Goal: Task Accomplishment & Management: Use online tool/utility

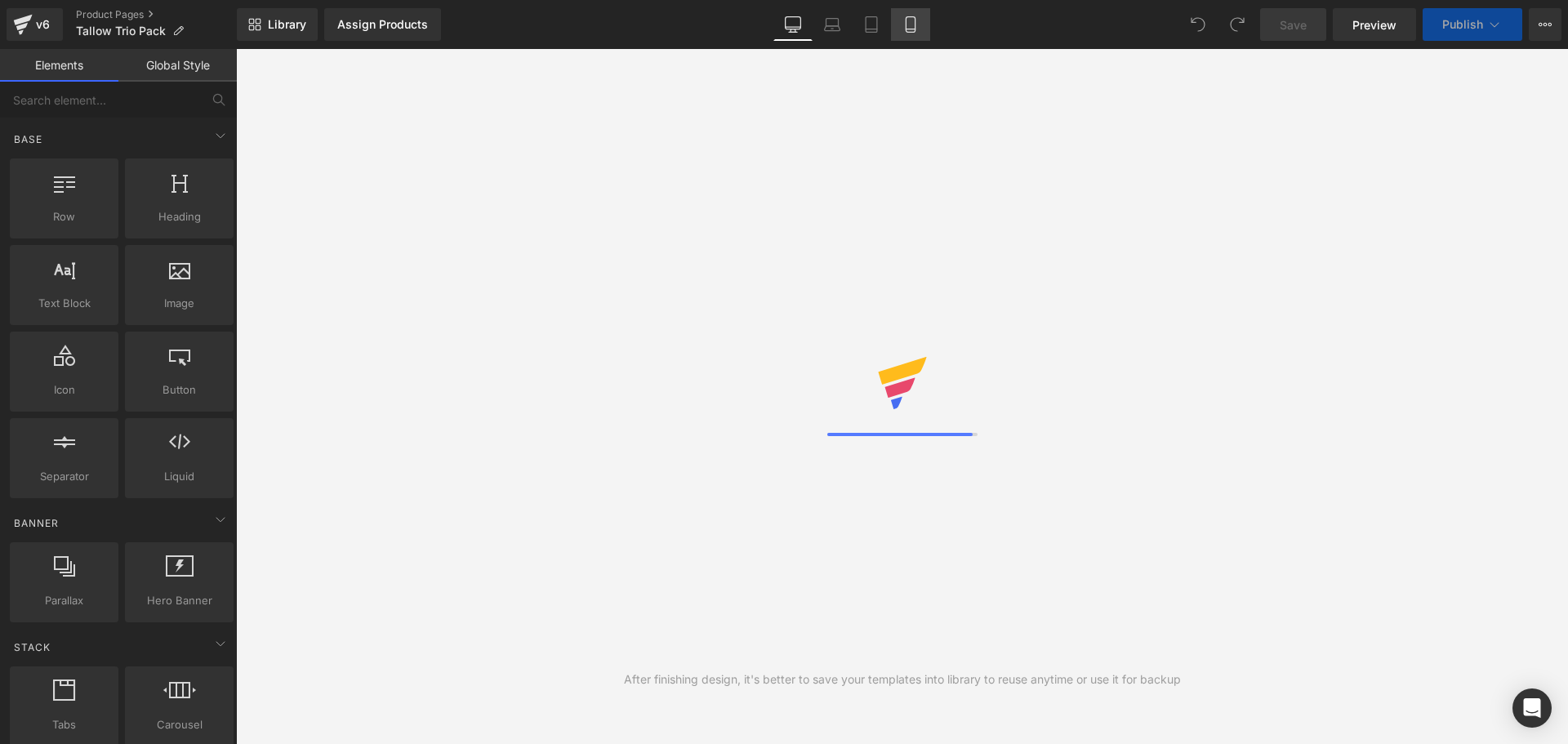
click at [911, 21] on icon at bounding box center [911, 25] width 17 height 17
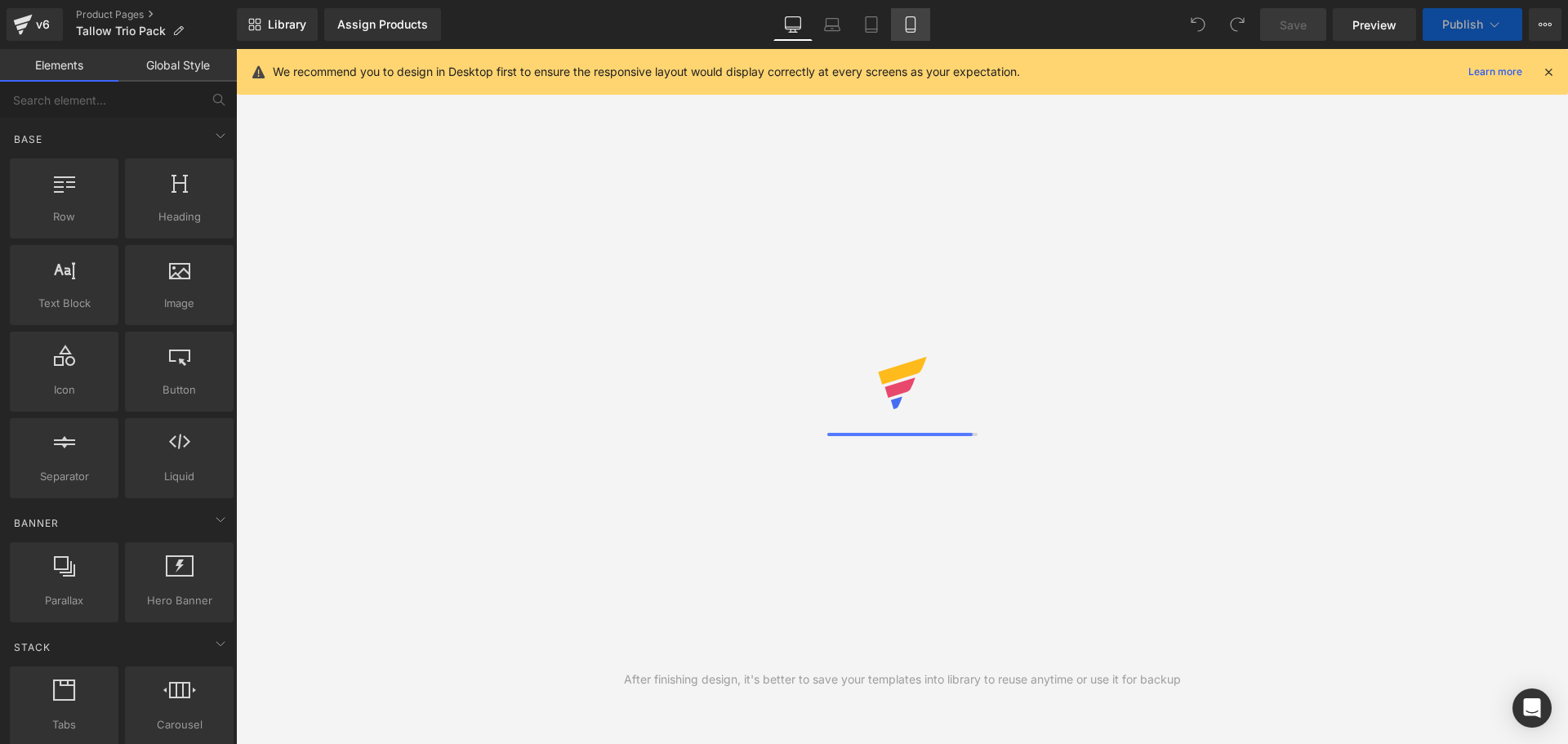
click at [908, 32] on icon at bounding box center [911, 25] width 9 height 16
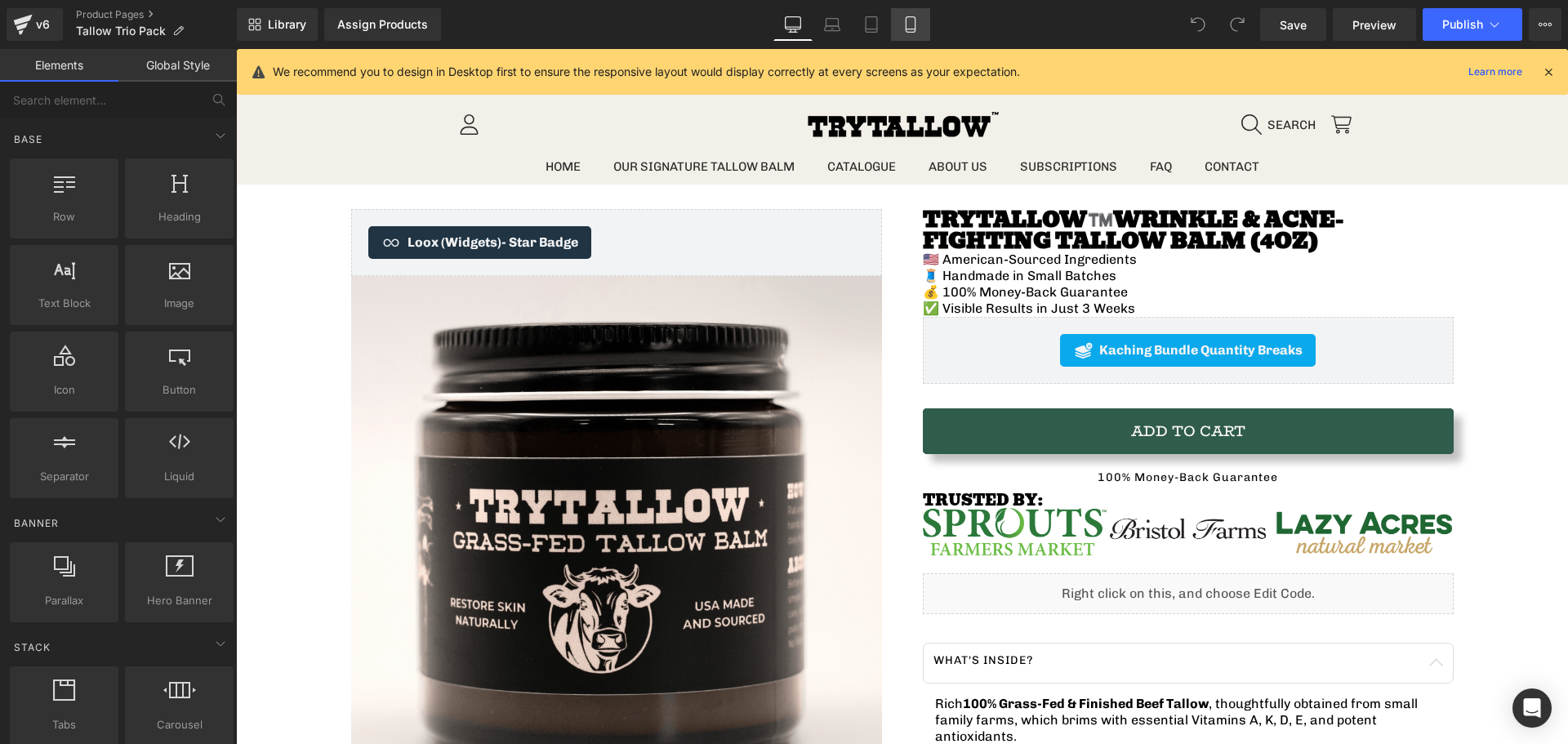
click at [901, 18] on link "Mobile" at bounding box center [911, 24] width 40 height 32
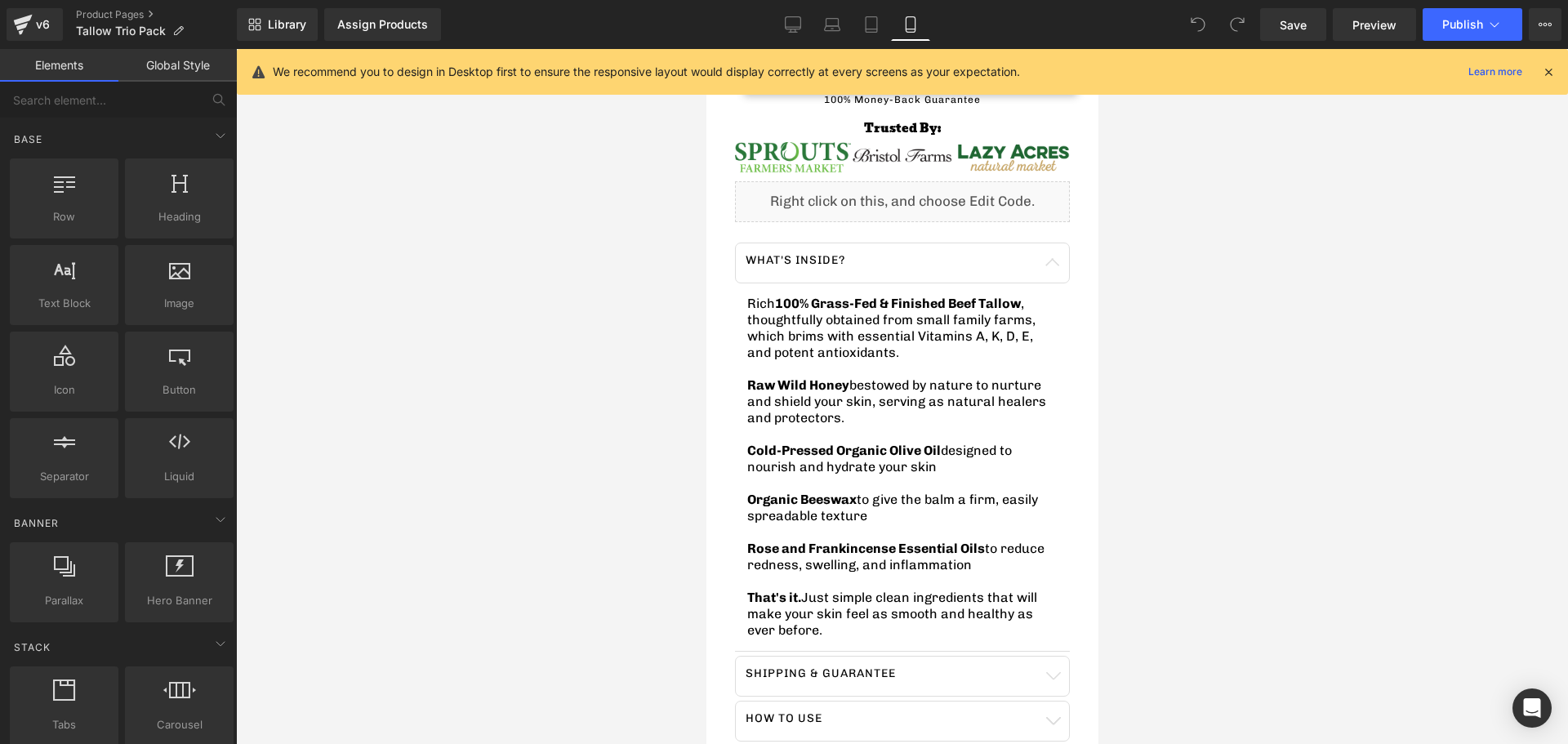
scroll to position [817, 0]
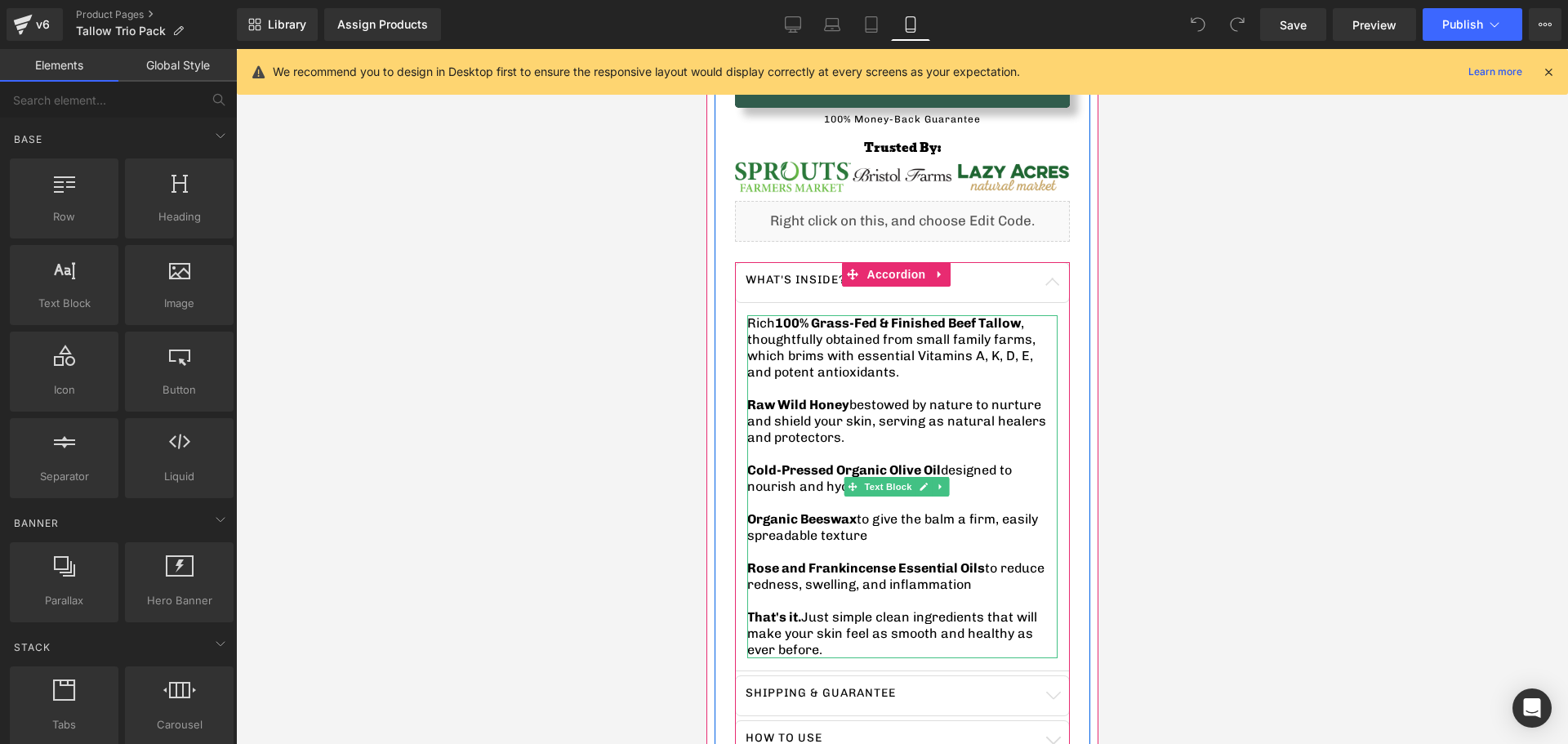
click at [808, 655] on div at bounding box center [901, 657] width 310 height 4
click at [802, 634] on p "That's it. Just simple clean ingredients that will make your skin feel as smoot…" at bounding box center [901, 634] width 310 height 49
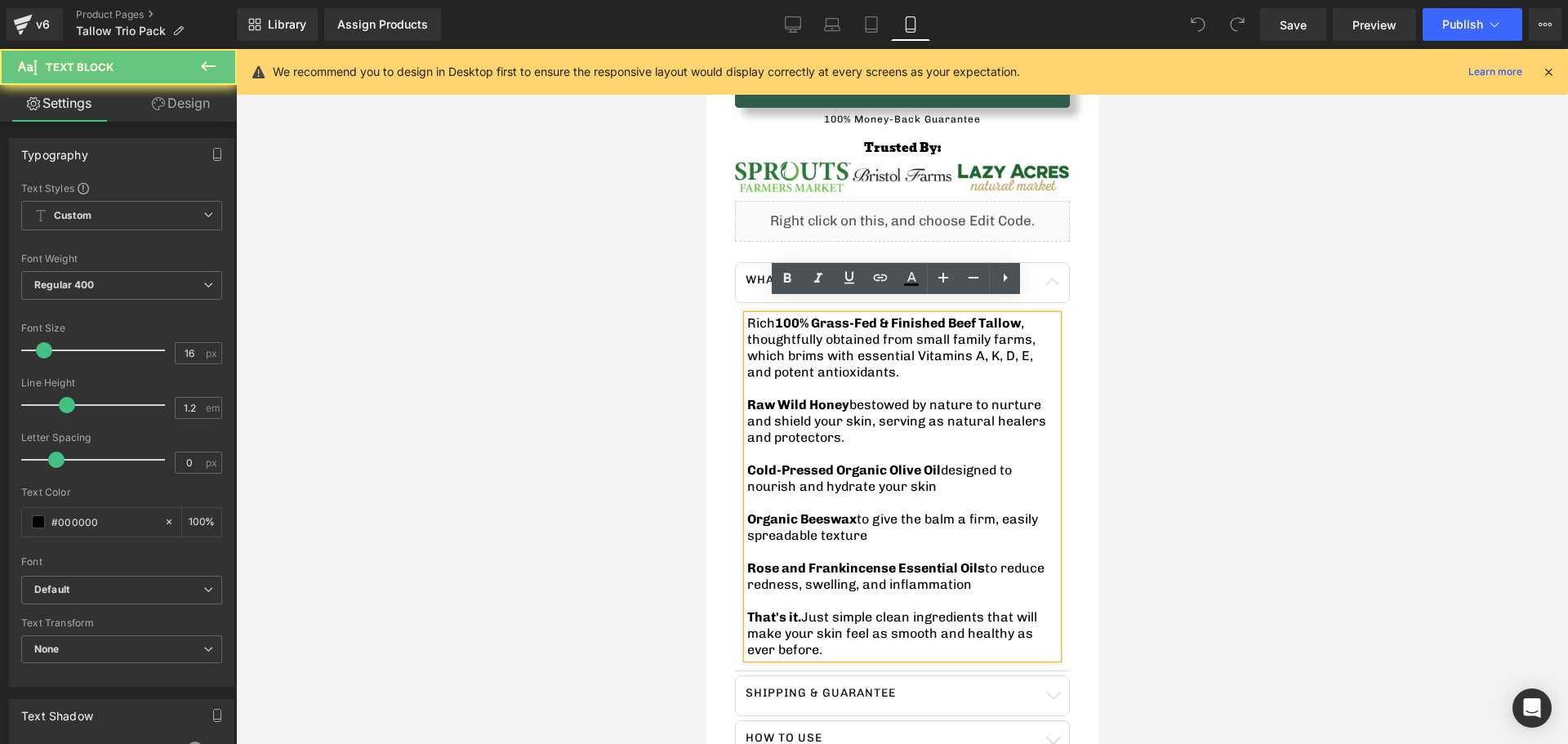
click at [782, 630] on p "That's it. Just simple clean ingredients that will make your skin feel as smoot…" at bounding box center [901, 634] width 310 height 49
click at [802, 633] on p "That's it. Just simple clean ingredients that will make your skin feel as smoot…" at bounding box center [901, 634] width 310 height 49
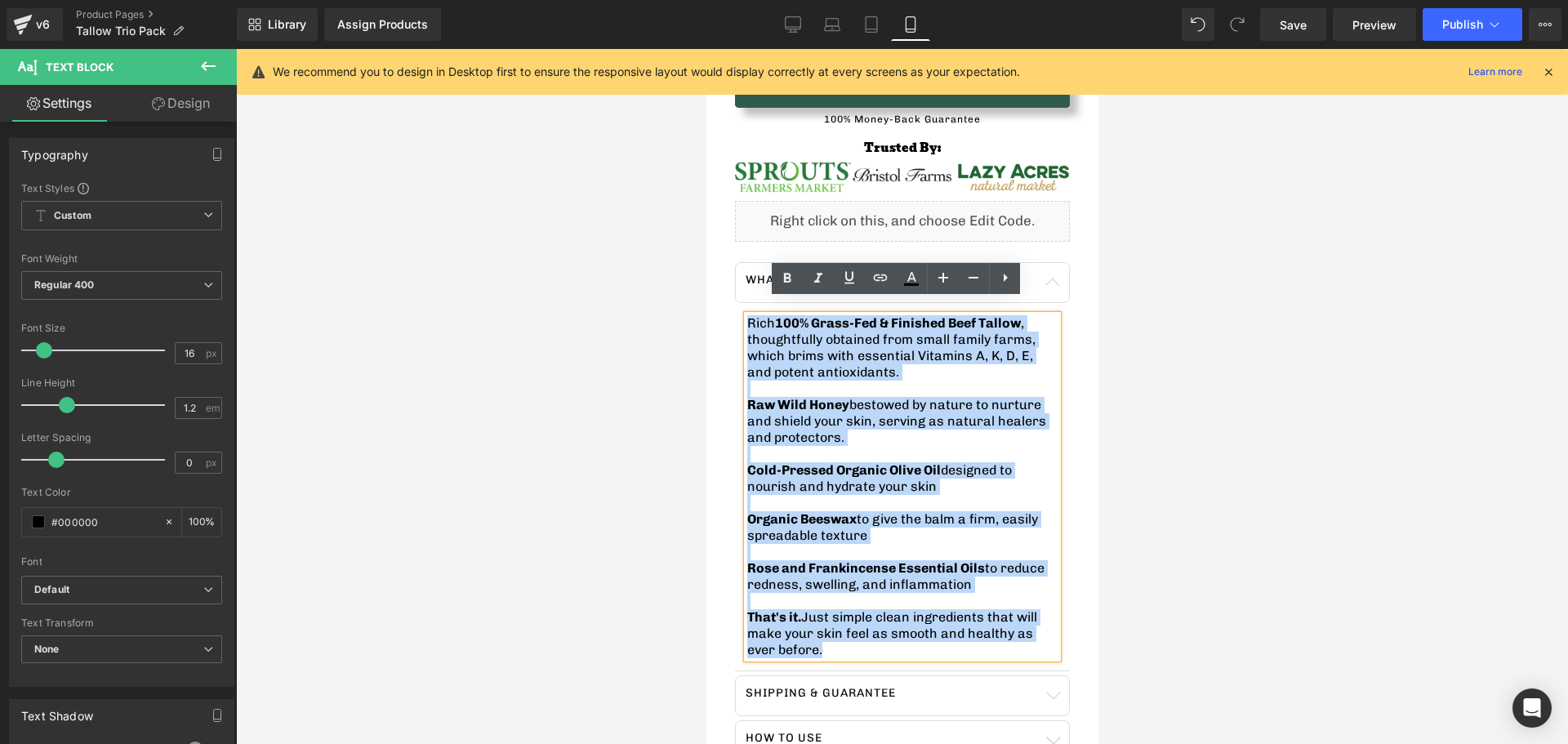
drag, startPoint x: 800, startPoint y: 634, endPoint x: 726, endPoint y: 286, distance: 355.8
click at [726, 286] on div "TryTallow™️ Wrinkle & Acne-Fighting Tallow Balm (4oz) Heading 🇺🇸 American-Sourc…" at bounding box center [901, 296] width 376 height 929
paste div
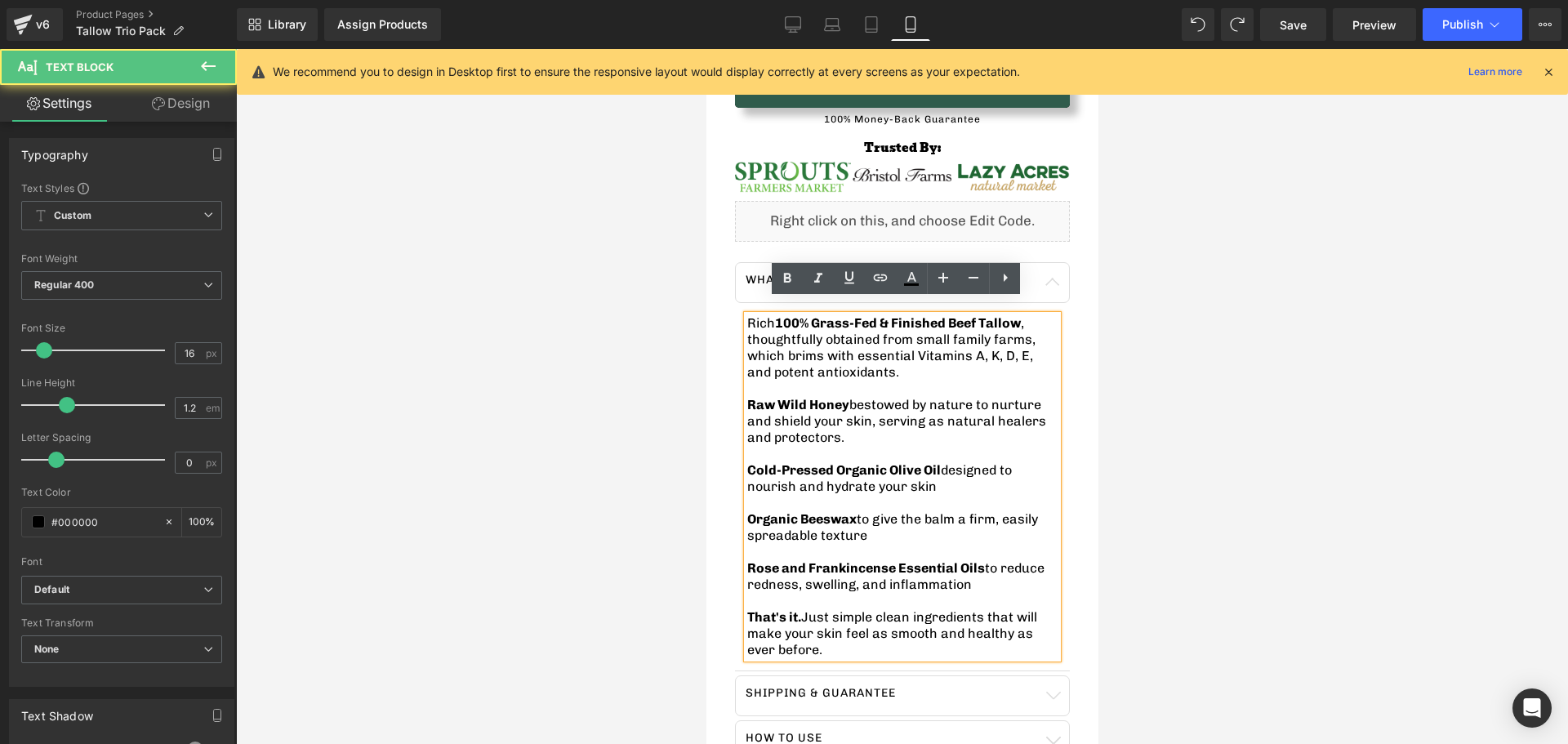
click at [844, 422] on p "Raw Wild Honey bestowed by nature to nurture and shield your skin, serving as n…" at bounding box center [901, 421] width 310 height 49
click at [843, 422] on p "Raw Wild Honey bestowed by nature to nurture and shield your skin, serving as n…" at bounding box center [901, 421] width 310 height 49
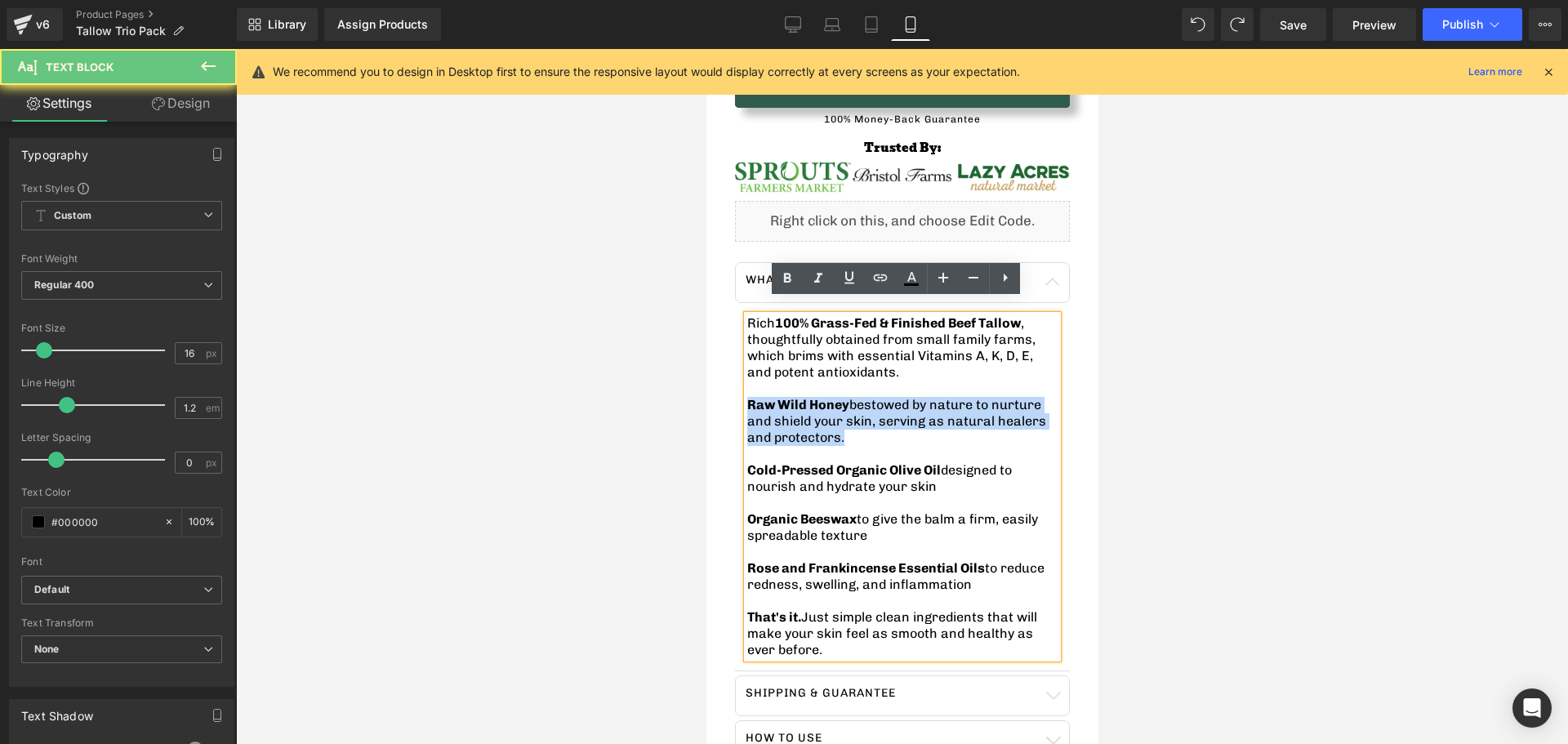
click at [843, 422] on p "Raw Wild Honey bestowed by nature to nurture and shield your skin, serving as n…" at bounding box center [901, 421] width 310 height 49
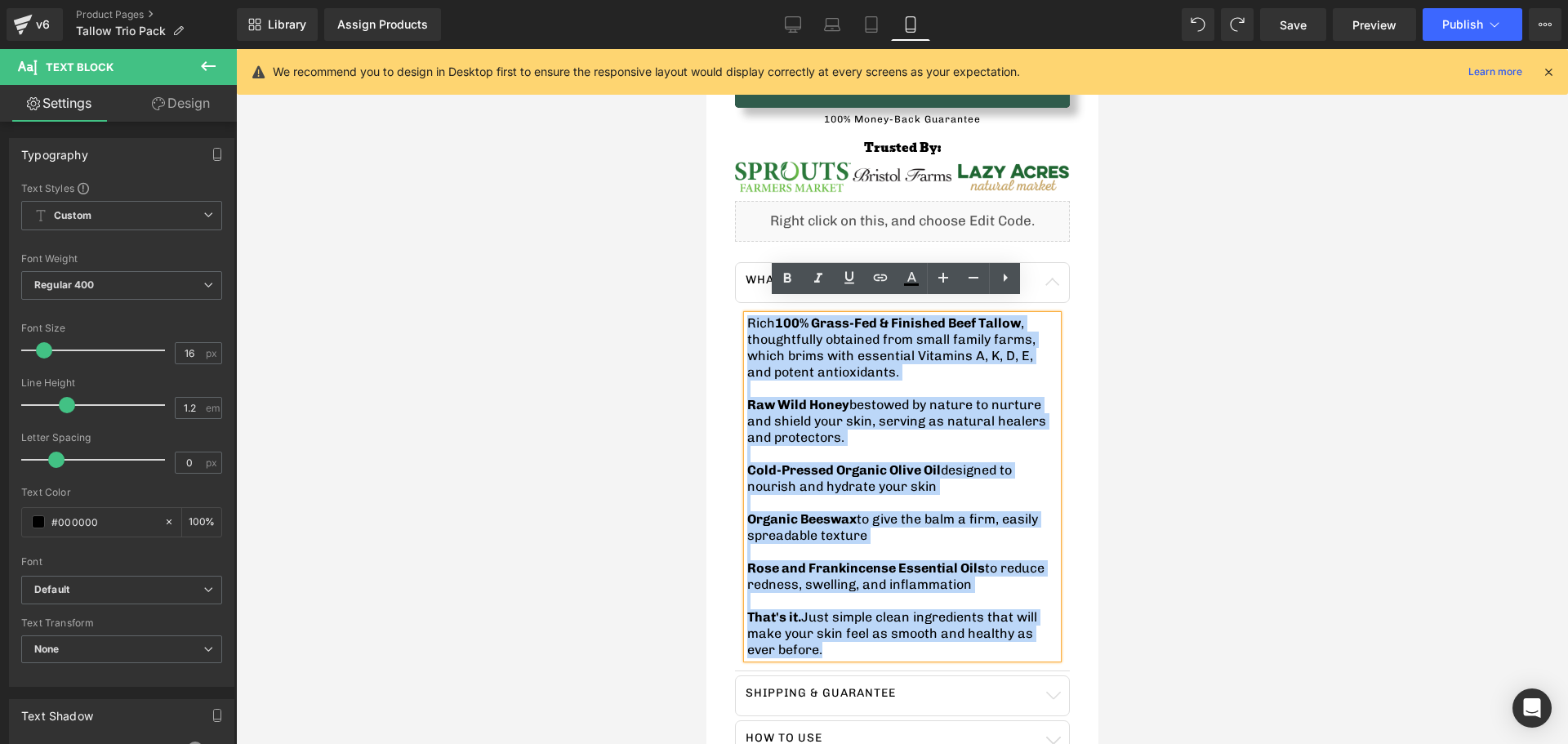
drag, startPoint x: 990, startPoint y: 632, endPoint x: 696, endPoint y: 306, distance: 439.0
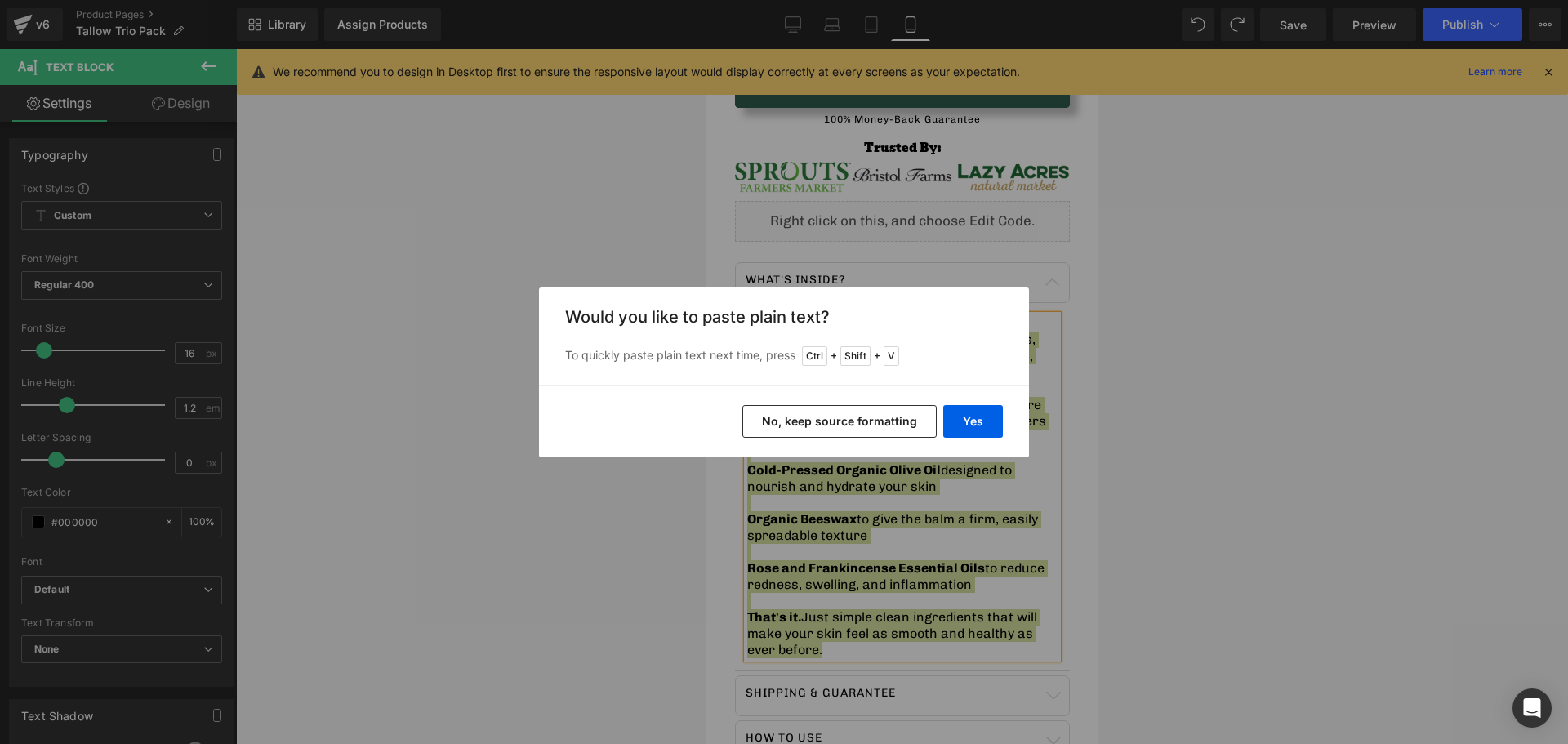
click at [771, 431] on button "No, keep source formatting" at bounding box center [839, 421] width 194 height 32
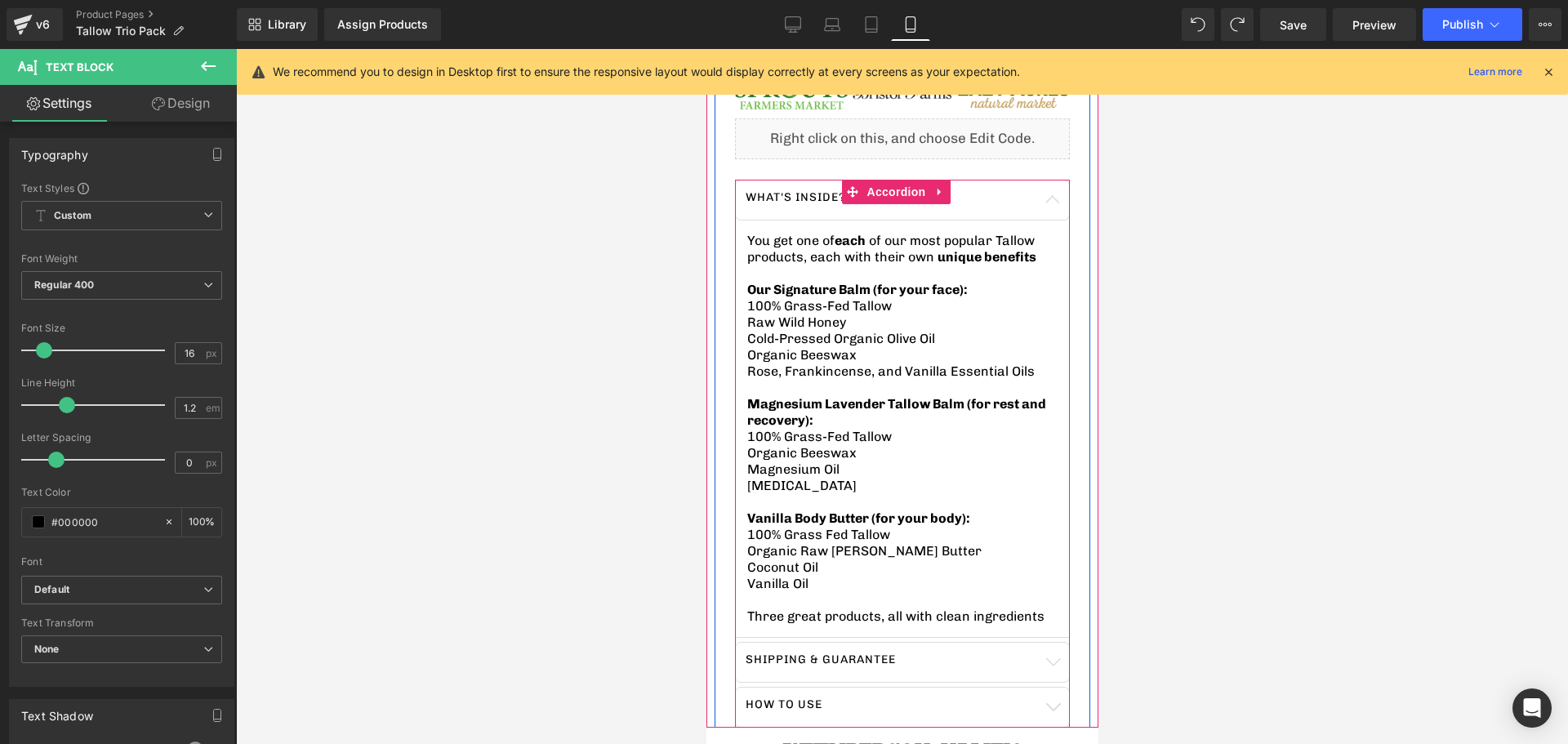
scroll to position [899, 0]
click at [857, 423] on span at bounding box center [852, 432] width 17 height 19
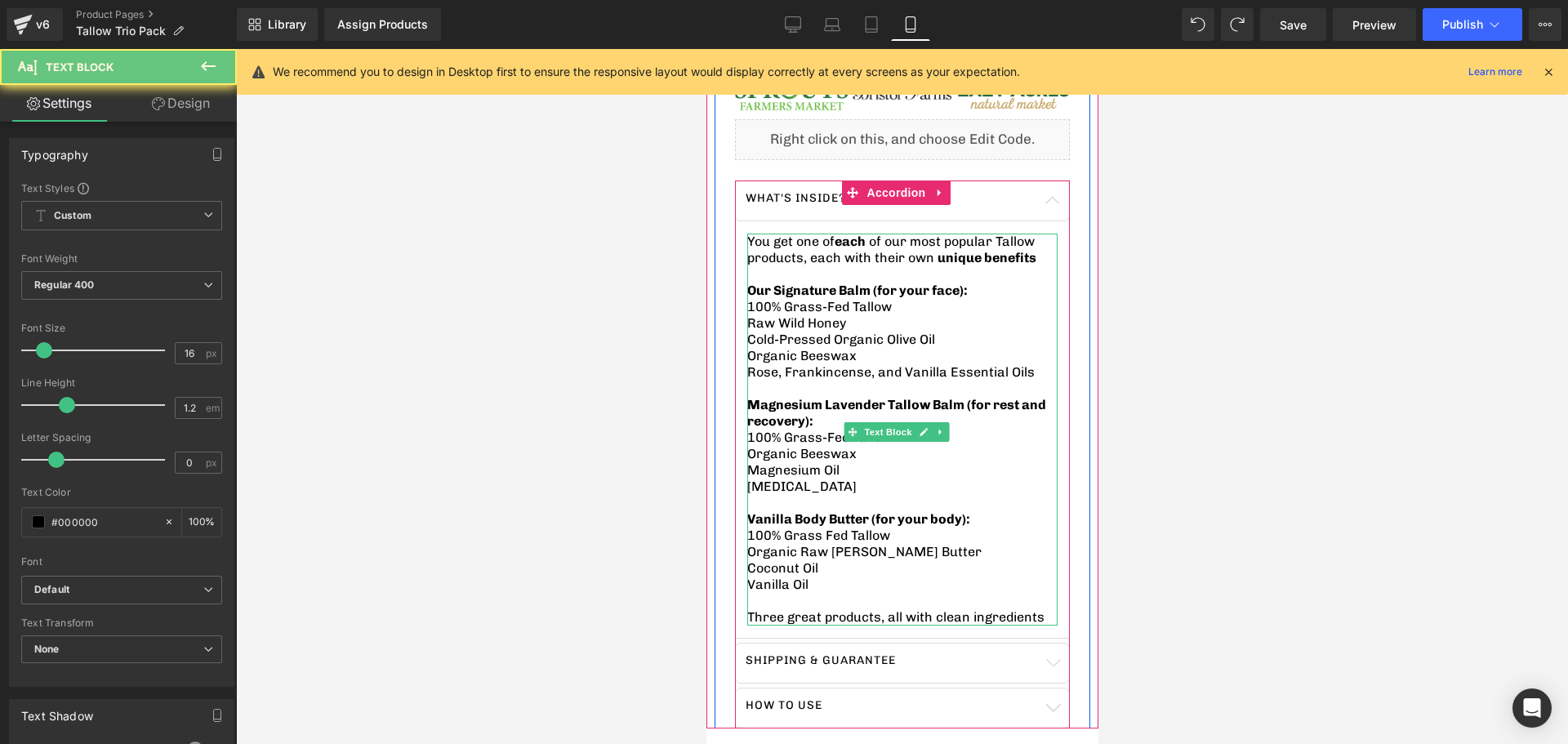
click at [836, 529] on span "100% Grass Fed Tallow" at bounding box center [818, 535] width 143 height 16
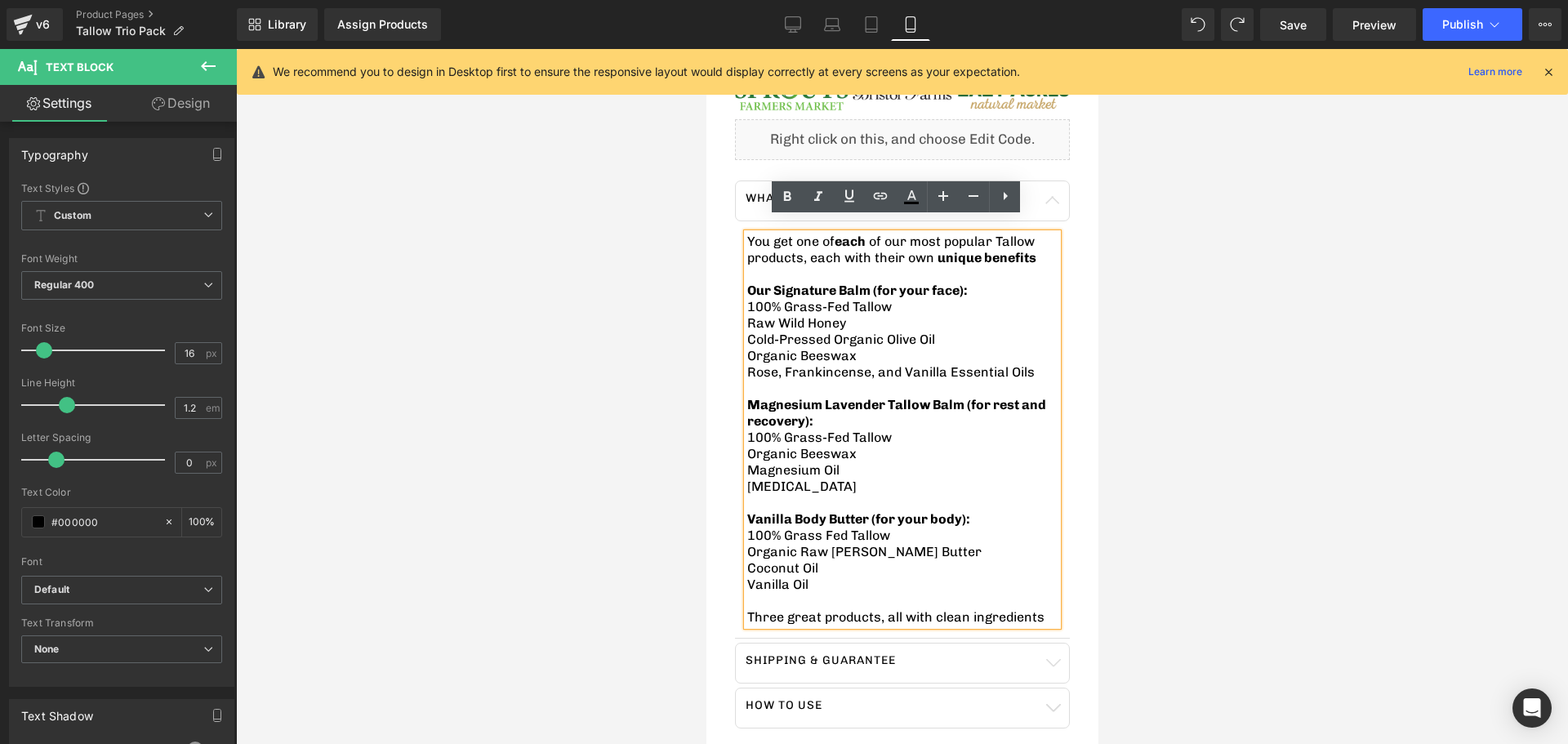
click at [850, 544] on span "Organic Raw Shea Butter" at bounding box center [864, 552] width 235 height 16
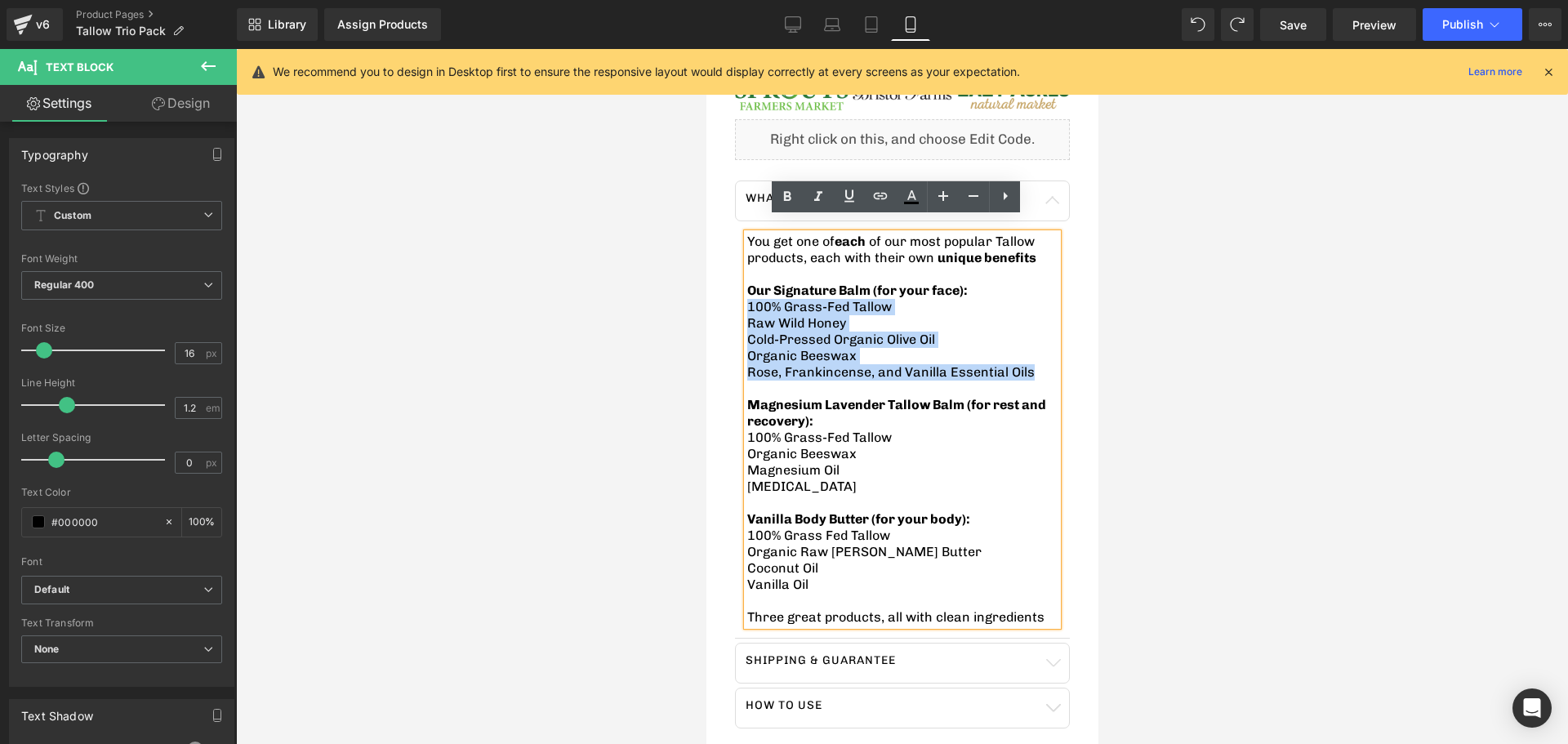
drag, startPoint x: 1020, startPoint y: 358, endPoint x: 746, endPoint y: 294, distance: 281.4
click at [747, 294] on div "You get one of each of our most popular Tallow products, each with their own un…" at bounding box center [901, 430] width 310 height 392
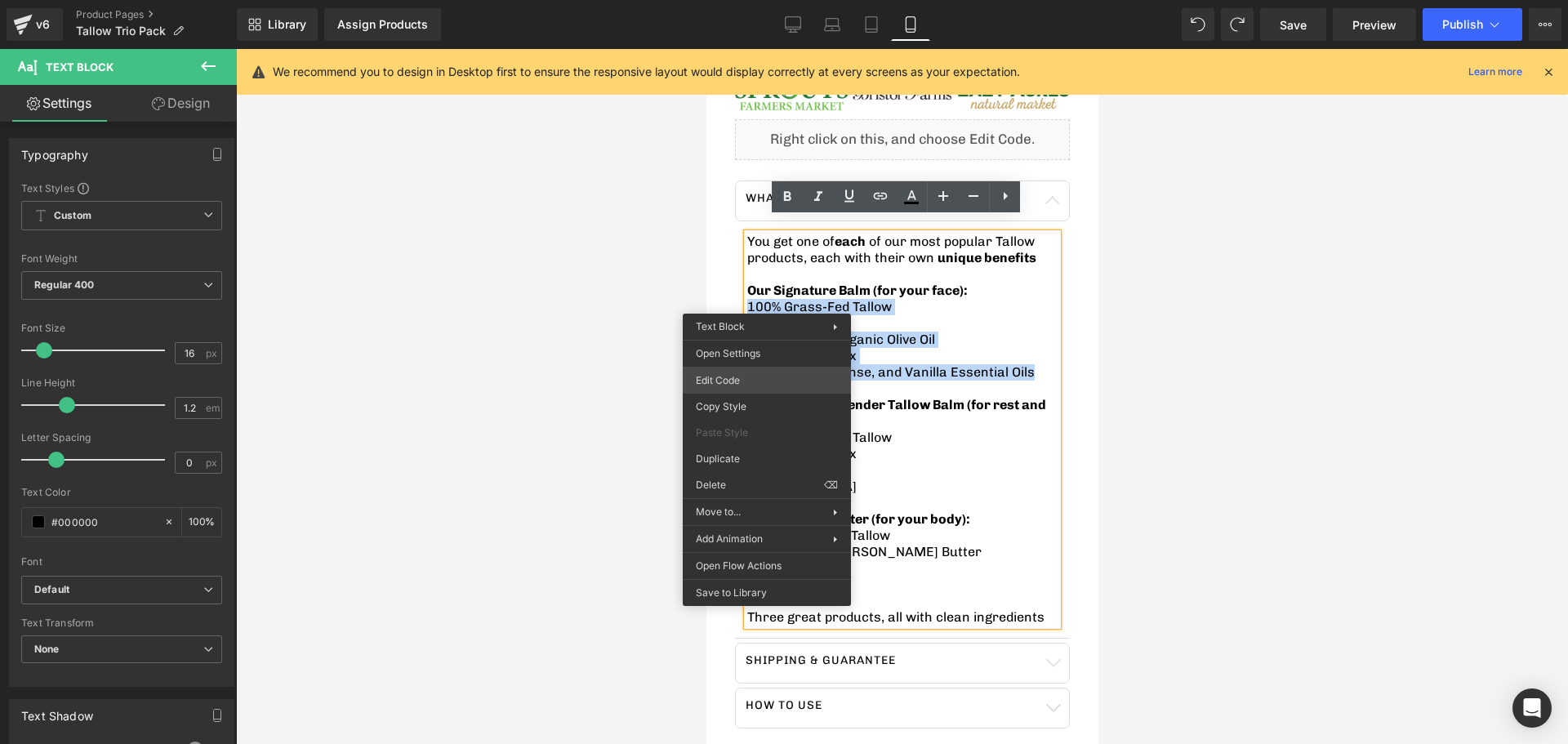
copy div "100% Grass-Fed Tallow Raw Wild Honey Cold-Pressed Organic Olive Oil Organic Bee…"
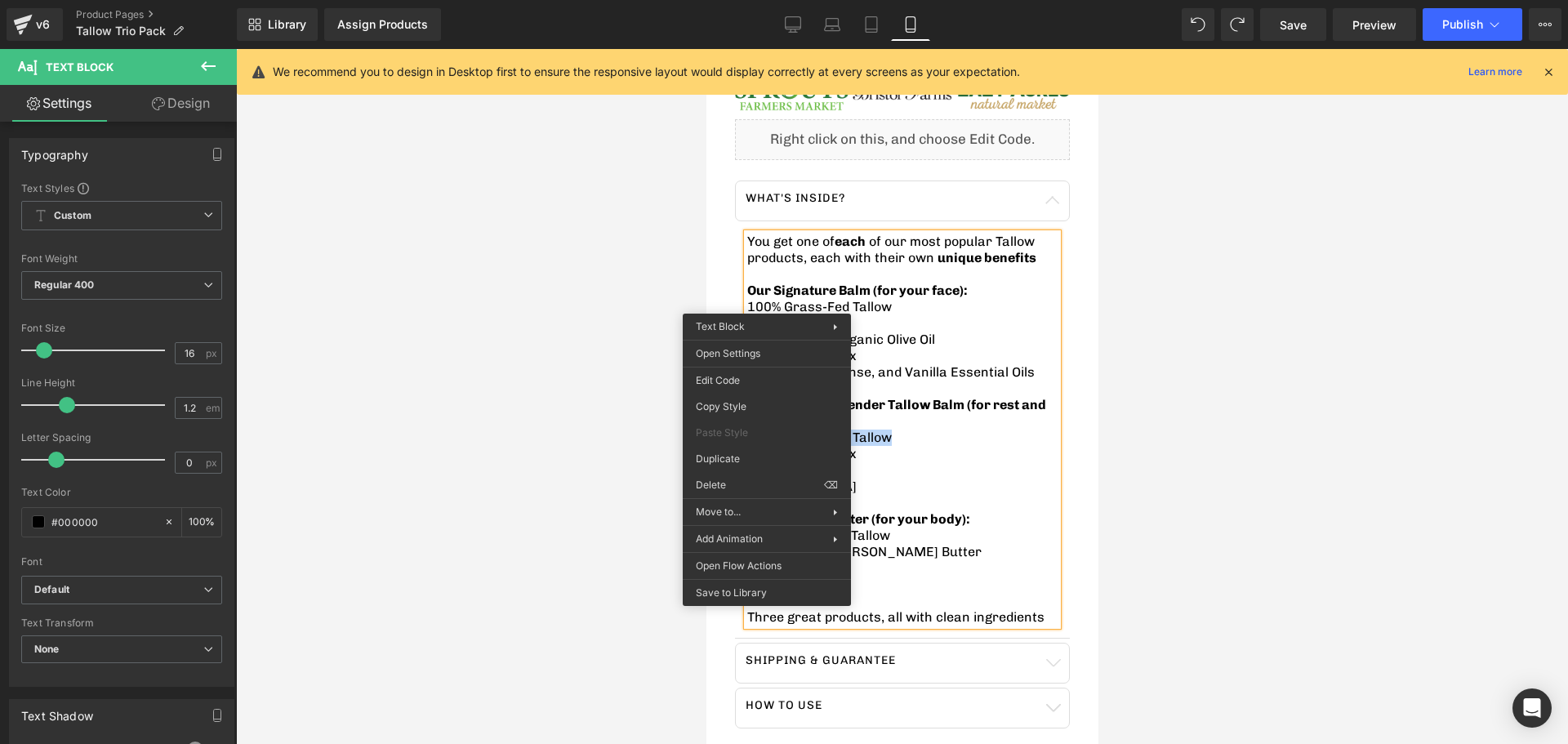
drag, startPoint x: 925, startPoint y: 420, endPoint x: 929, endPoint y: 435, distance: 15.5
click at [928, 426] on div "You get one of each of our most popular Tallow products, each with their own un…" at bounding box center [901, 430] width 310 height 392
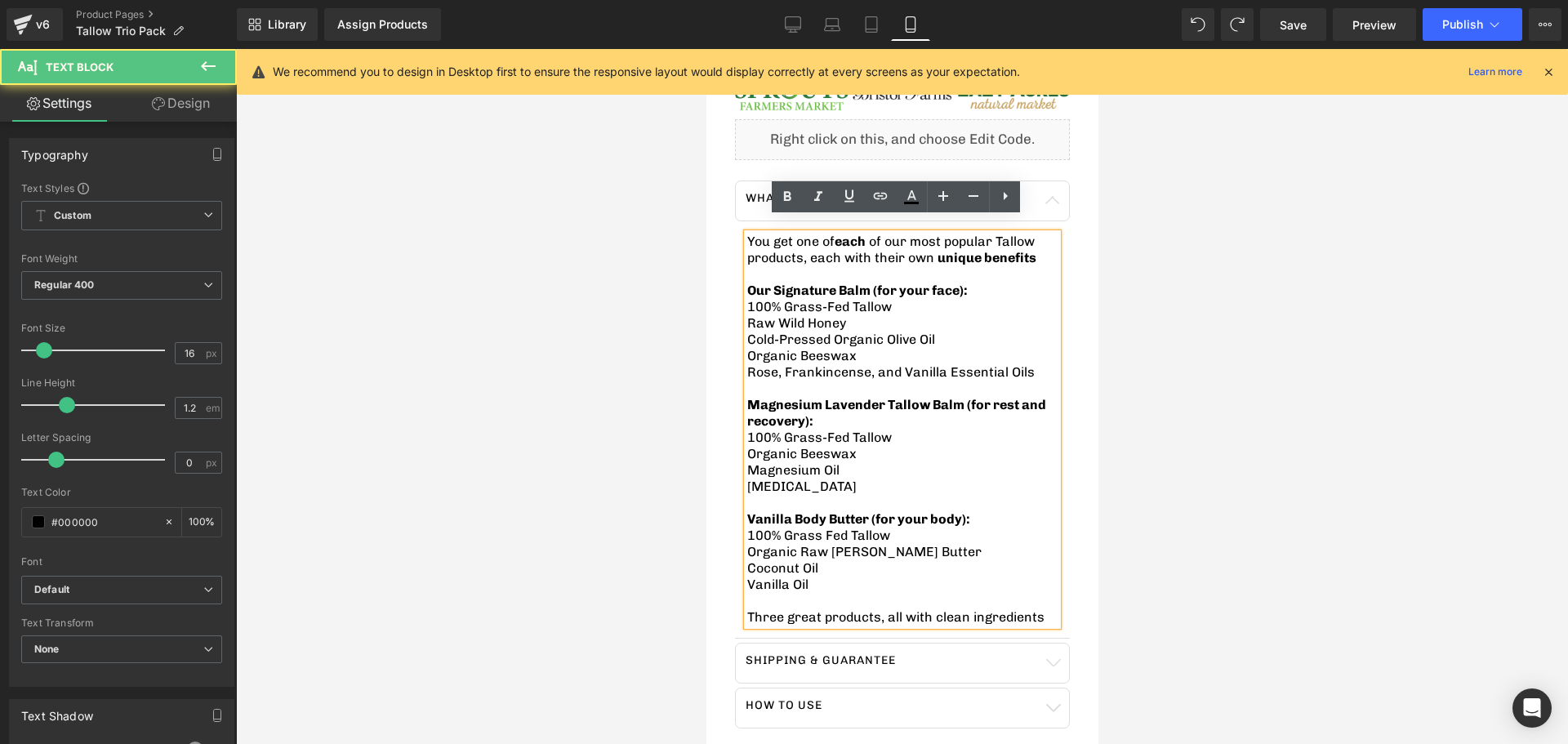
click at [879, 561] on p "Coconut Oil" at bounding box center [901, 569] width 310 height 17
click at [826, 576] on p "Vanilla Oil" at bounding box center [901, 585] width 310 height 17
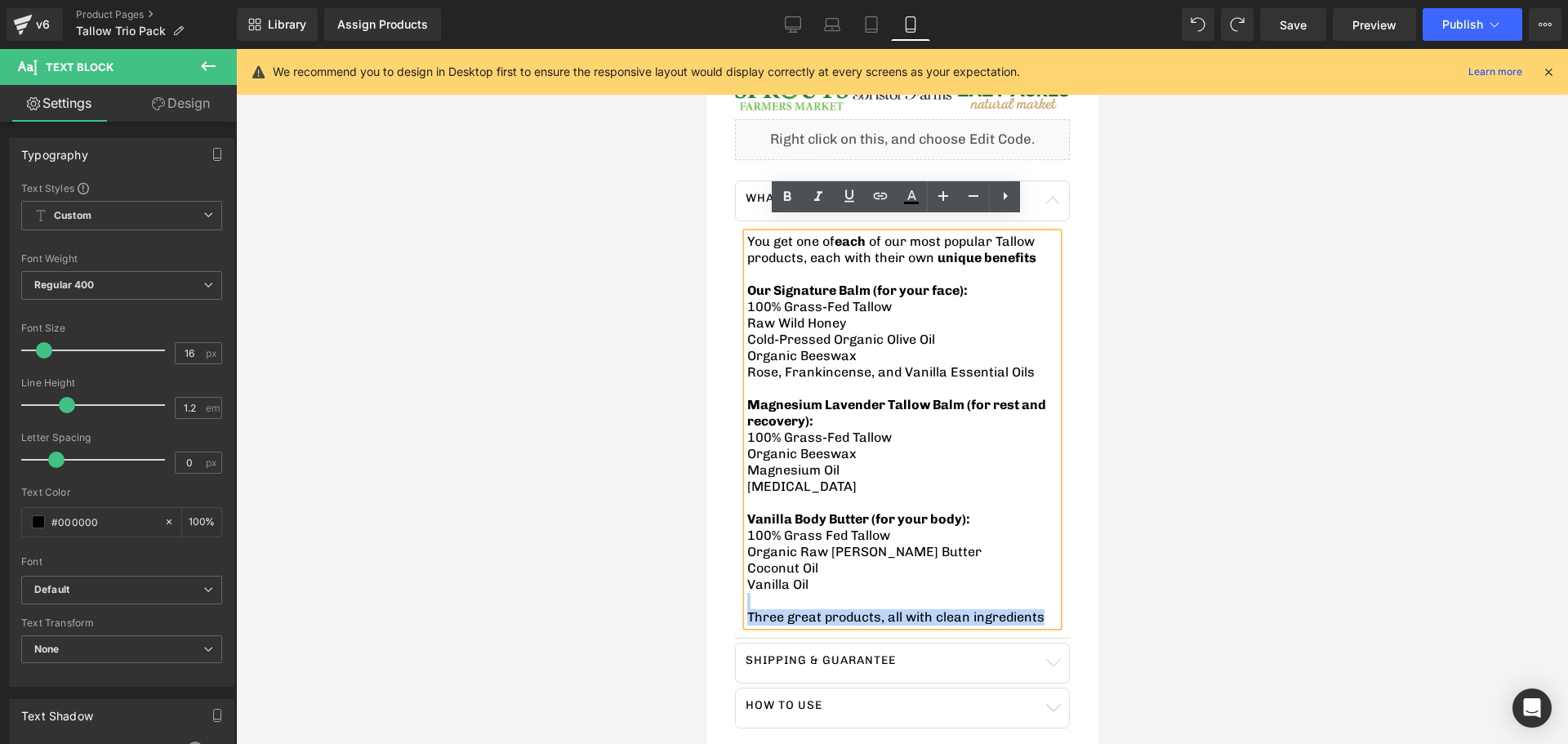
drag, startPoint x: 821, startPoint y: 573, endPoint x: 743, endPoint y: 523, distance: 92.6
click at [747, 523] on div "You get one of each of our most popular Tallow products, each with their own un…" at bounding box center [901, 430] width 310 height 392
click at [819, 577] on p "Vanilla Oil" at bounding box center [901, 585] width 310 height 17
click at [815, 576] on p "Vanilla Oil" at bounding box center [901, 585] width 310 height 17
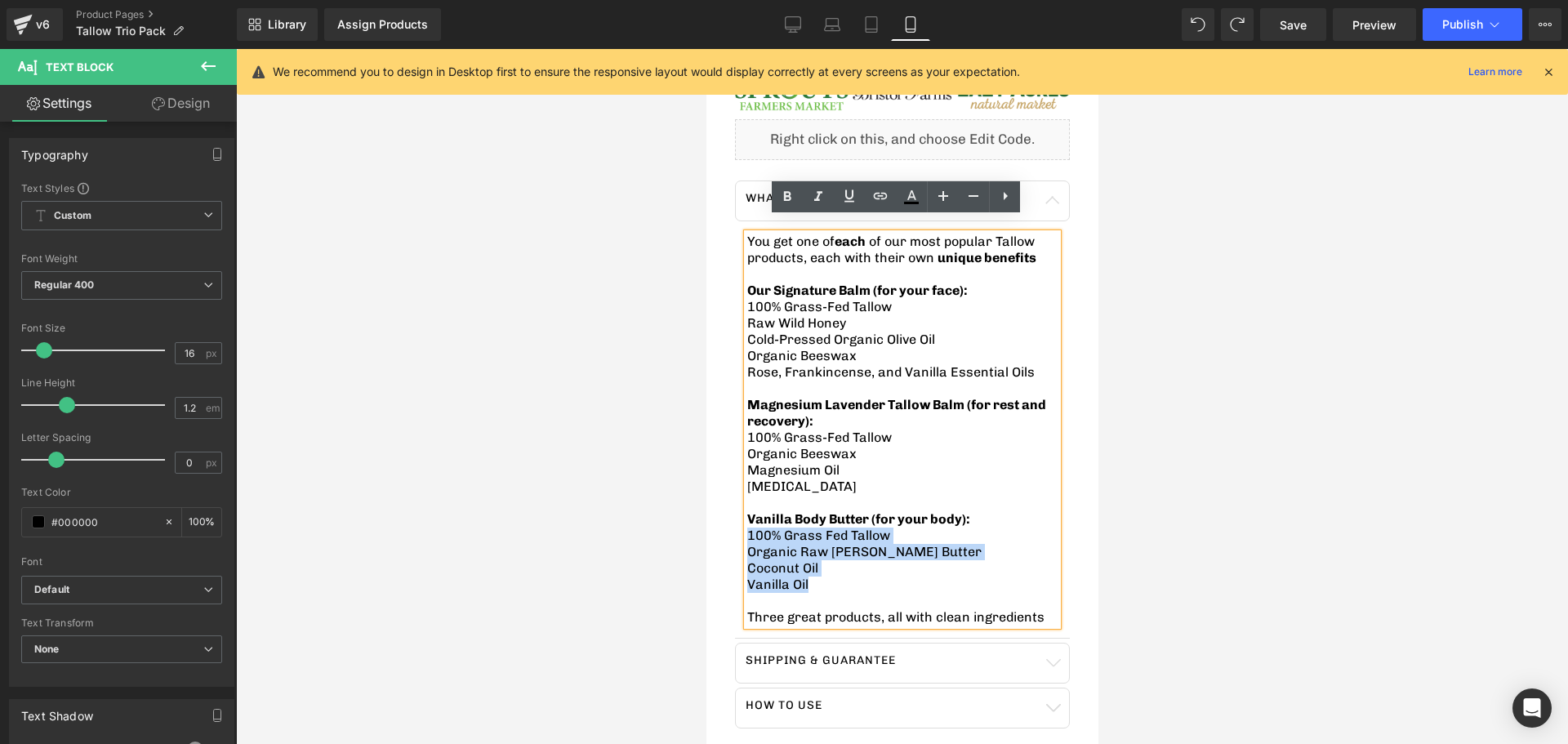
drag, startPoint x: 808, startPoint y: 575, endPoint x: 746, endPoint y: 521, distance: 82.2
click at [747, 521] on div "You get one of each of our most popular Tallow products, each with their own un…" at bounding box center [901, 430] width 310 height 392
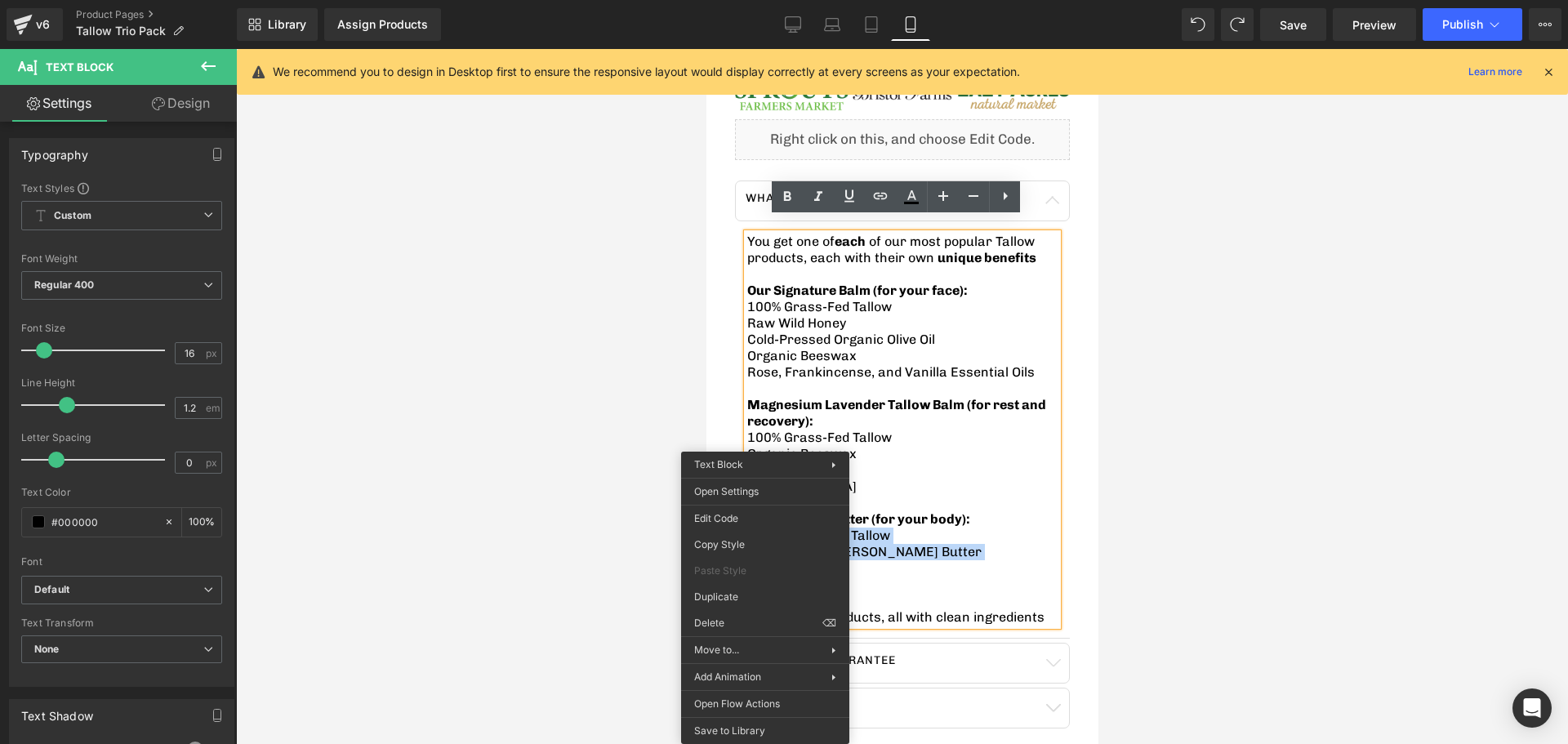
click at [955, 544] on p "Organic Raw Shea Butter" at bounding box center [901, 552] width 310 height 17
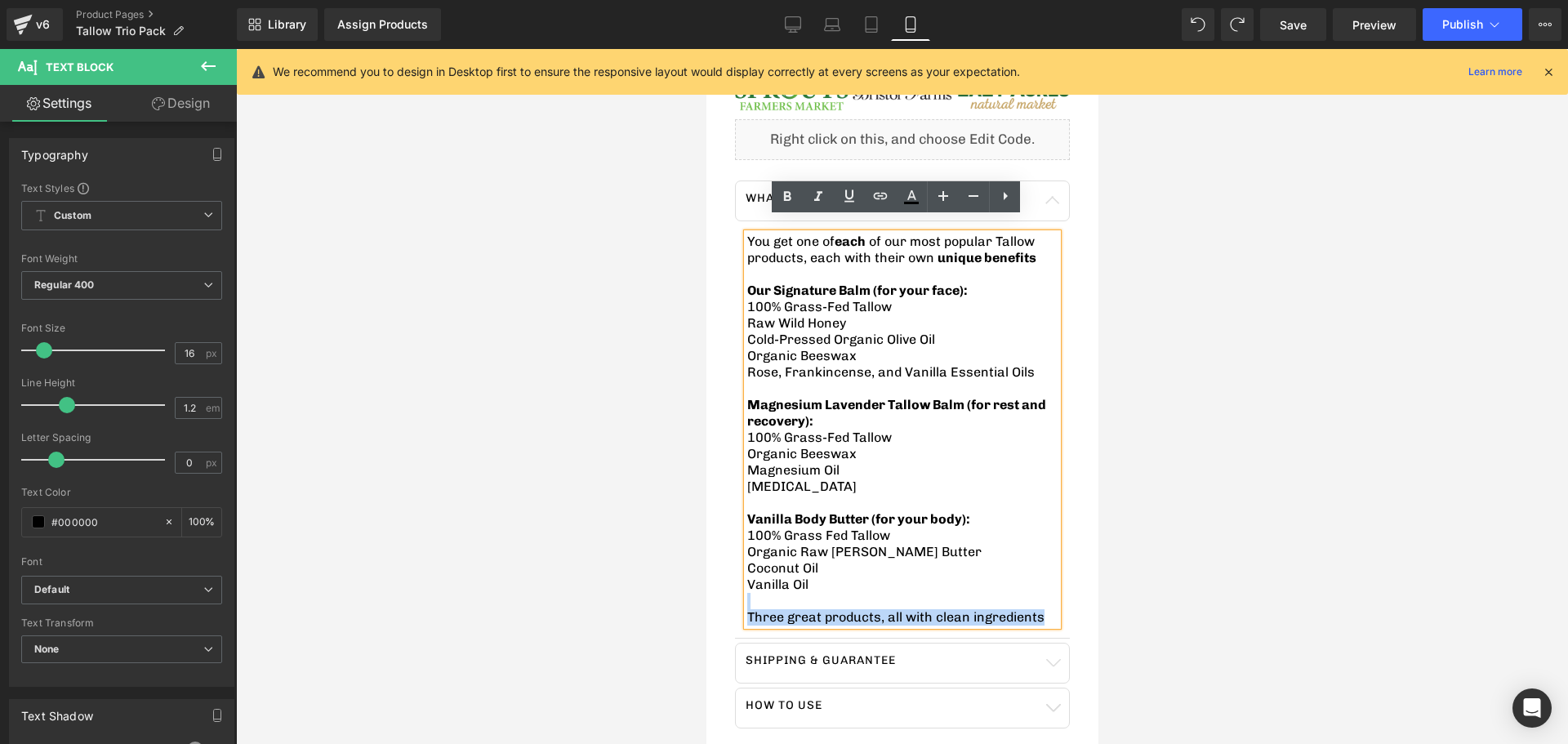
drag, startPoint x: 842, startPoint y: 568, endPoint x: 745, endPoint y: 523, distance: 106.9
click at [747, 523] on div "You get one of each of our most popular Tallow products, each with their own un…" at bounding box center [901, 430] width 310 height 392
click at [801, 576] on p "Vanilla Oil" at bounding box center [901, 585] width 310 height 17
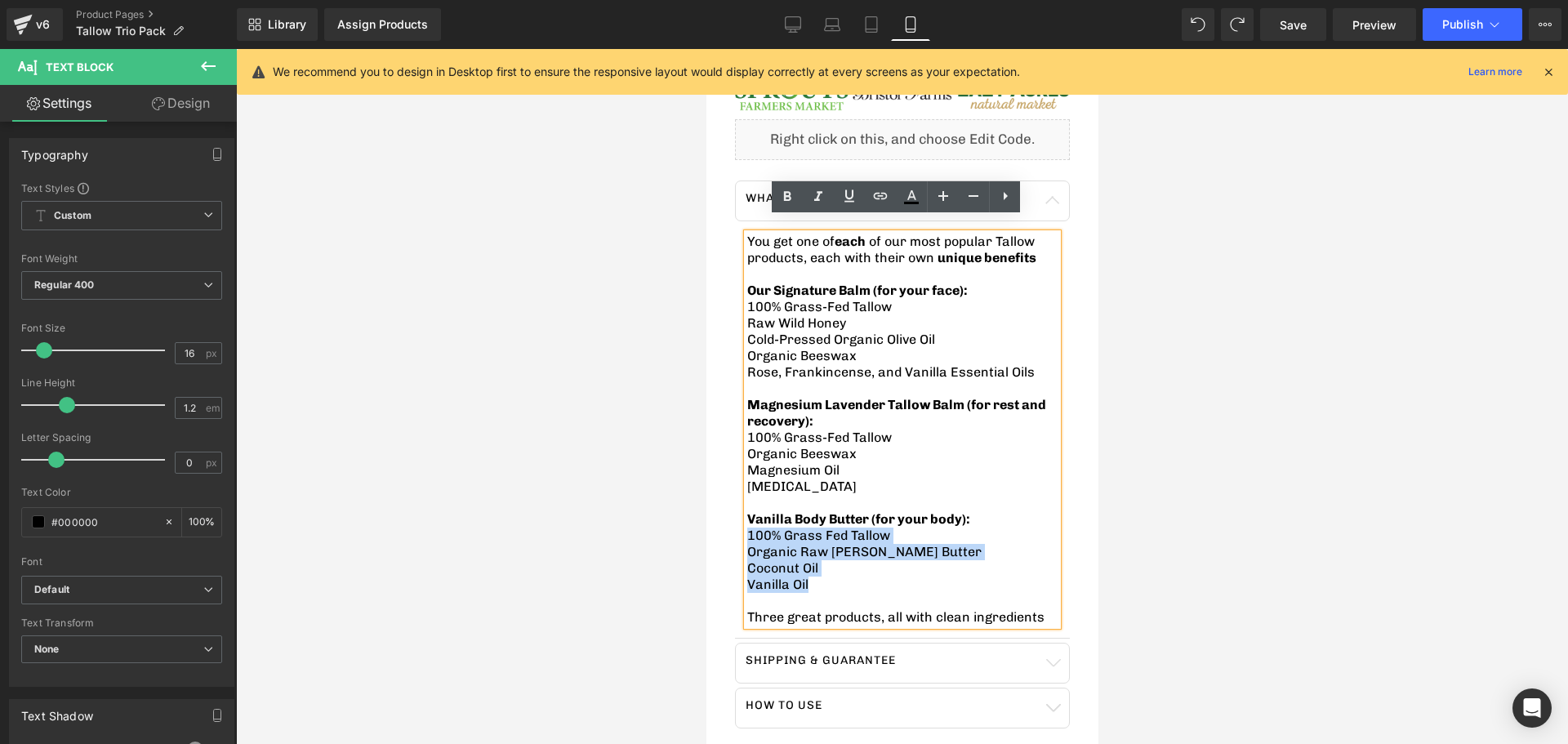
drag, startPoint x: 811, startPoint y: 575, endPoint x: 748, endPoint y: 528, distance: 78.6
click at [748, 528] on div "You get one of each of our most popular Tallow products, each with their own un…" at bounding box center [901, 430] width 310 height 392
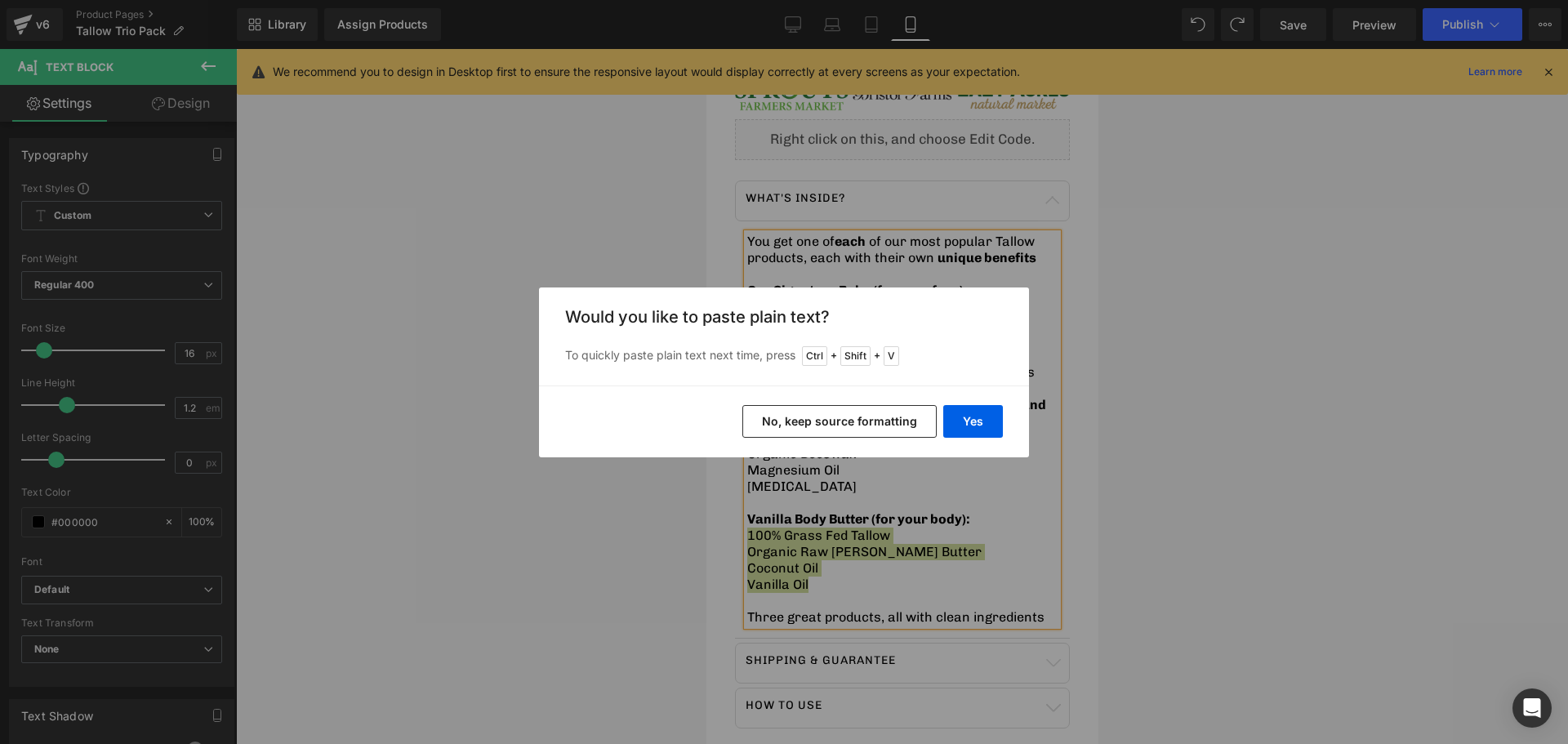
drag, startPoint x: 779, startPoint y: 413, endPoint x: 74, endPoint y: 365, distance: 706.6
click at [779, 413] on button "No, keep source formatting" at bounding box center [839, 421] width 194 height 32
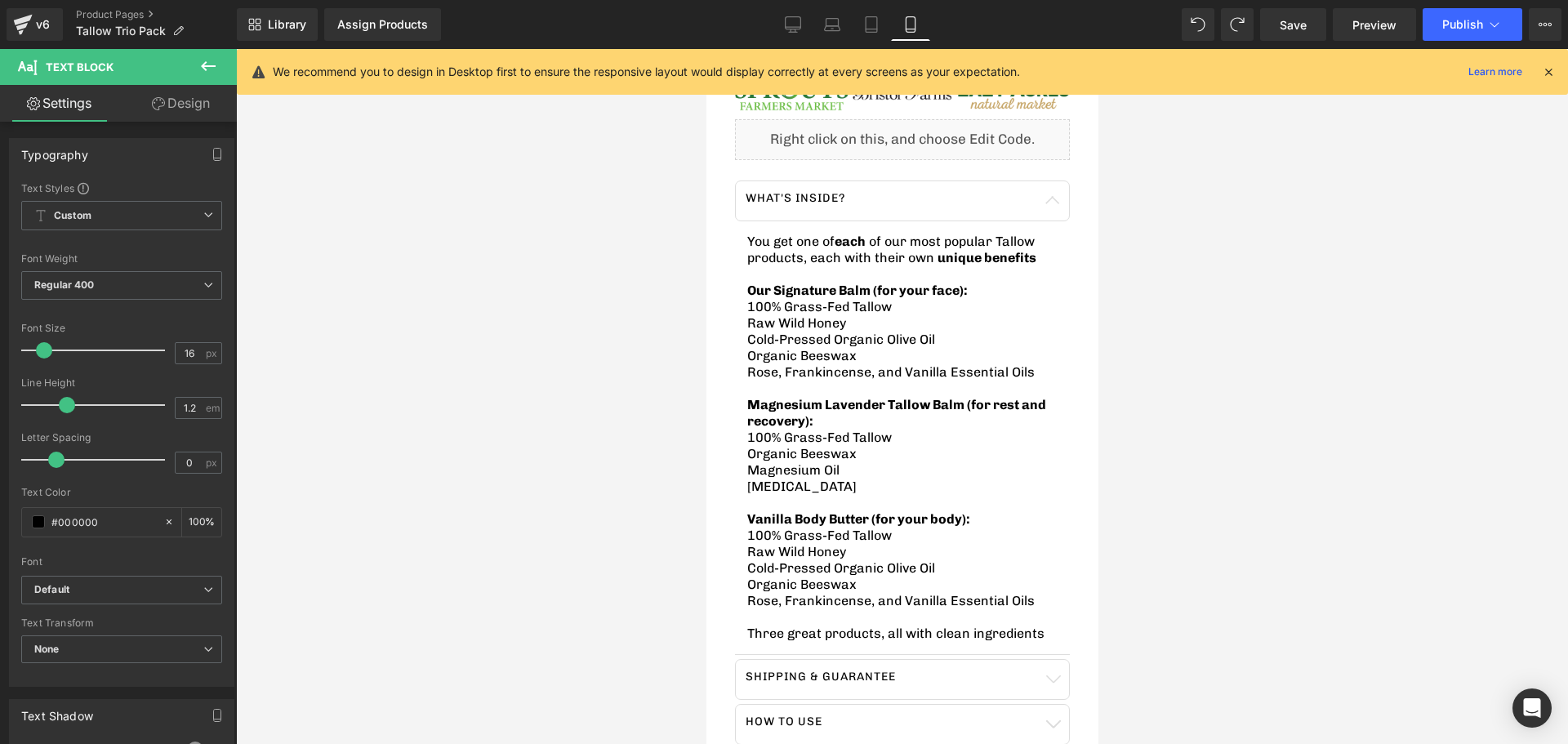
click at [617, 489] on div at bounding box center [901, 396] width 1332 height 695
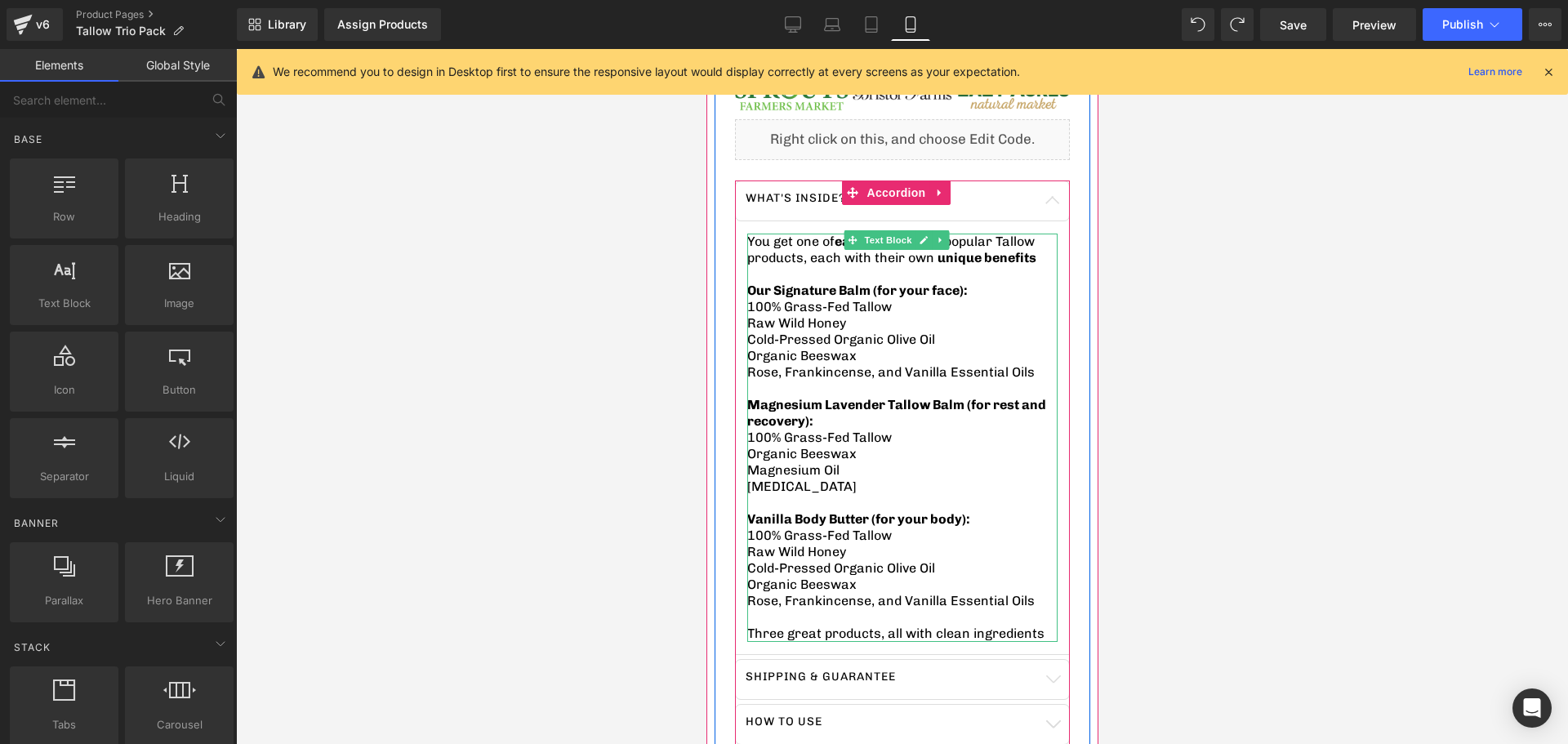
click at [930, 593] on span "Rose, Frankincense, and Vanilla Essential Oils" at bounding box center [890, 600] width 287 height 16
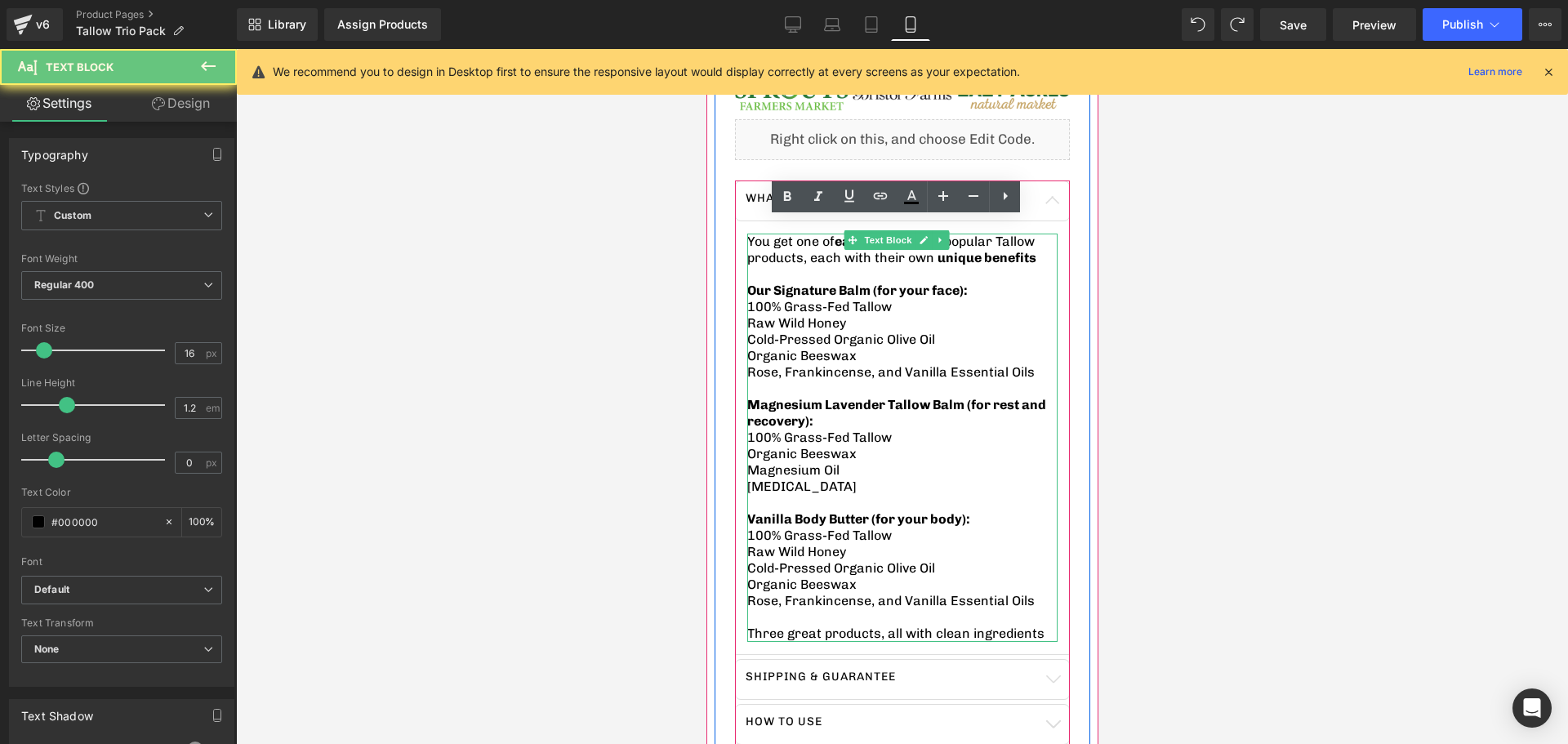
click at [987, 593] on span "Rose, Frankincense, and Vanilla Essential Oils" at bounding box center [890, 600] width 287 height 16
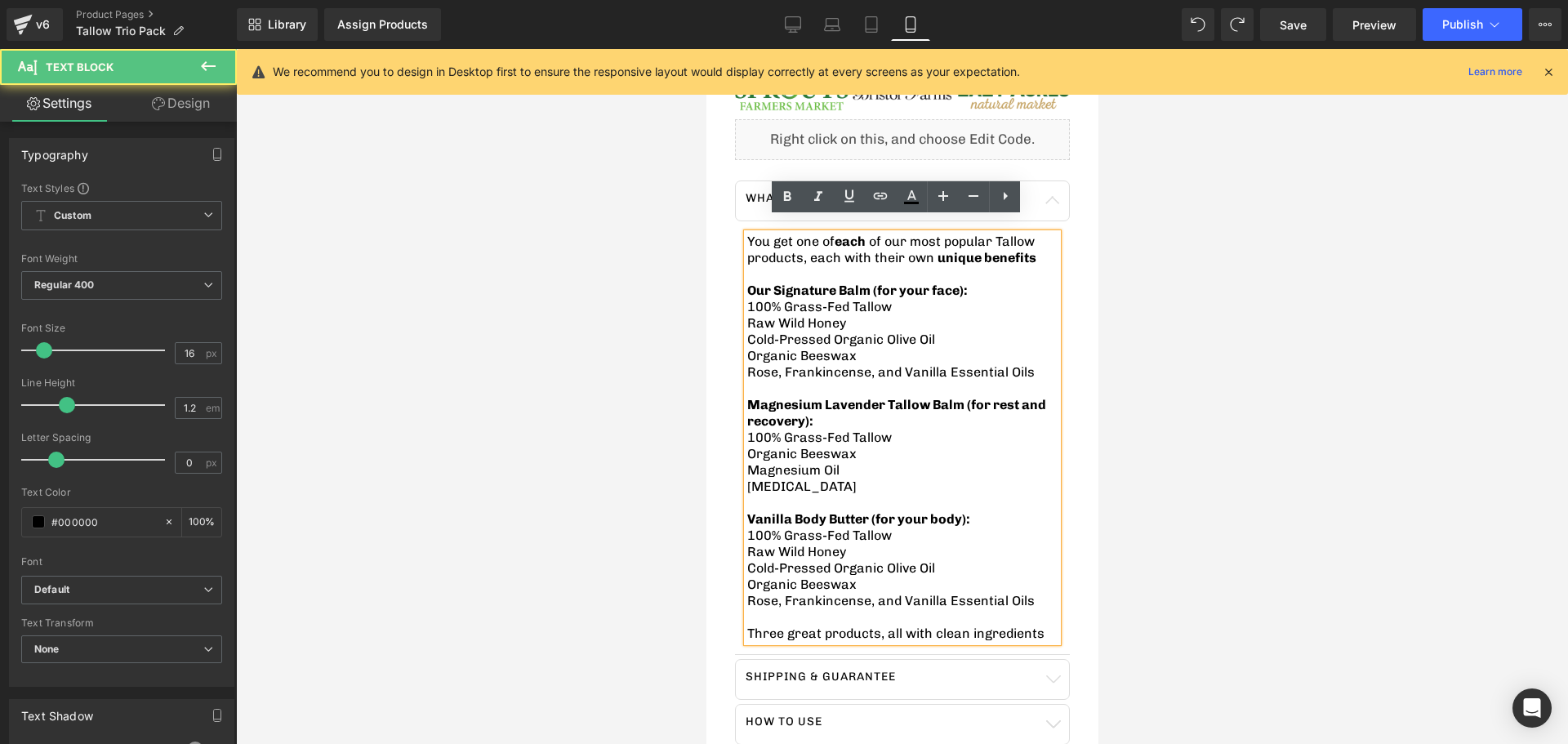
click at [1009, 594] on span "Rose, Frankincense, and Vanilla Essential Oils" at bounding box center [890, 600] width 287 height 16
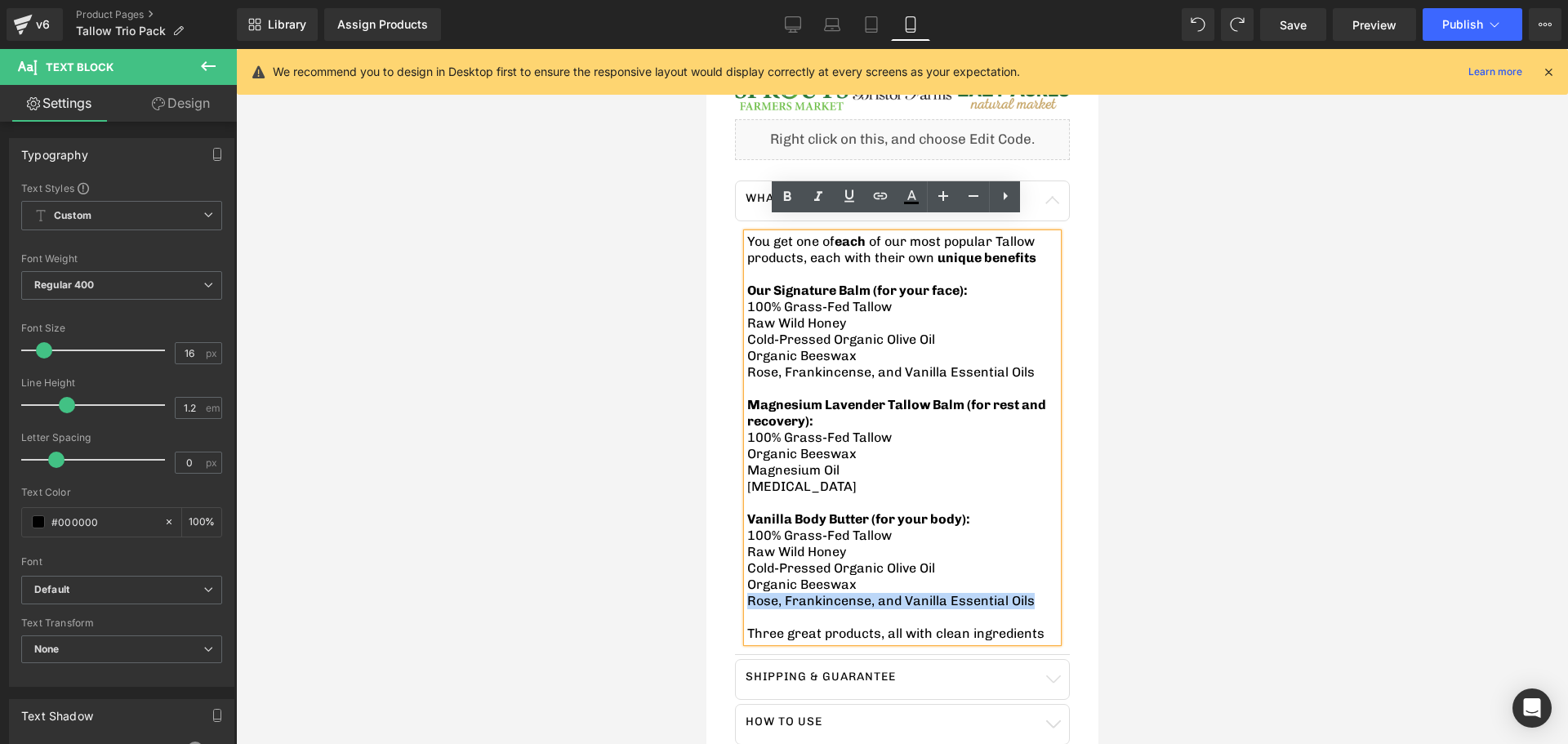
drag, startPoint x: 1017, startPoint y: 592, endPoint x: 749, endPoint y: 588, distance: 268.0
click at [749, 593] on p "Rose, Frankincense, and Vanilla Essential Oils" at bounding box center [901, 601] width 310 height 17
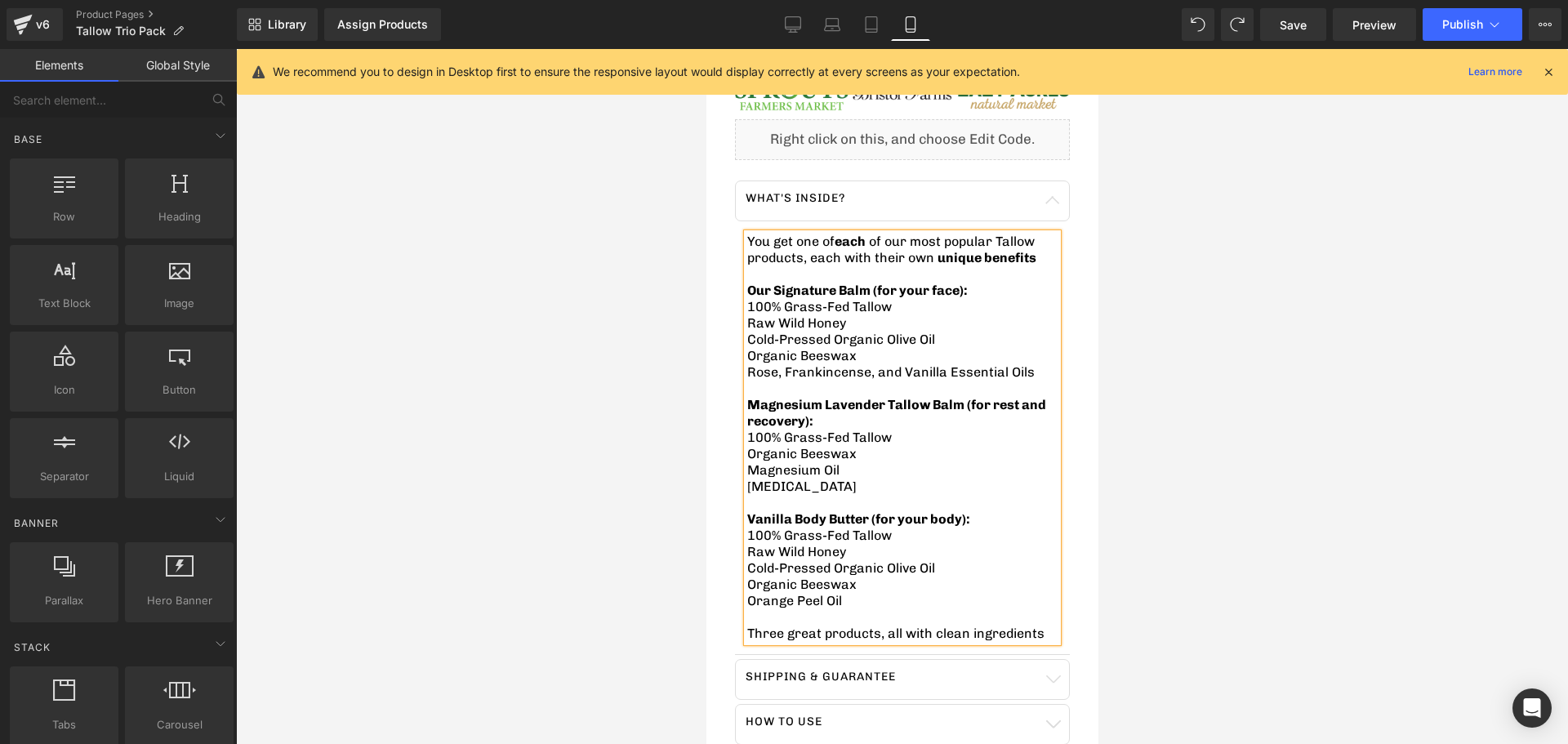
click at [648, 546] on div at bounding box center [901, 396] width 1332 height 695
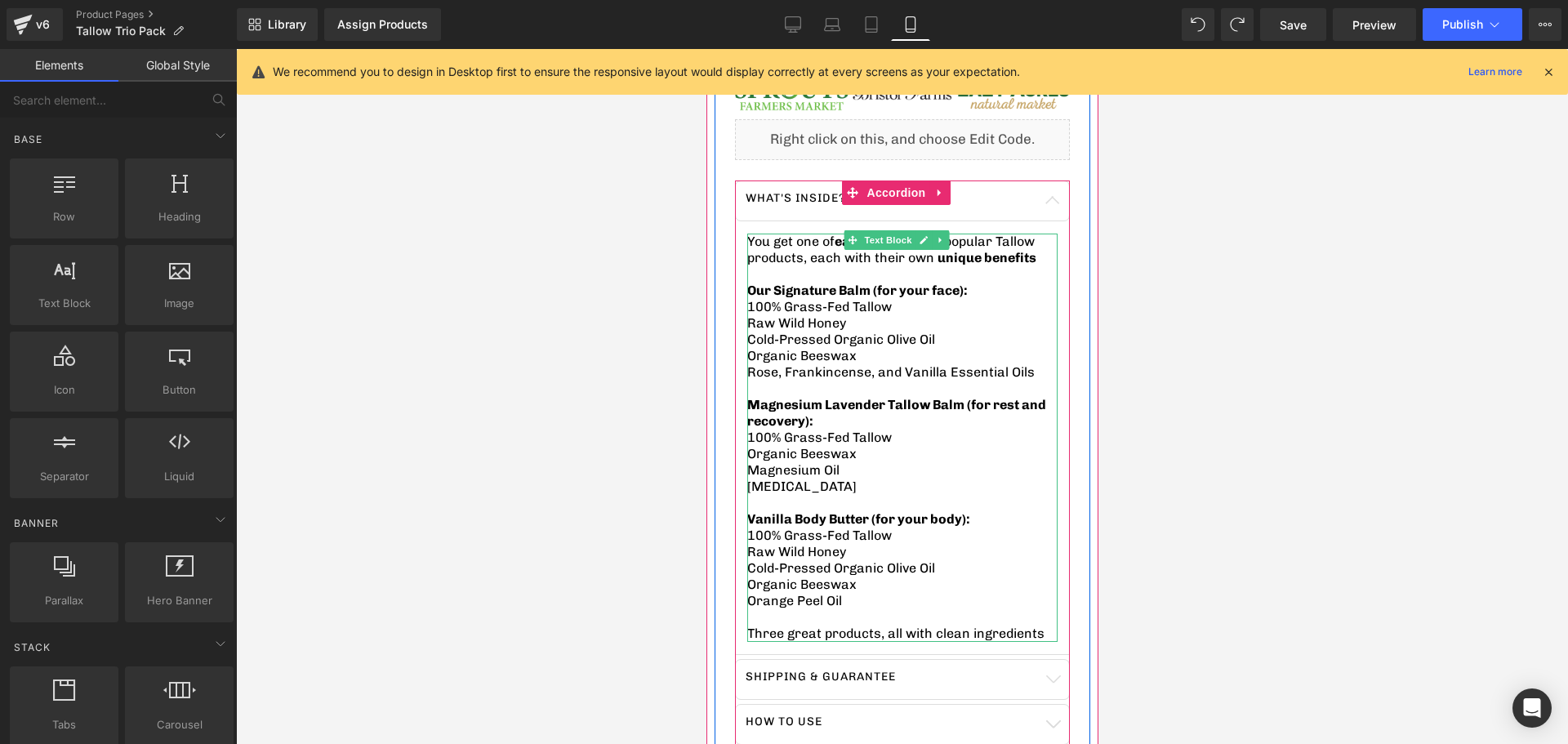
click at [897, 511] on span "Vanilla Body Butter (for your body):" at bounding box center [858, 518] width 223 height 16
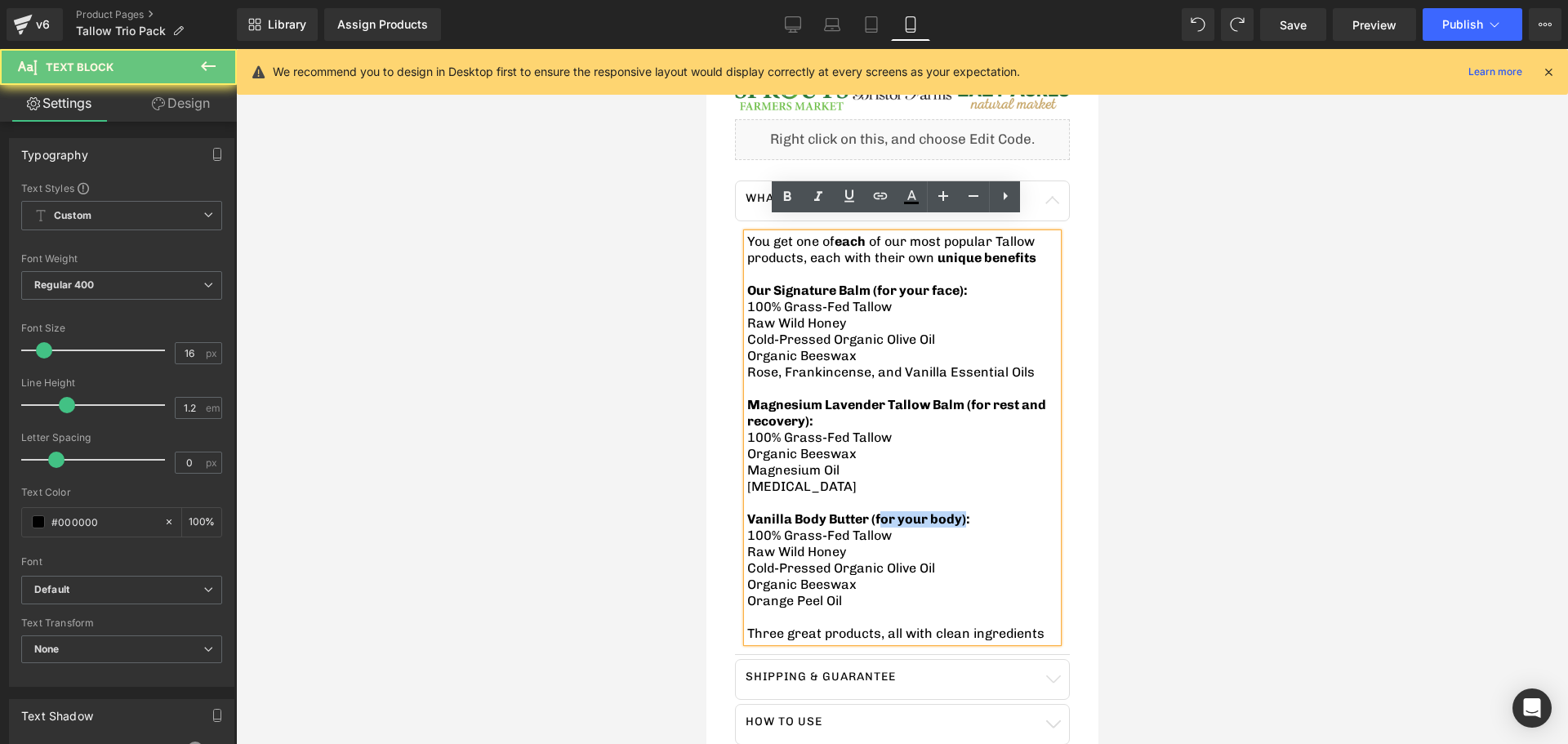
click at [900, 511] on span "Vanilla Body Butter (for your body):" at bounding box center [858, 518] width 223 height 16
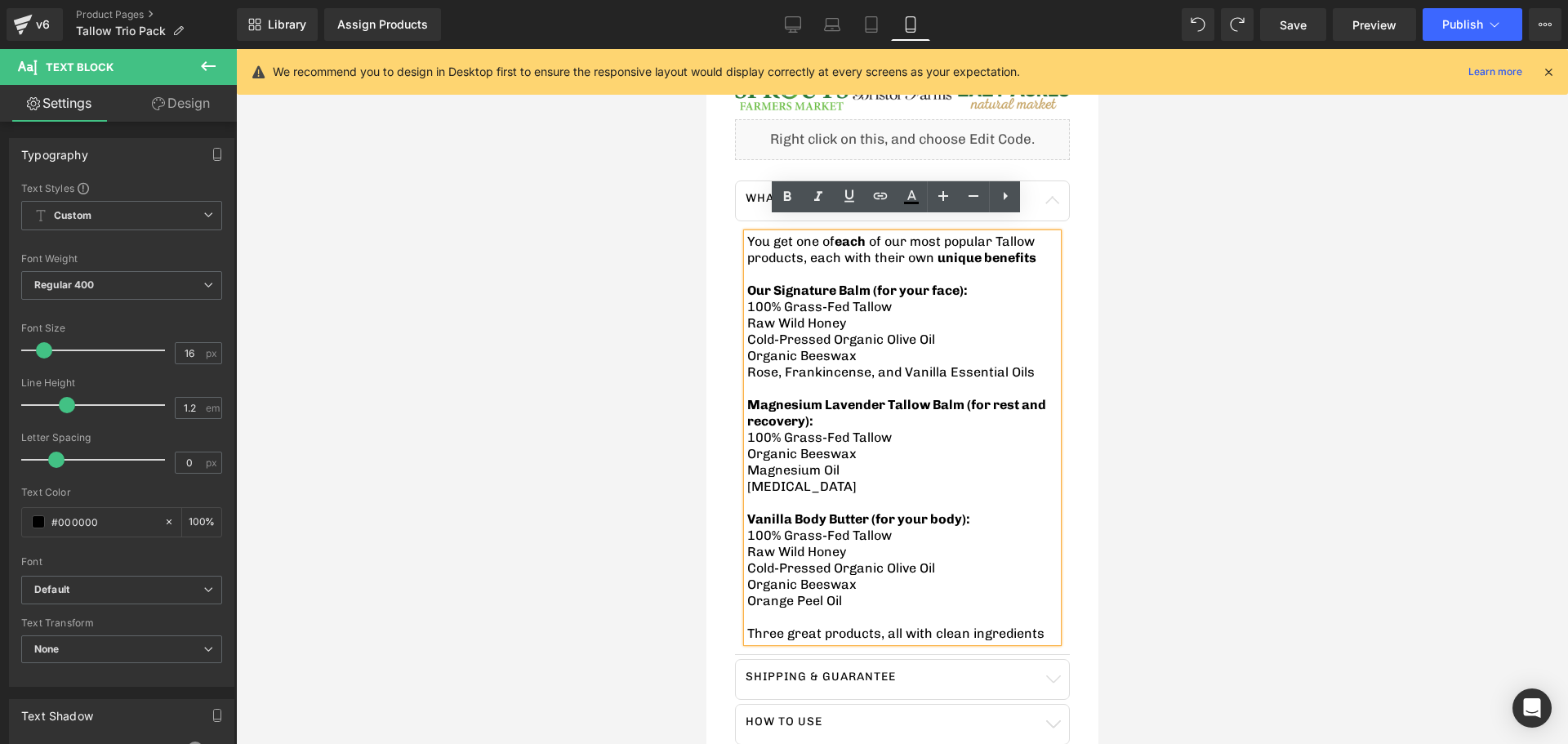
click at [970, 511] on span "Vanilla Body Butter (for your body):" at bounding box center [858, 518] width 223 height 16
drag, startPoint x: 991, startPoint y: 514, endPoint x: 750, endPoint y: 509, distance: 241.1
click at [750, 511] on span "Vanilla Body Butter (for your body):" at bounding box center [858, 518] width 223 height 16
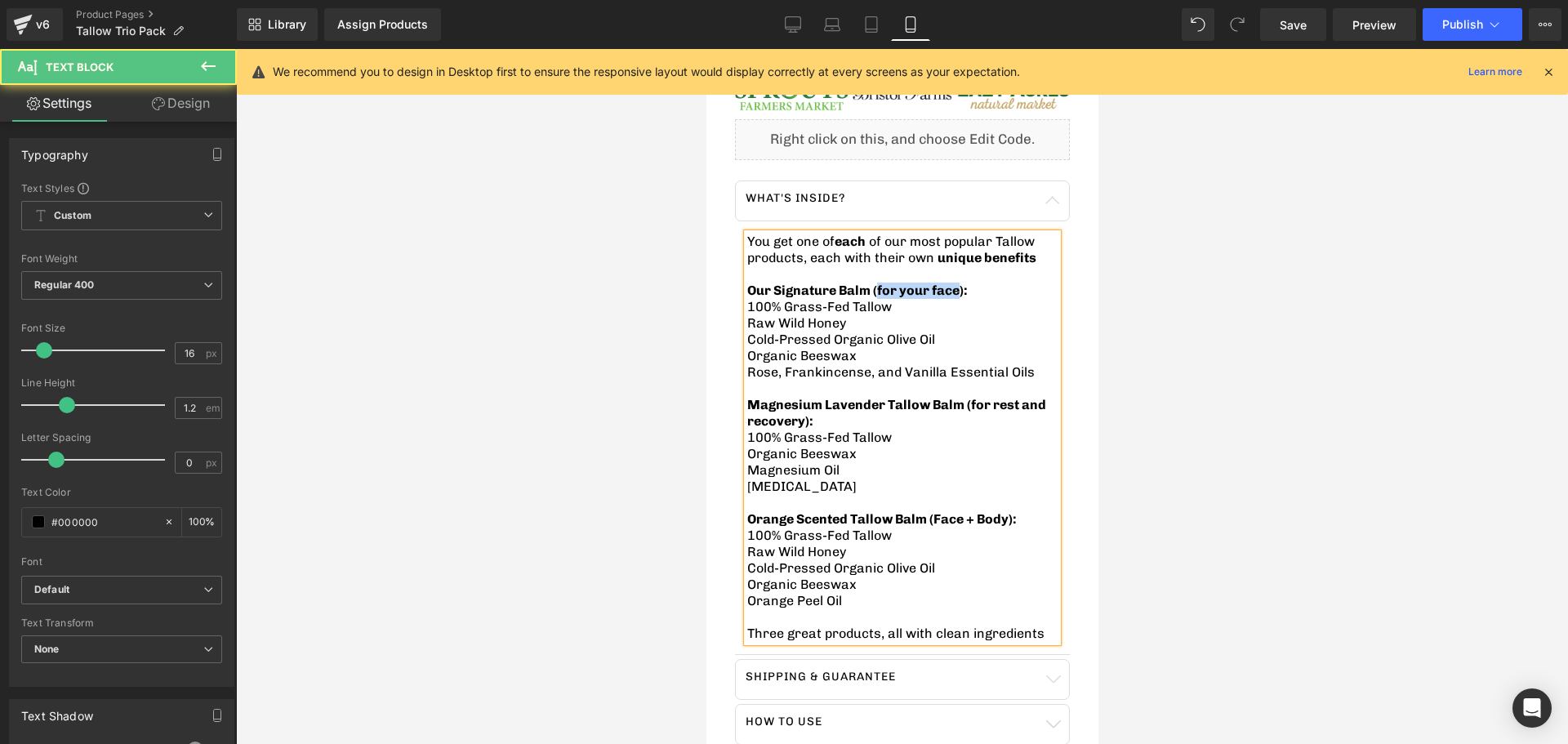
drag, startPoint x: 985, startPoint y: 279, endPoint x: 893, endPoint y: 282, distance: 92.0
click at [893, 283] on span "Our Signature Balm (for your face):" at bounding box center [857, 290] width 221 height 16
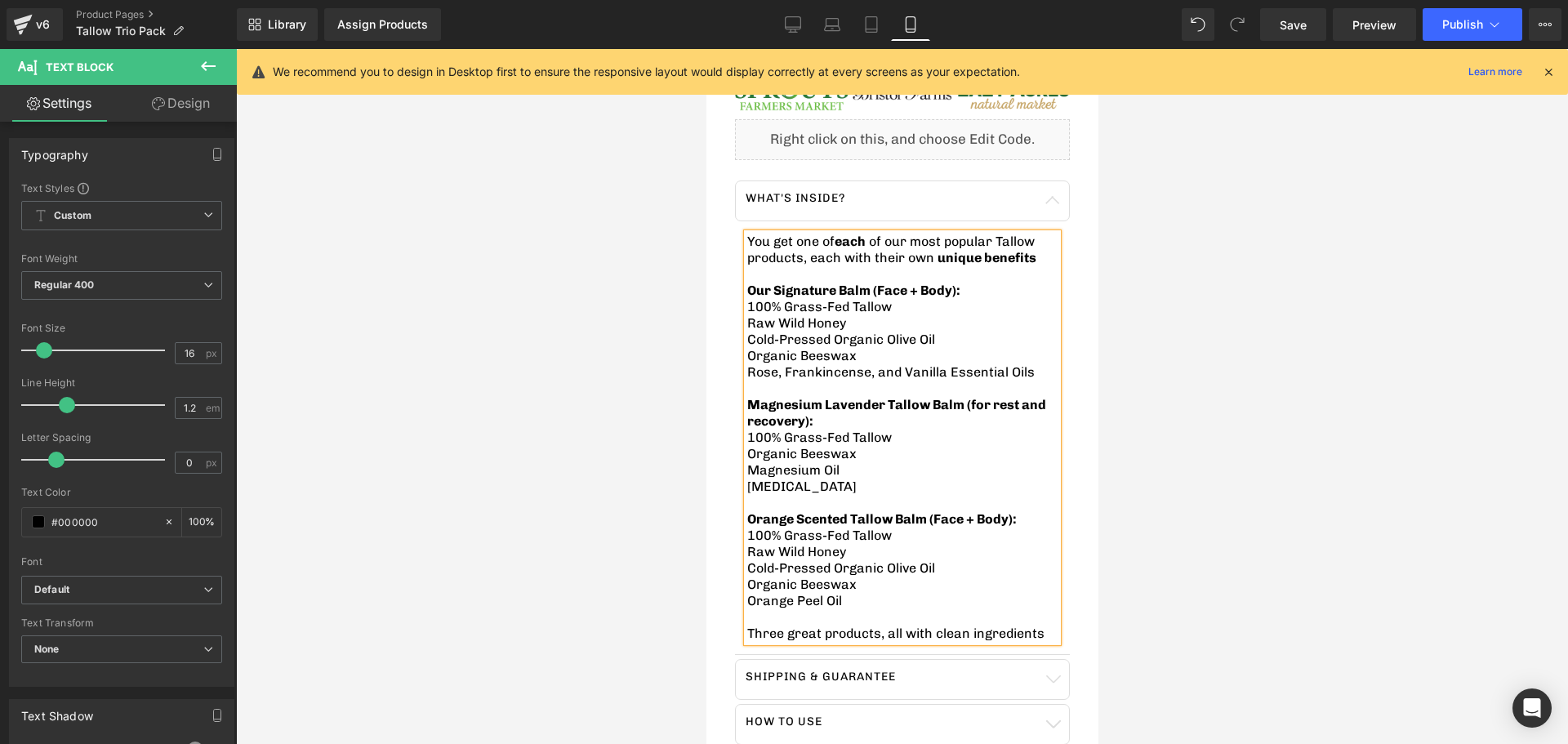
click at [1010, 397] on span "Magnesium Lavender Tallow Balm (for rest and recovery):" at bounding box center [896, 413] width 299 height 32
click at [785, 418] on span "Magnesium Lavender Tallow Balm (Rest and recovery):" at bounding box center [886, 413] width 279 height 32
click at [839, 541] on span "100% Grass-Fed Tallow" at bounding box center [819, 535] width 145 height 16
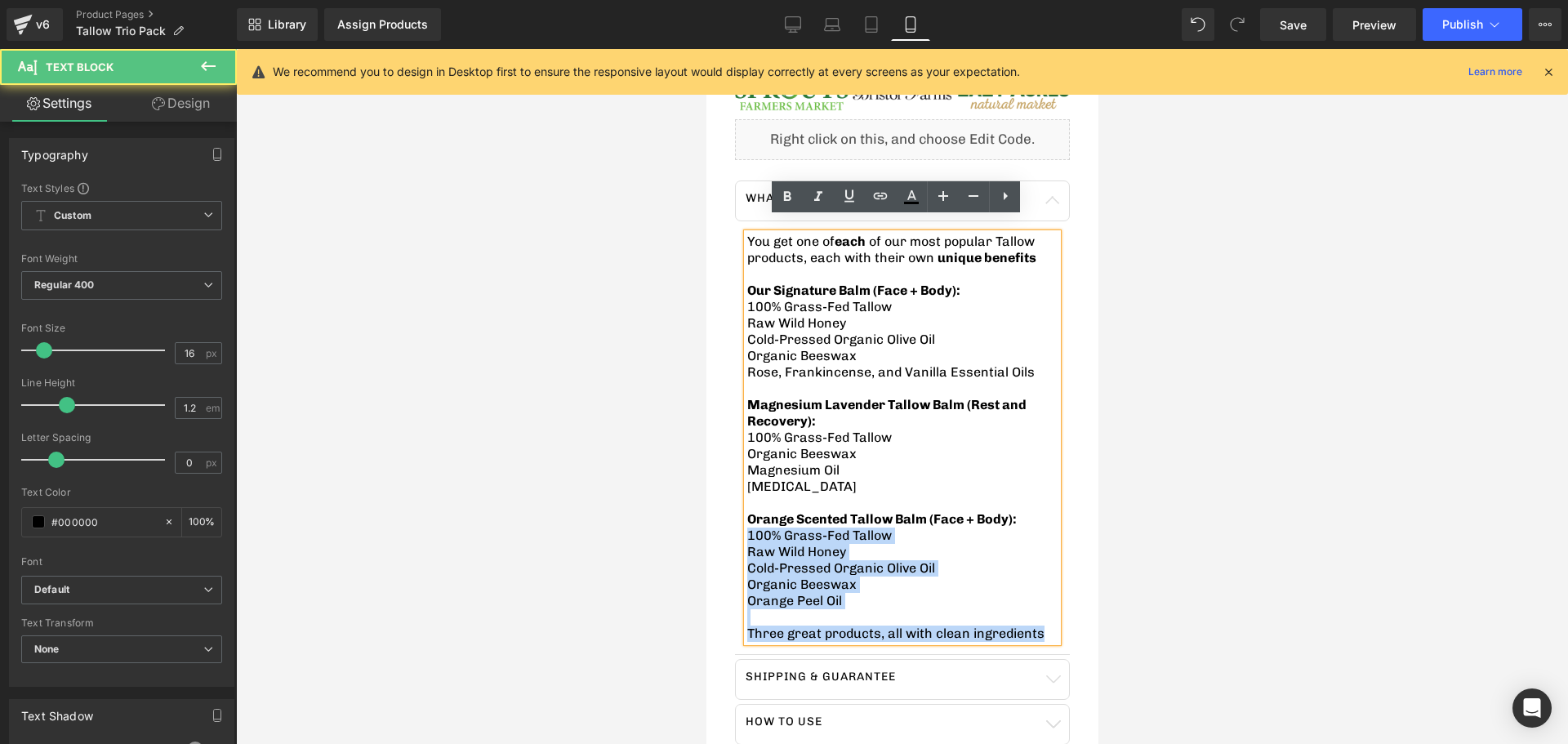
drag, startPoint x: 821, startPoint y: 525, endPoint x: 743, endPoint y: 508, distance: 79.8
click at [747, 508] on div "You get one of each of our most popular Tallow products, each with their own un…" at bounding box center [901, 438] width 310 height 409
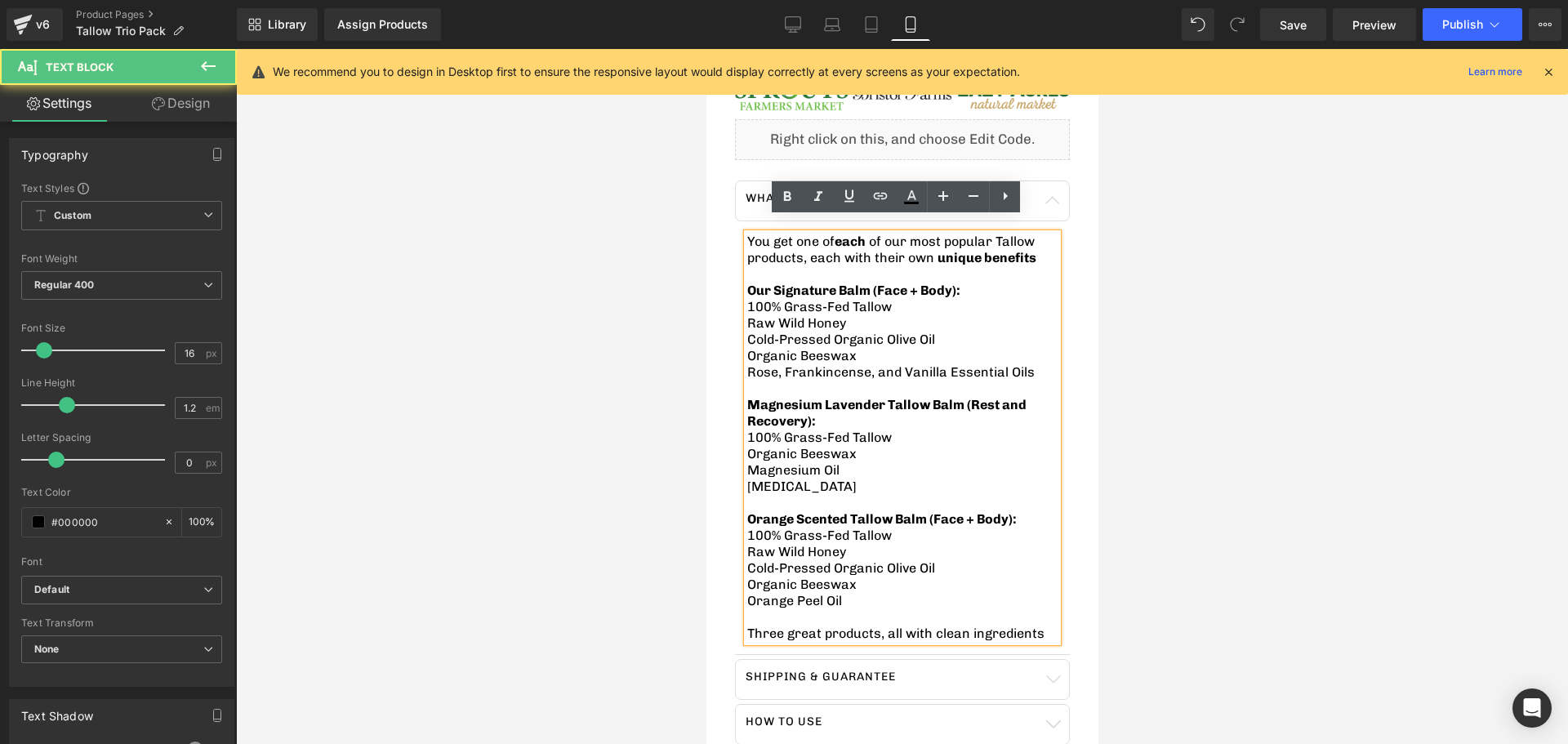
click at [778, 523] on span "Orange Scented Tallow Balm (Face + Body):" at bounding box center [881, 518] width 270 height 16
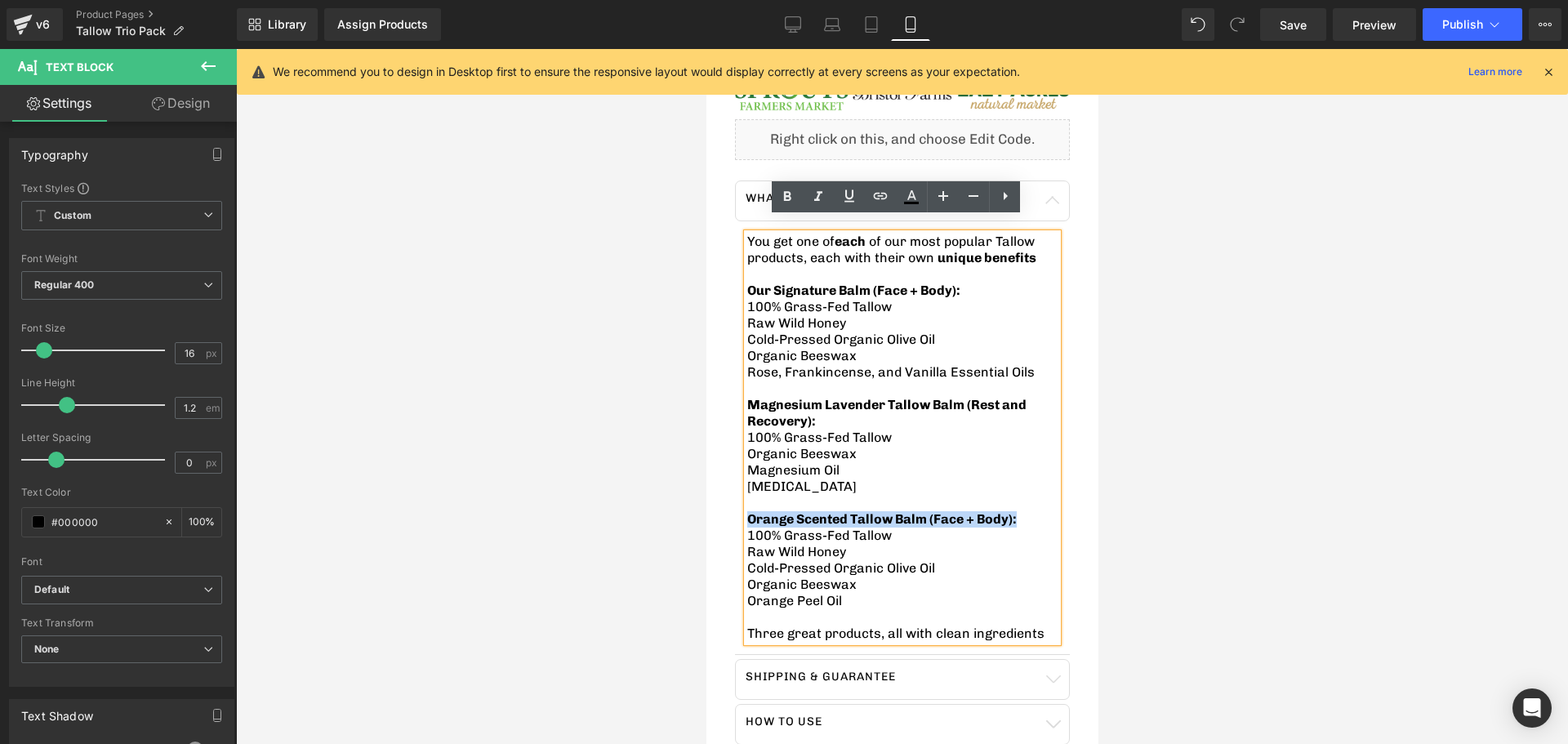
drag, startPoint x: 799, startPoint y: 527, endPoint x: 739, endPoint y: 515, distance: 61.2
click at [739, 515] on article "You get one of each of our most popular Tallow products, each with their own un…" at bounding box center [902, 437] width 335 height 434
click at [961, 199] on link at bounding box center [974, 197] width 31 height 31
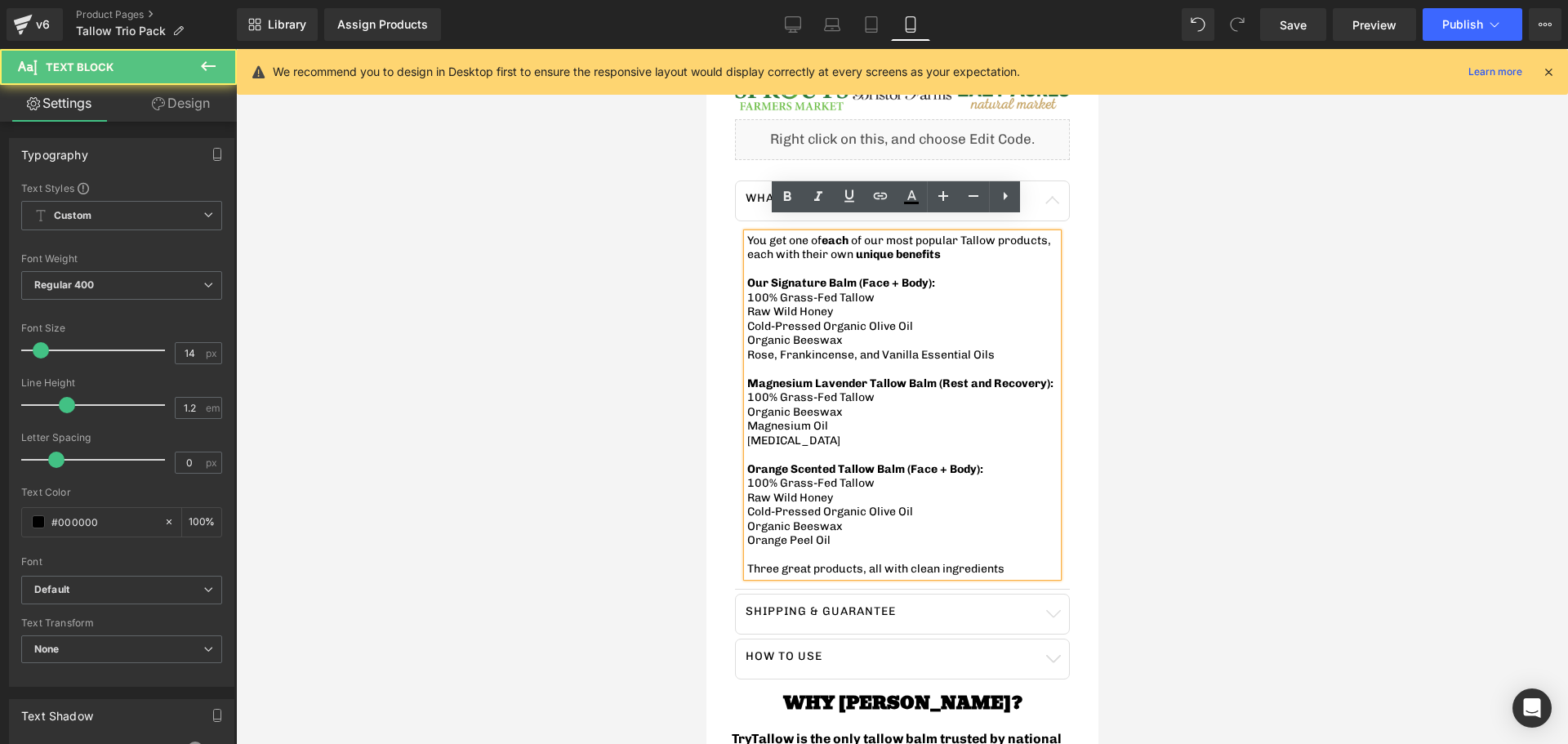
click at [879, 377] on span "Magnesium Lavender Tallow Balm (Rest and Recovery):" at bounding box center [900, 383] width 307 height 14
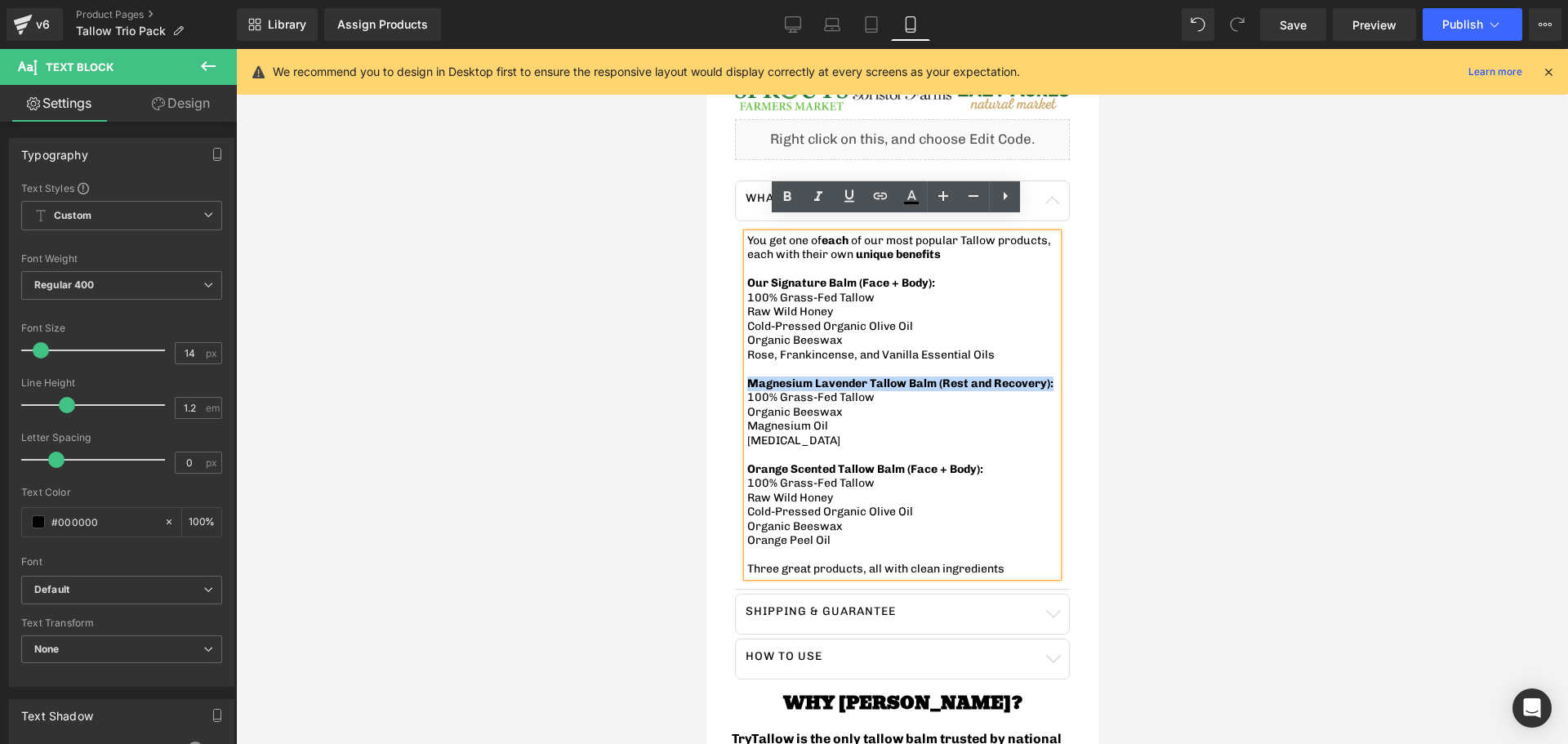
drag, startPoint x: 821, startPoint y: 387, endPoint x: 749, endPoint y: 373, distance: 73.3
click at [749, 377] on p "Magnesium Lavender Tallow Balm (Rest and Recovery):" at bounding box center [901, 384] width 310 height 15
click at [971, 194] on icon at bounding box center [973, 195] width 19 height 19
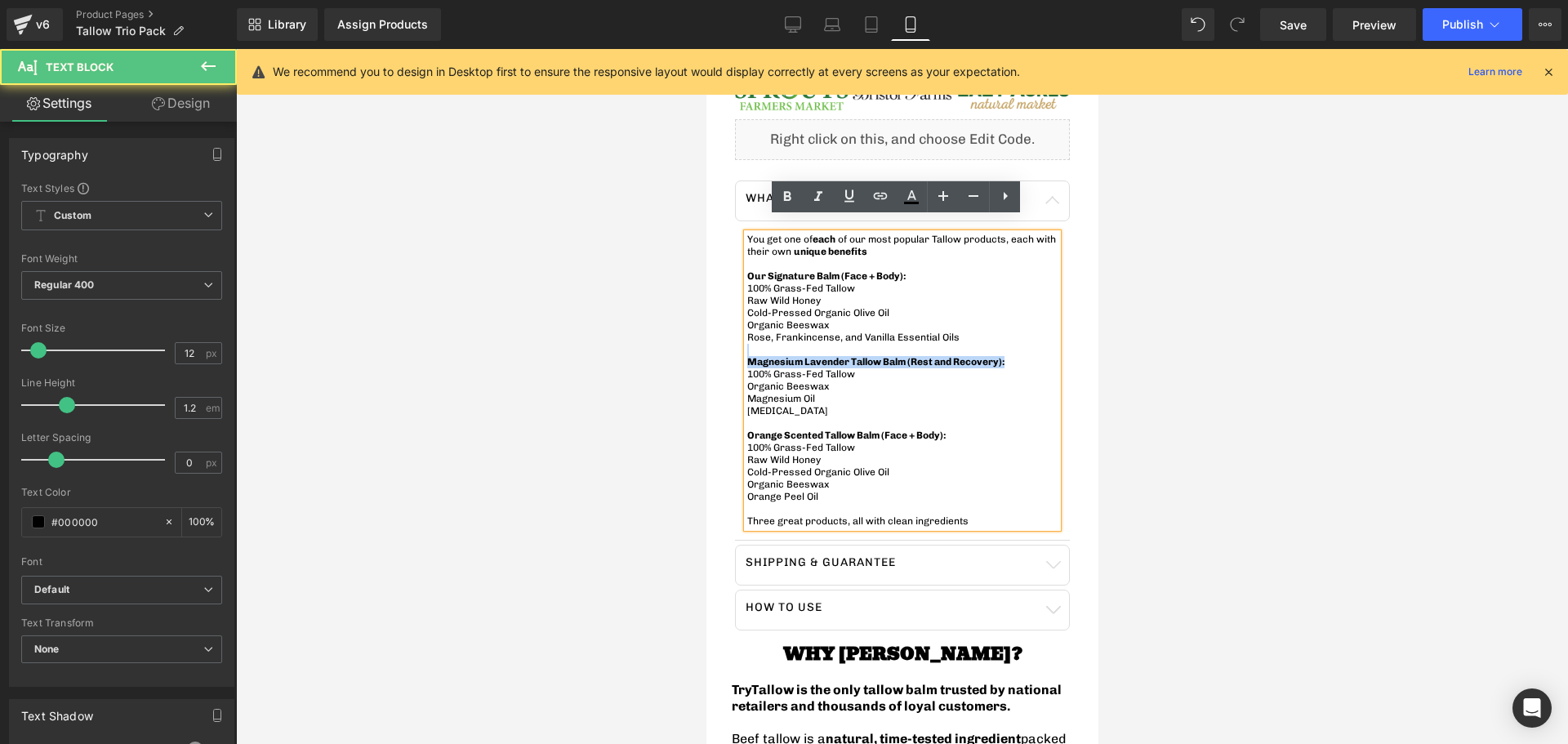
click at [860, 320] on p "Organic Beeswax" at bounding box center [901, 325] width 310 height 12
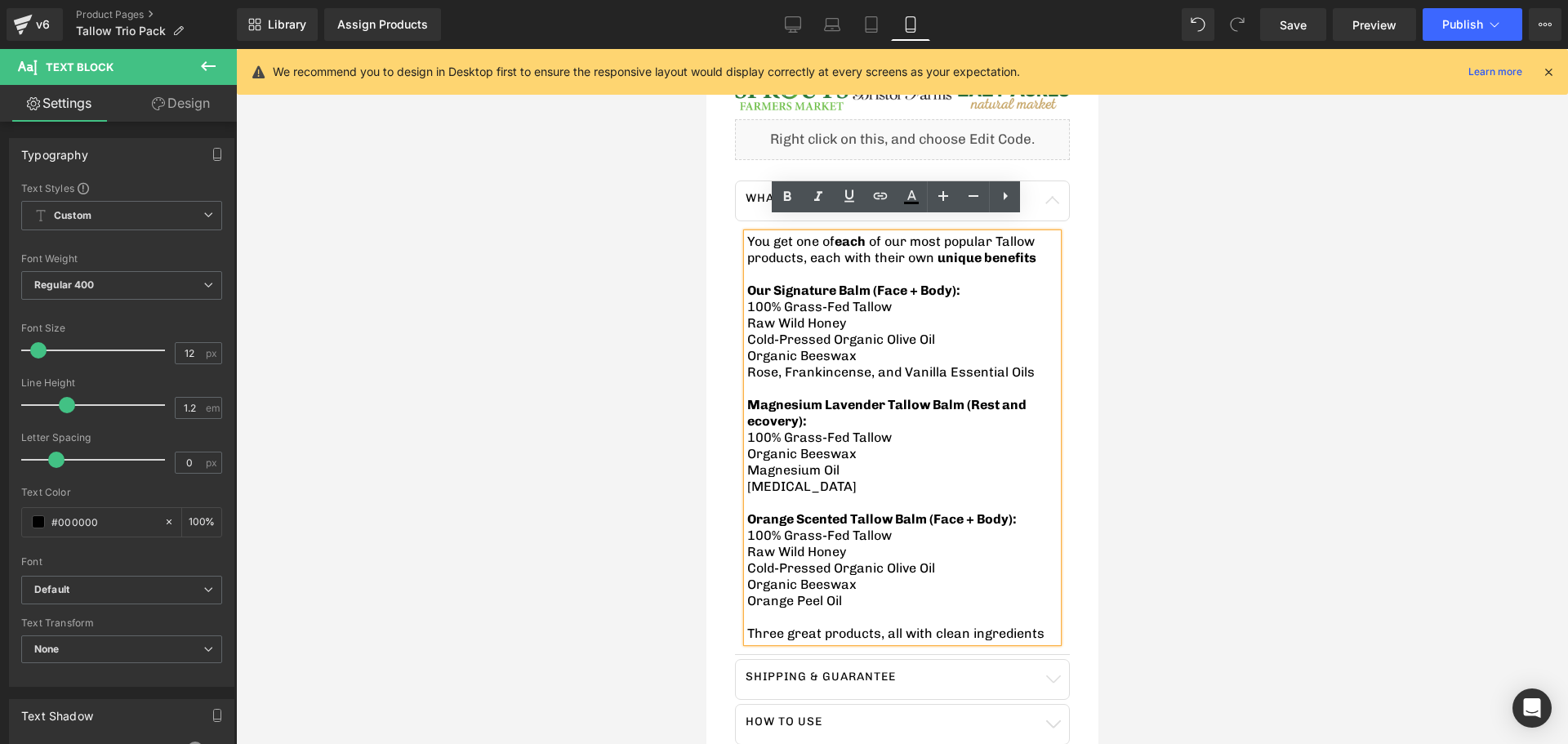
type input "16"
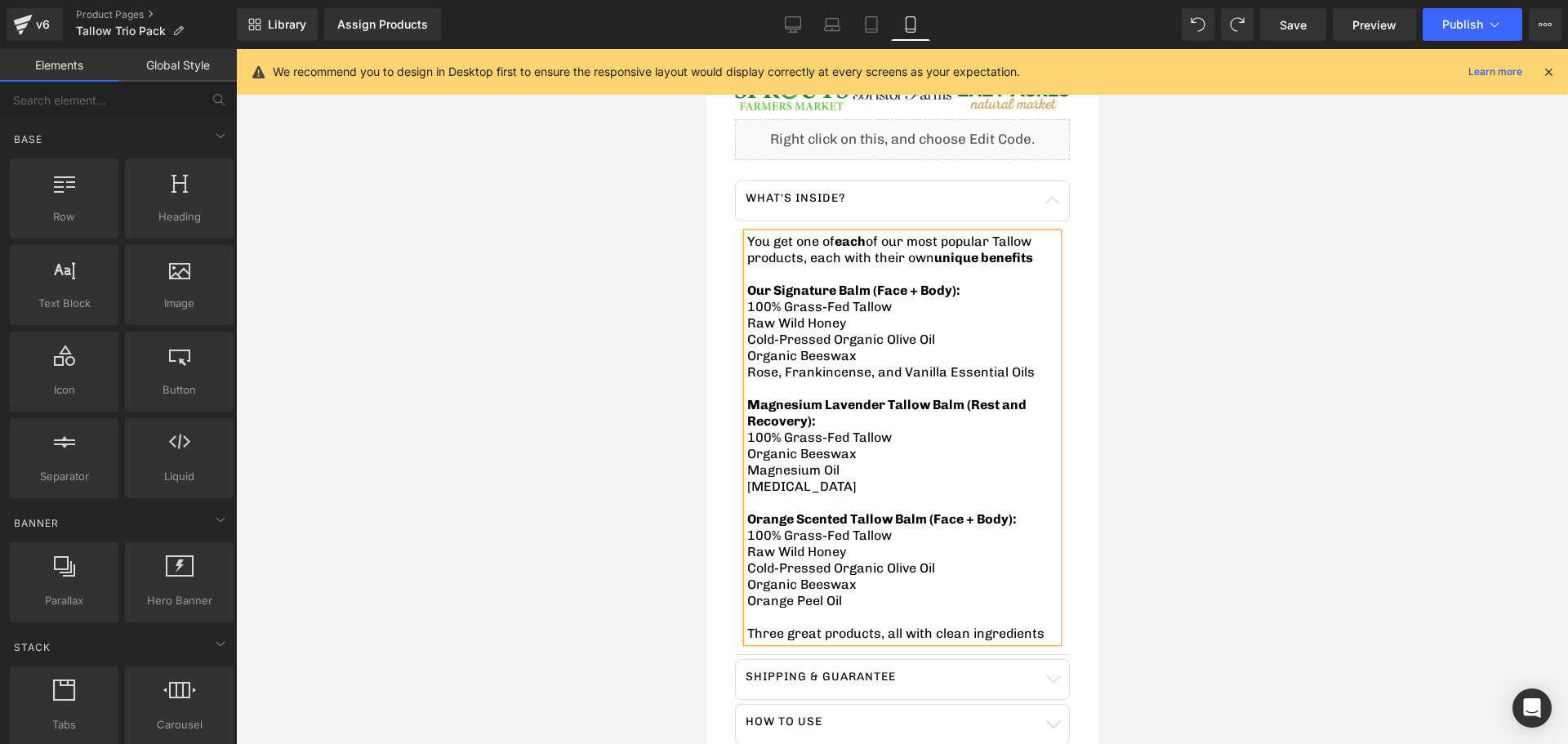
click at [611, 427] on div at bounding box center [901, 396] width 1332 height 695
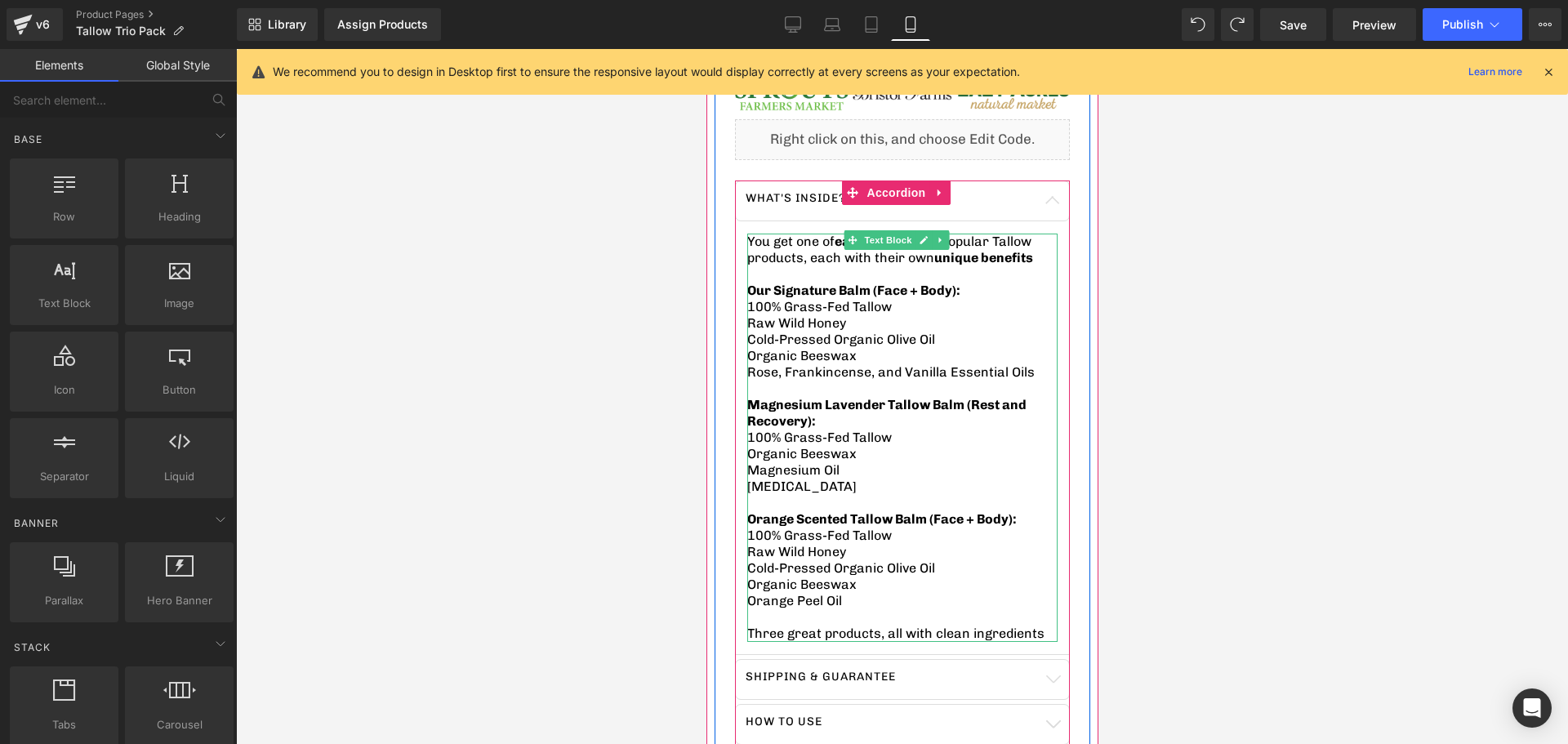
click at [645, 491] on div at bounding box center [901, 396] width 1332 height 695
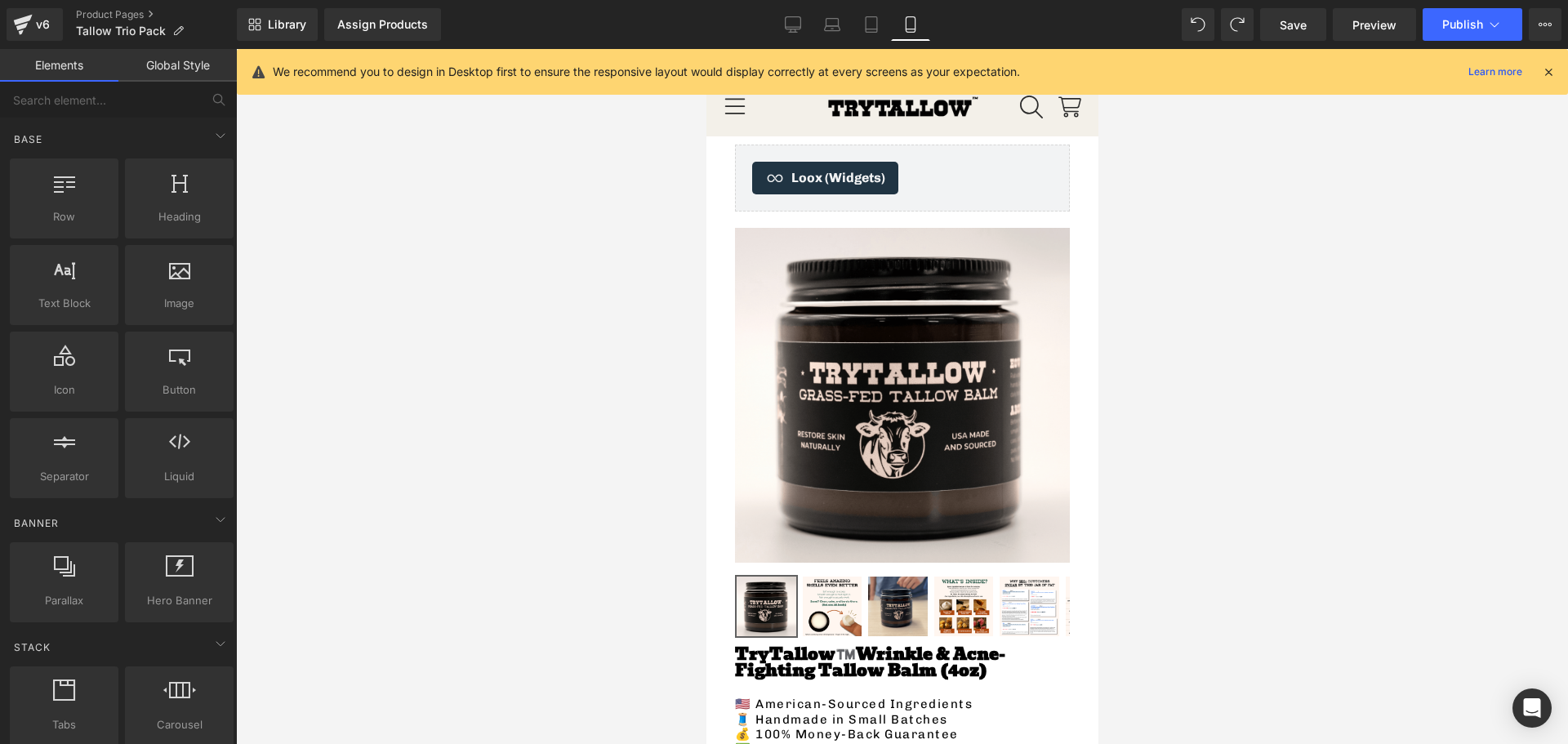
scroll to position [0, 0]
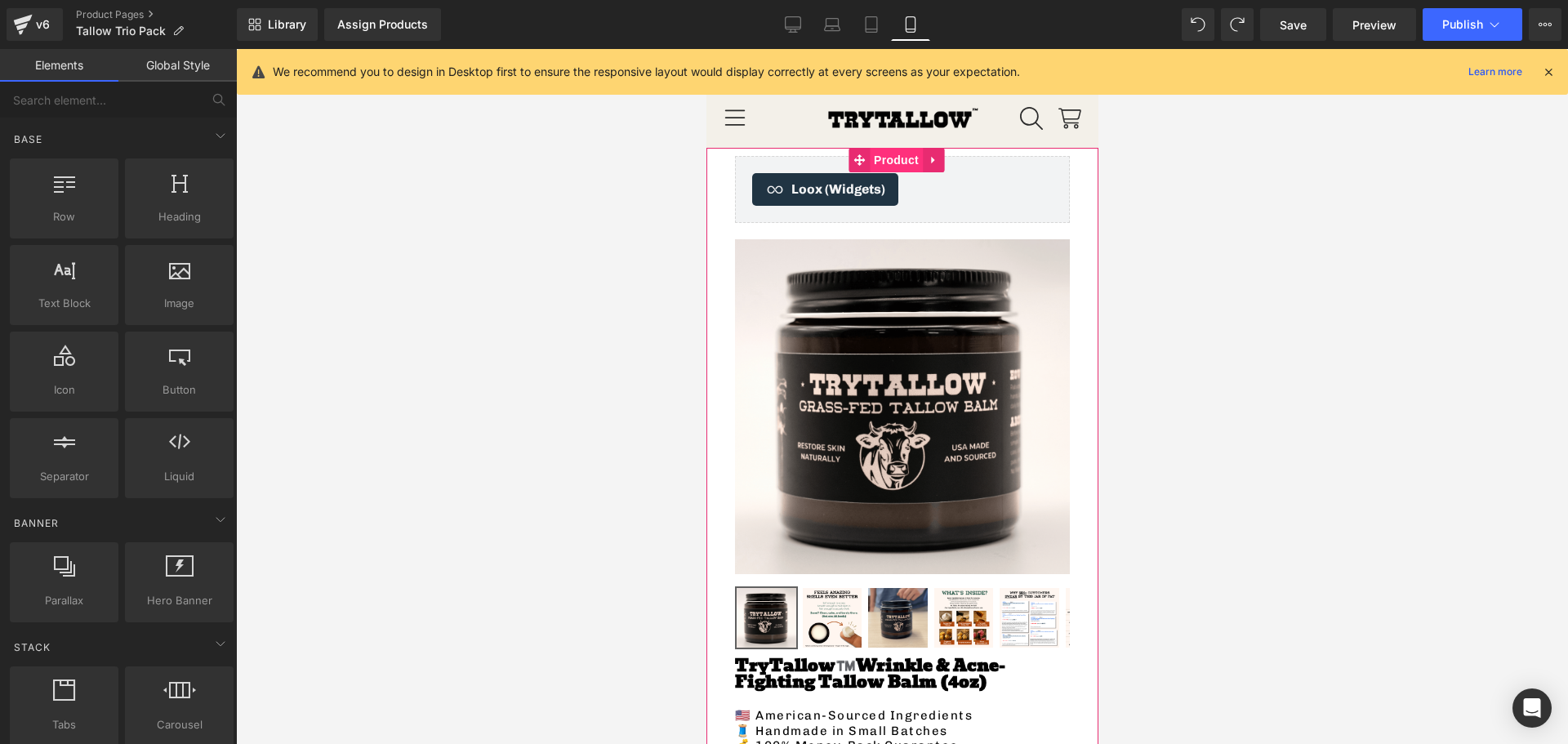
click at [884, 163] on span "Product" at bounding box center [896, 160] width 53 height 25
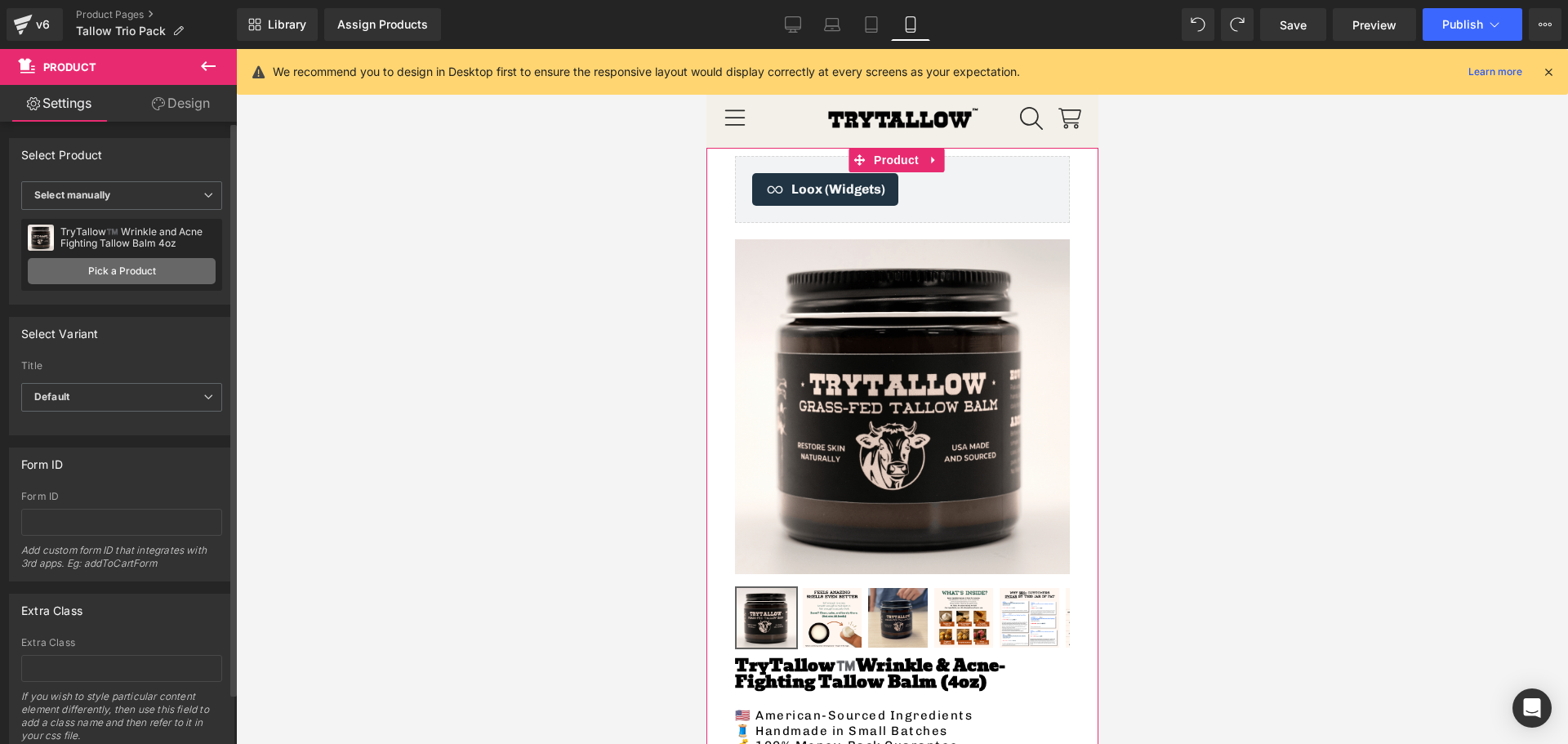
click at [114, 271] on link "Pick a Product" at bounding box center [122, 271] width 188 height 26
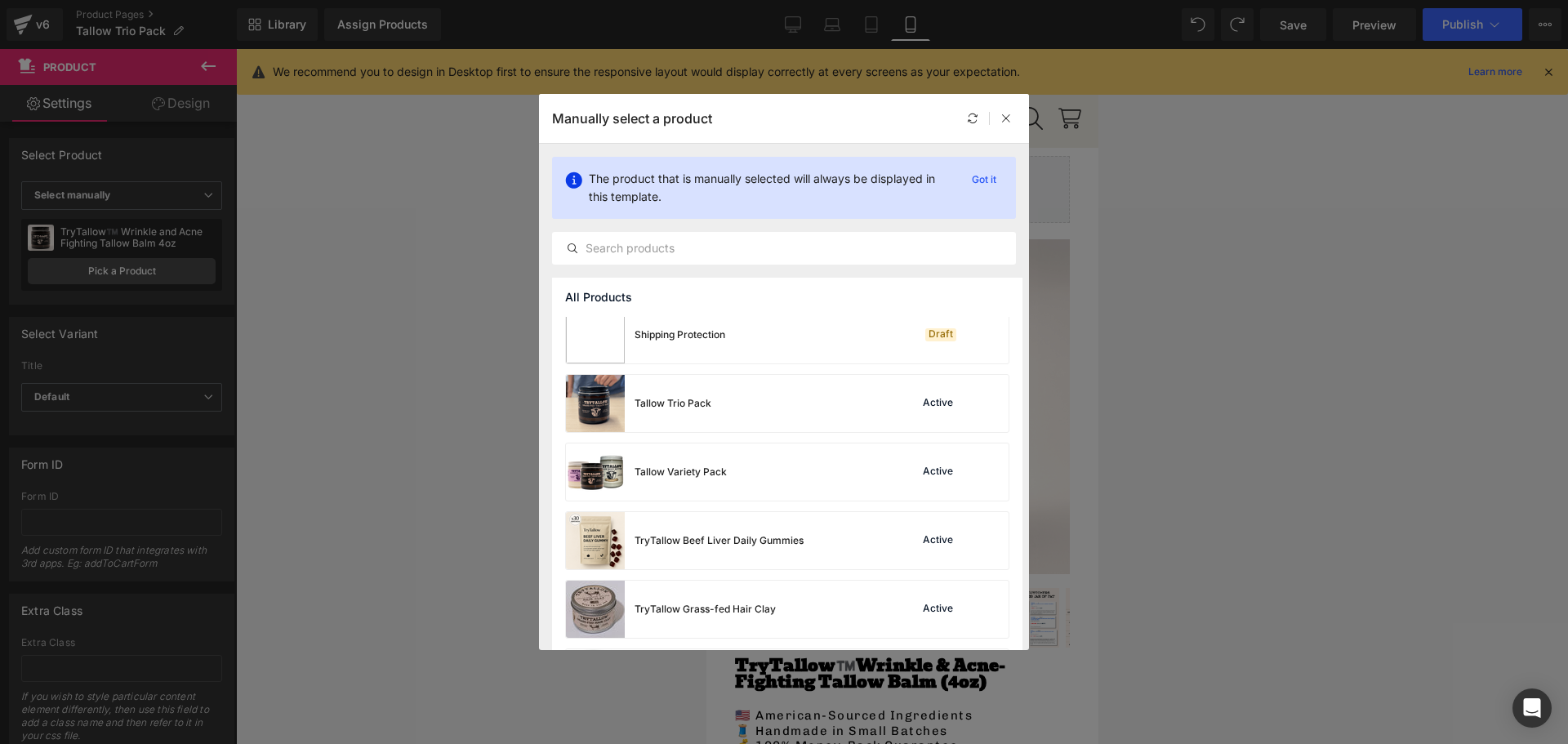
scroll to position [327, 0]
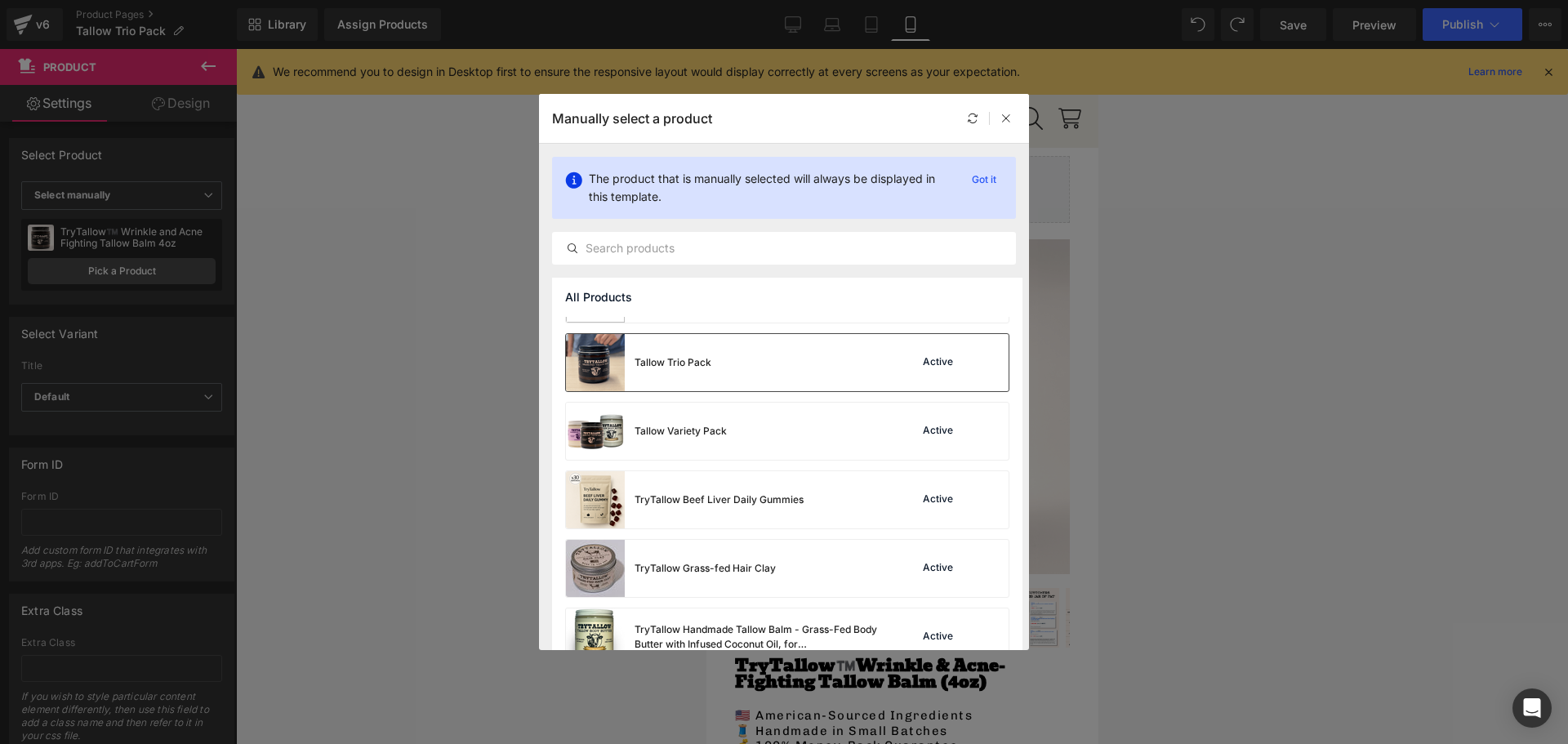
click at [772, 372] on div "Tallow Trio Pack Active" at bounding box center [787, 363] width 443 height 57
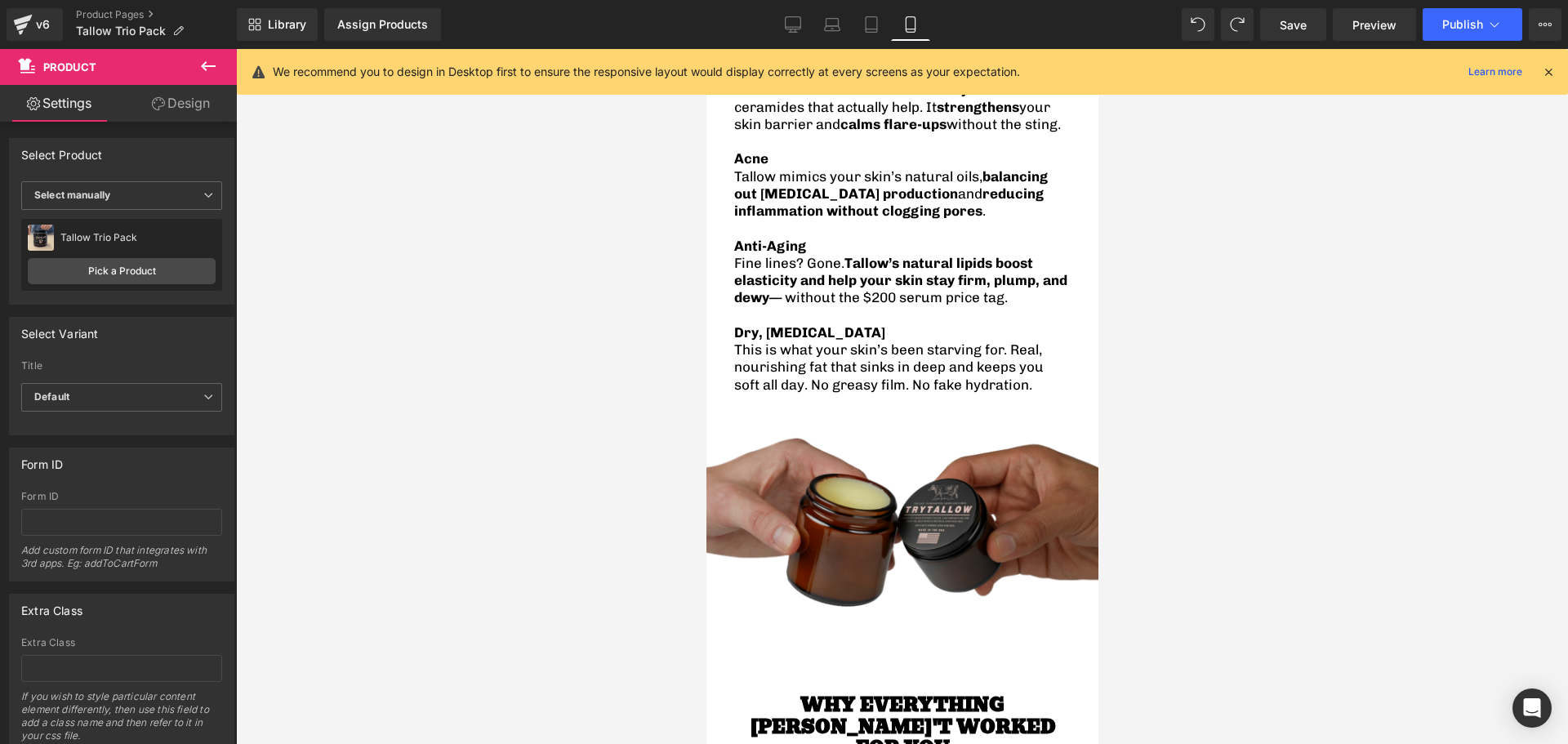
scroll to position [2369, 0]
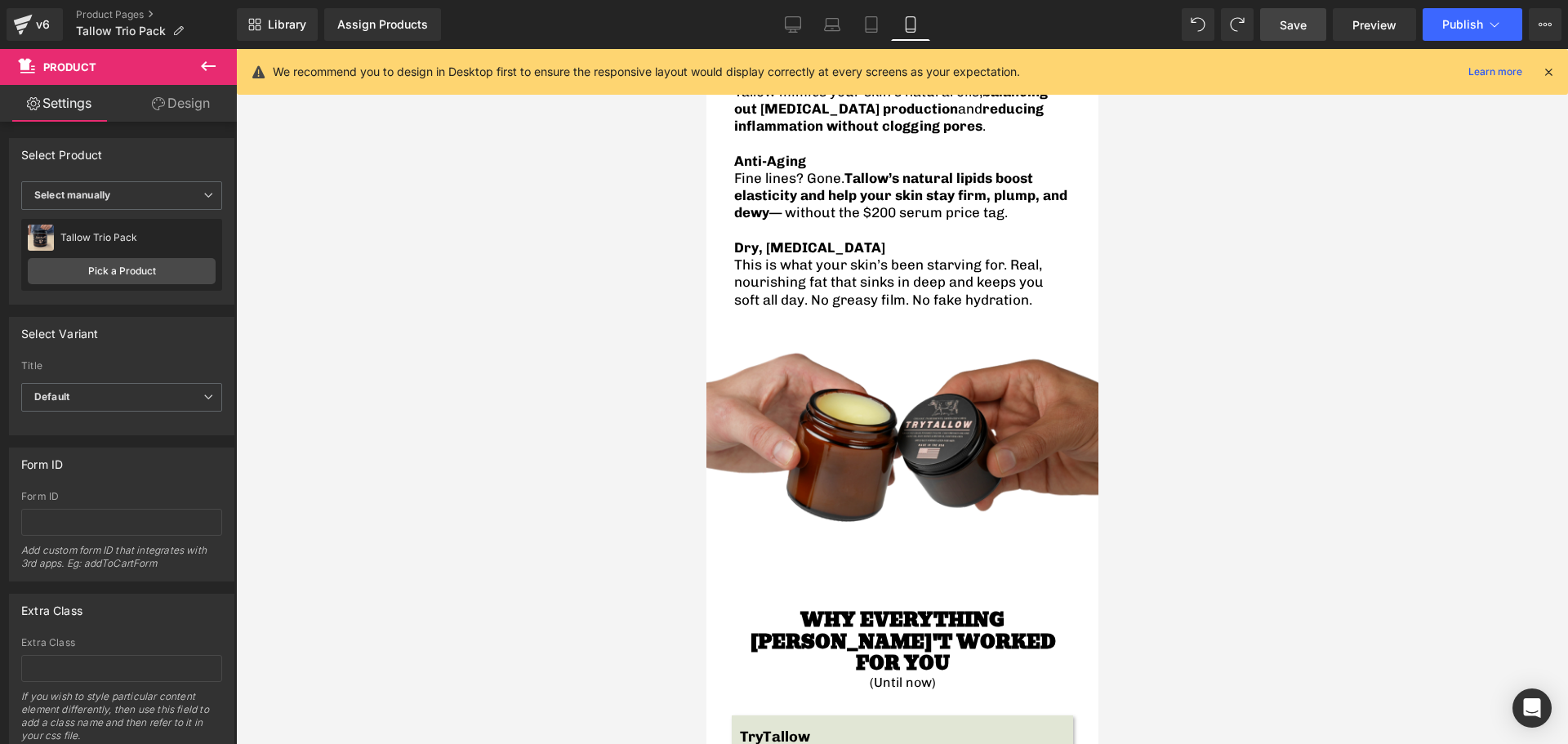
drag, startPoint x: 1312, startPoint y: 14, endPoint x: 63, endPoint y: 286, distance: 1278.3
click at [1312, 14] on link "Save" at bounding box center [1294, 24] width 66 height 32
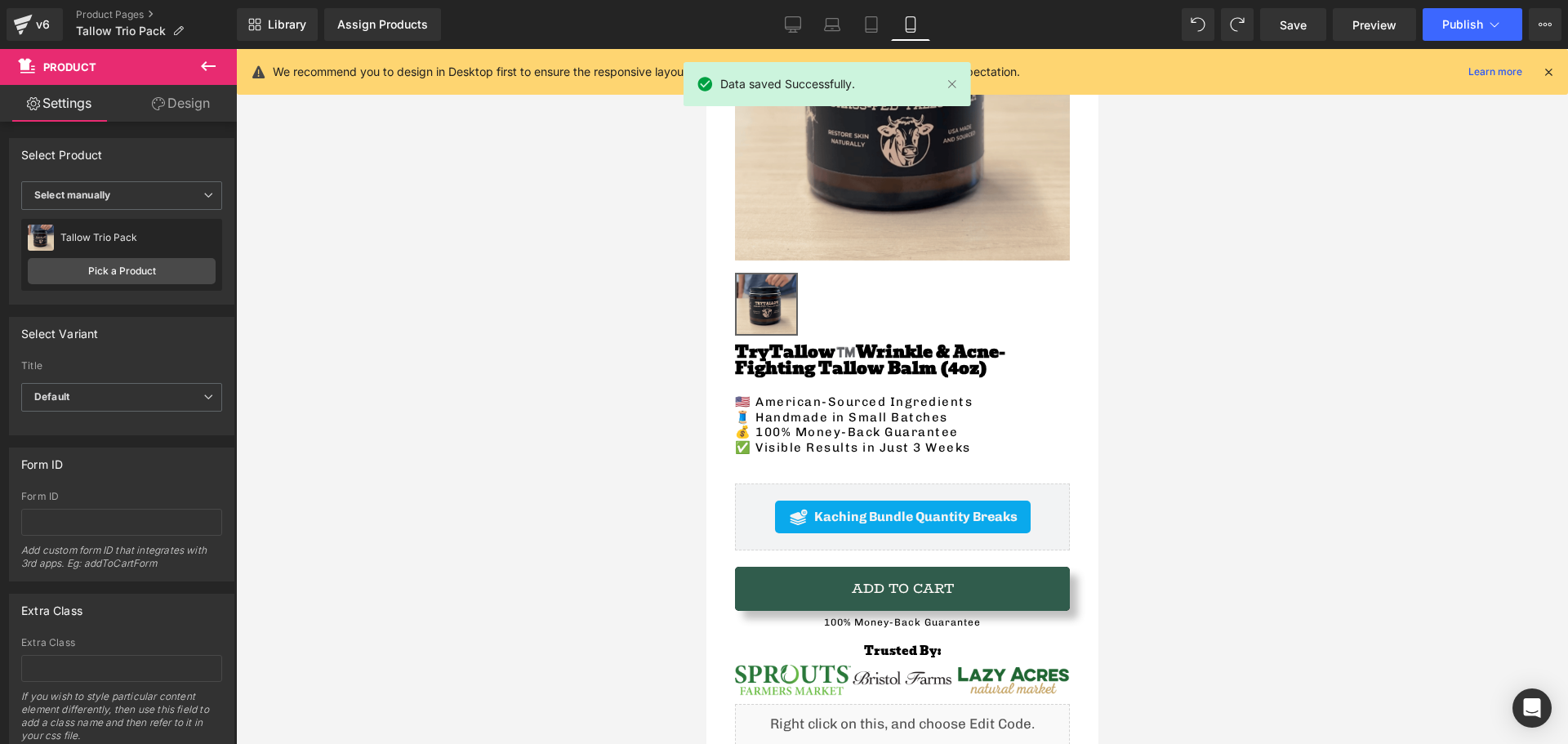
scroll to position [0, 0]
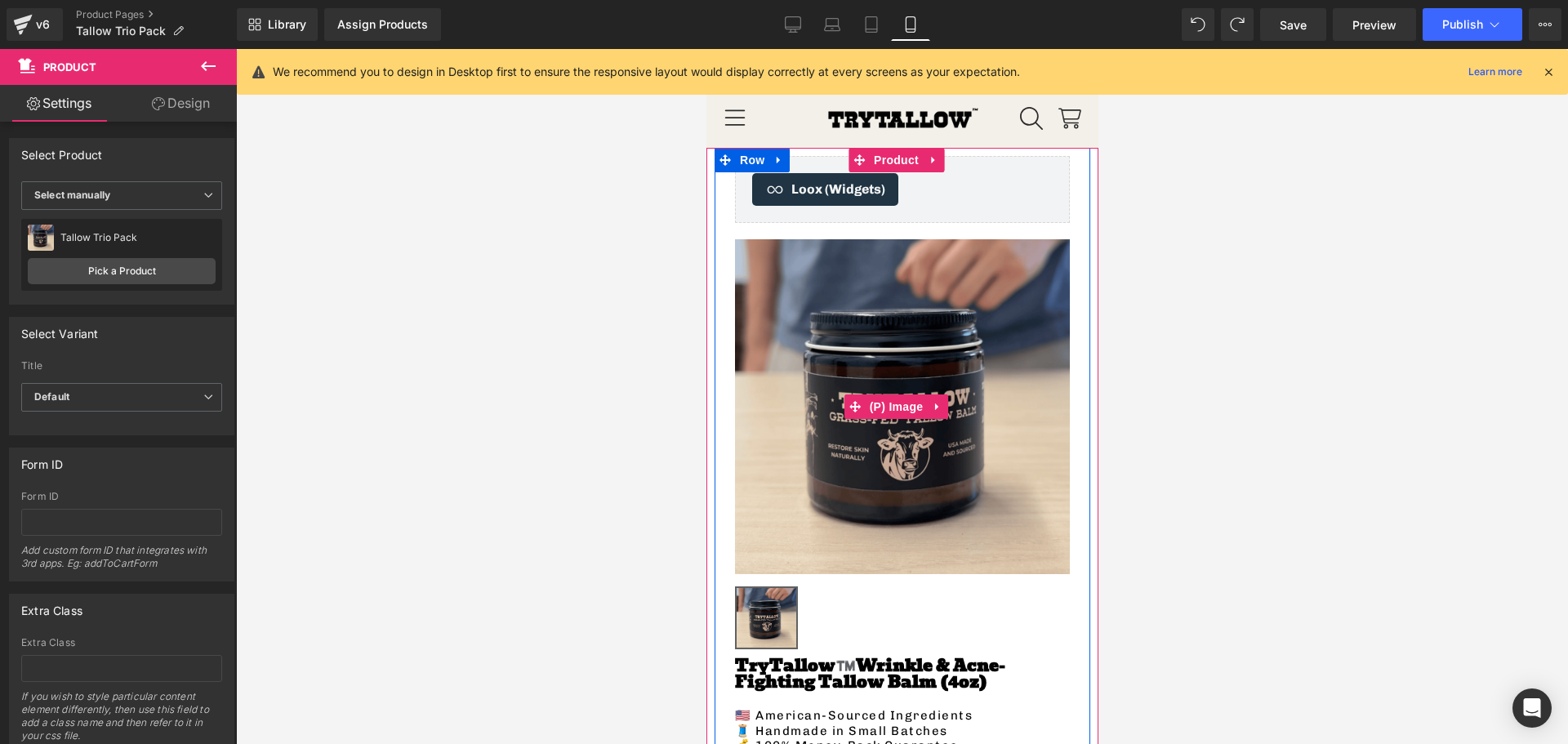
click at [610, 320] on div at bounding box center [901, 396] width 1332 height 695
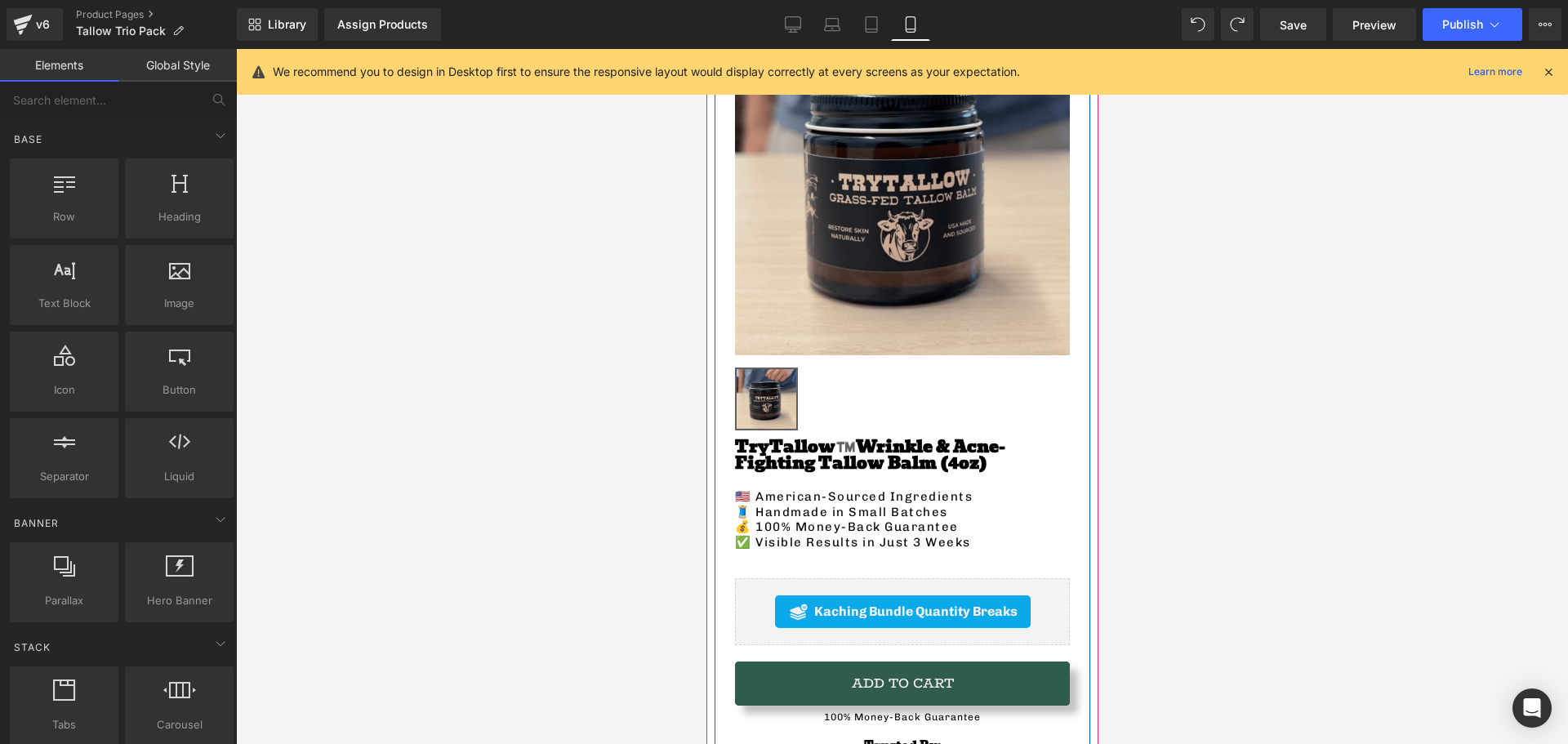
scroll to position [163, 0]
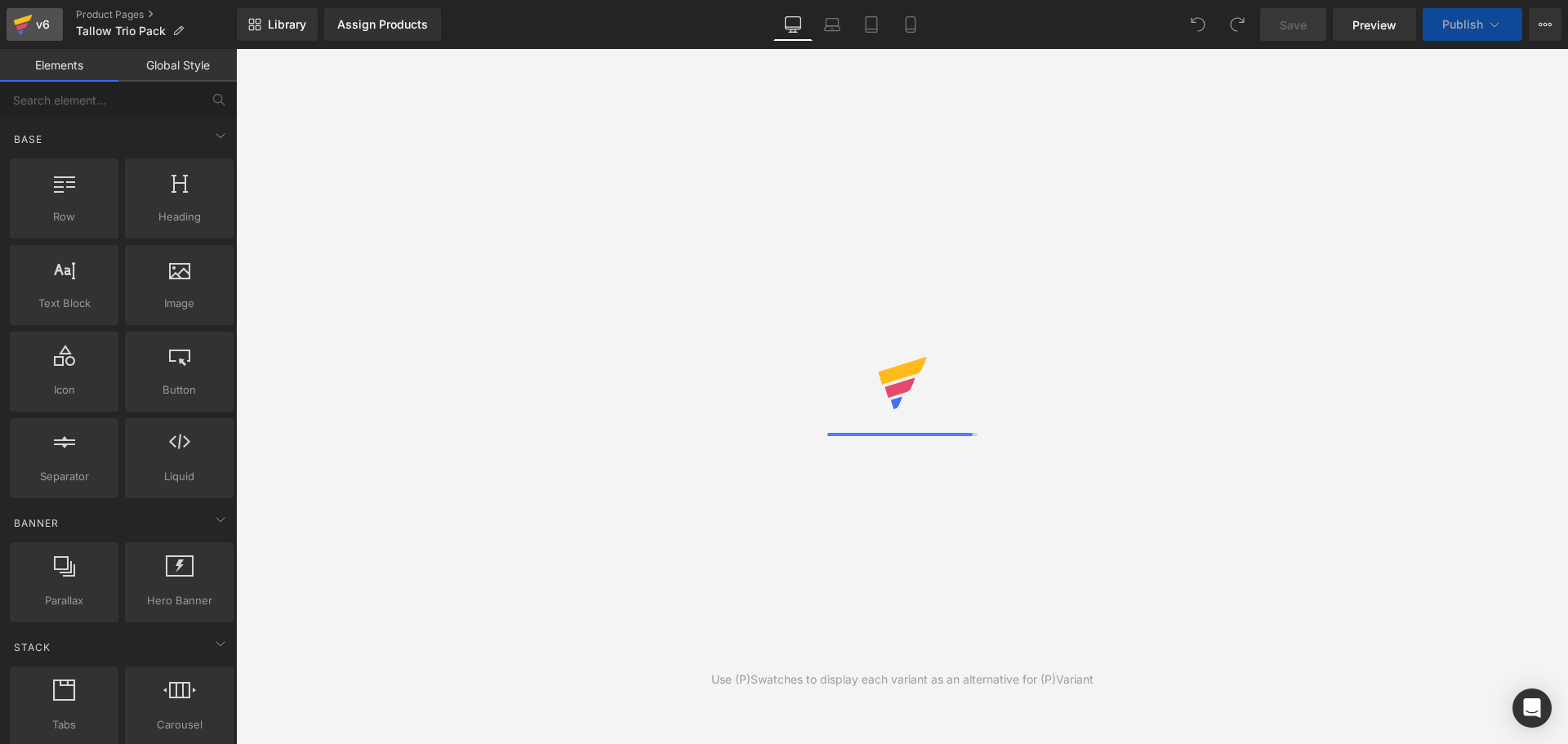
click at [25, 23] on icon at bounding box center [22, 24] width 19 height 41
click at [904, 26] on icon at bounding box center [911, 25] width 17 height 17
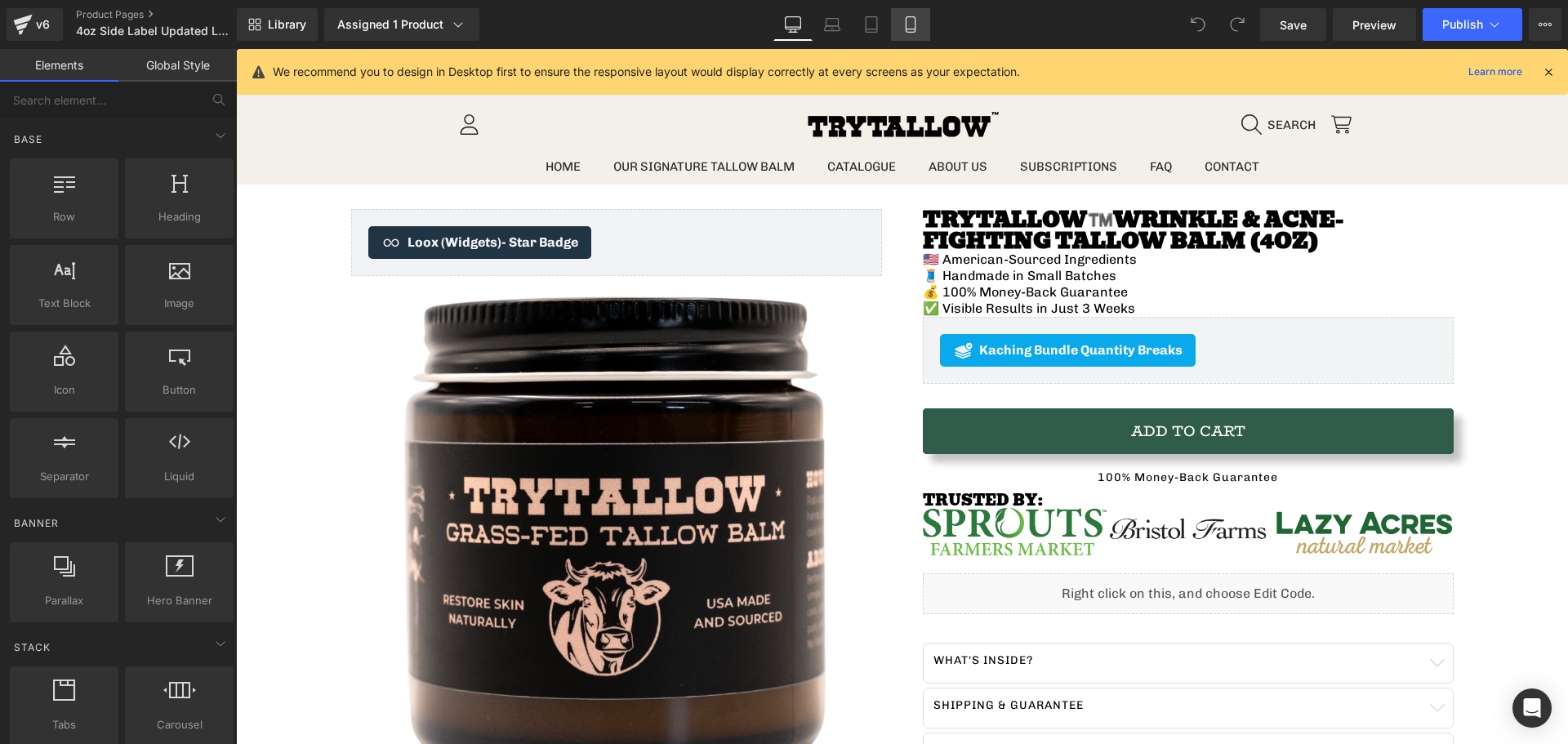
drag, startPoint x: 907, startPoint y: 29, endPoint x: 192, endPoint y: 221, distance: 740.3
click at [907, 29] on icon at bounding box center [911, 29] width 9 height 0
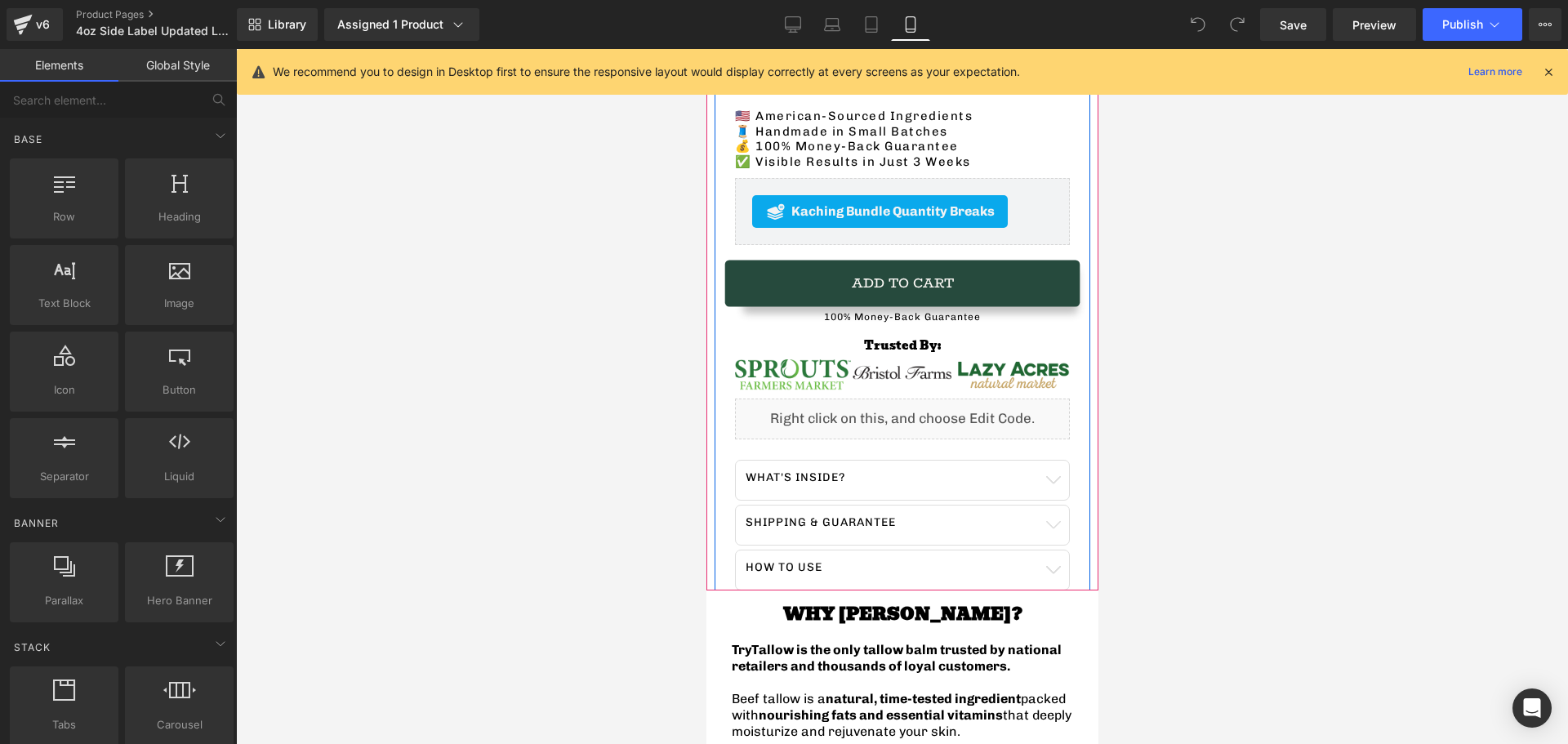
scroll to position [654, 0]
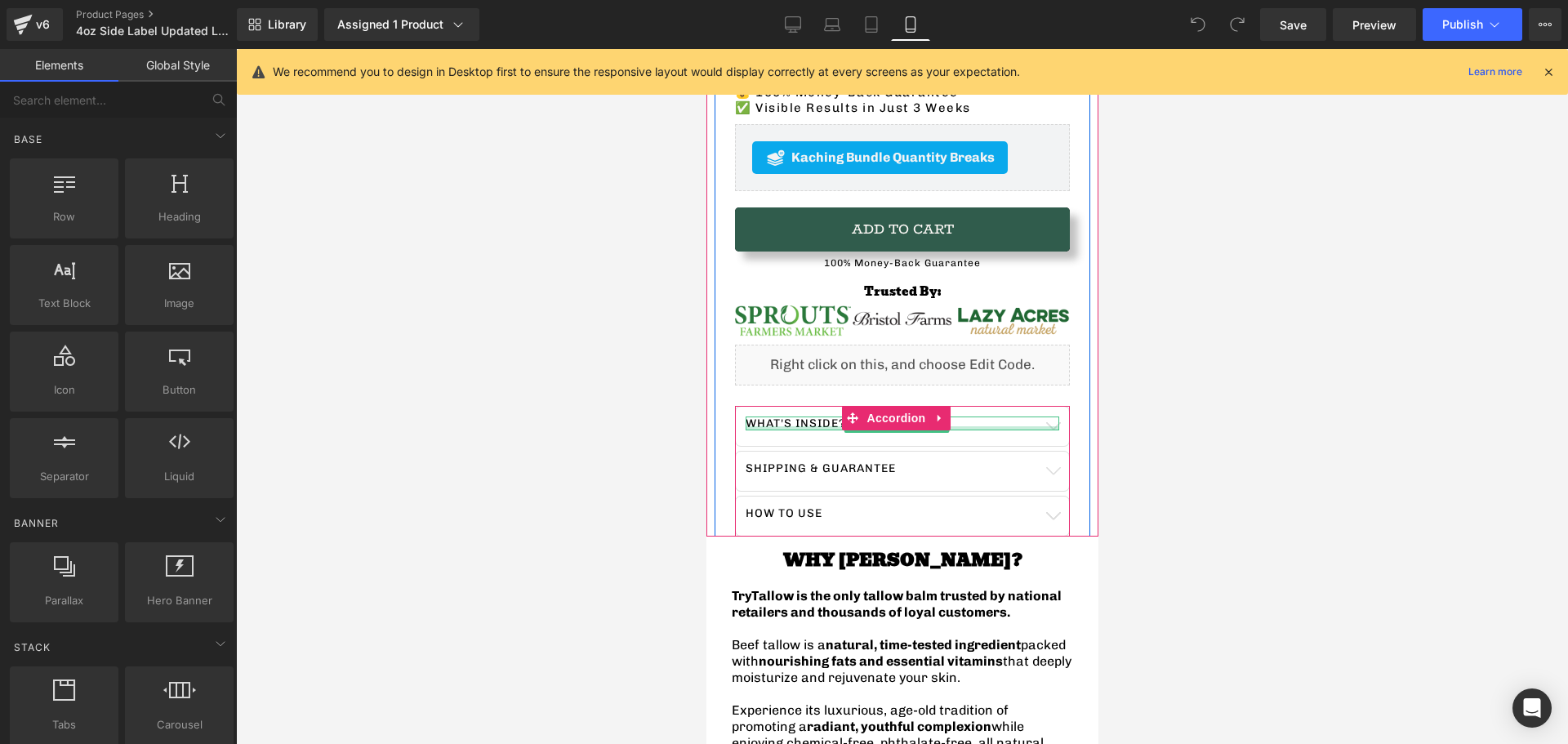
click at [1031, 426] on div at bounding box center [901, 428] width 314 height 4
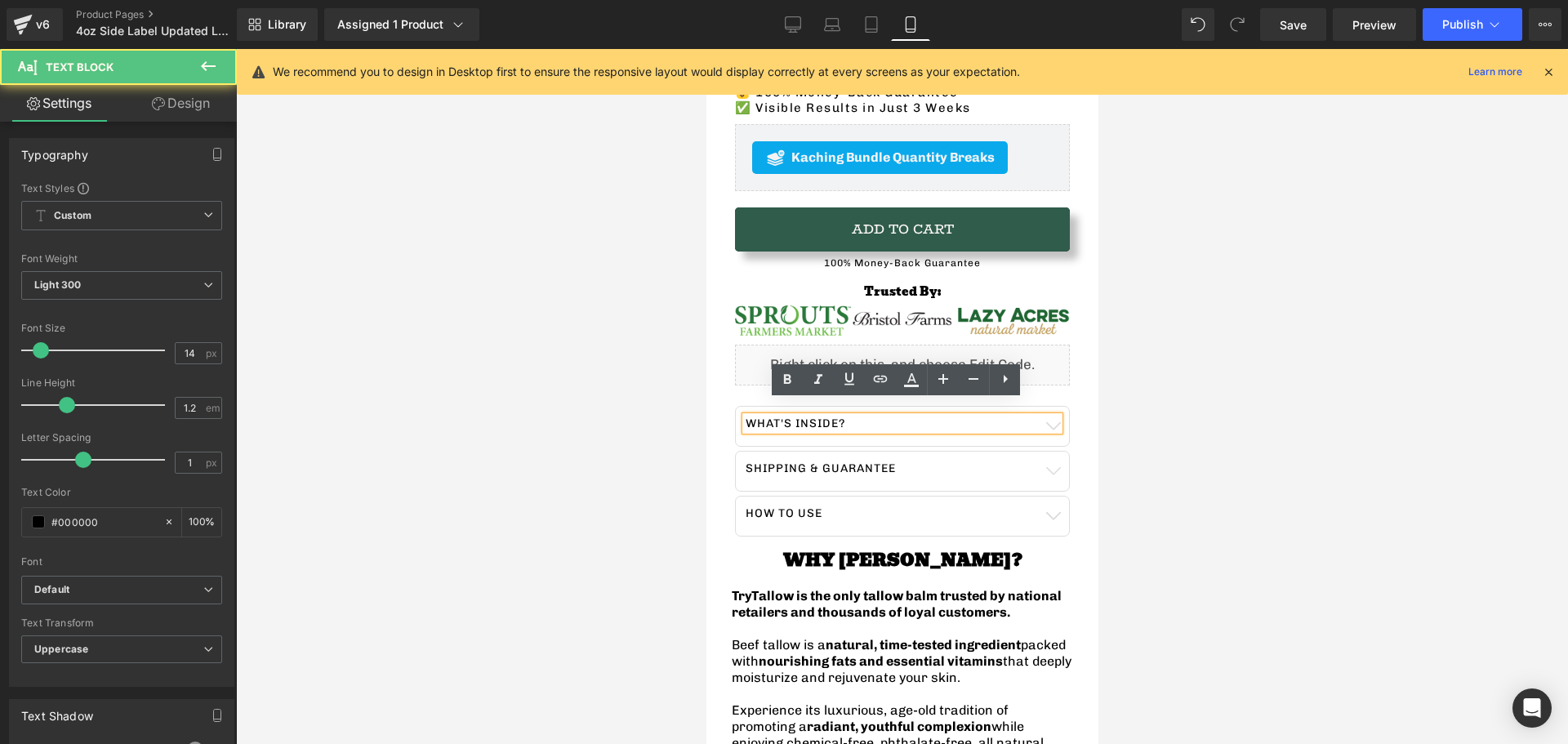
click at [1042, 416] on p "What's Inside?" at bounding box center [901, 424] width 314 height 15
click at [1038, 416] on p "What's Inside?" at bounding box center [901, 424] width 314 height 15
click at [1040, 422] on button "button" at bounding box center [1051, 426] width 32 height 40
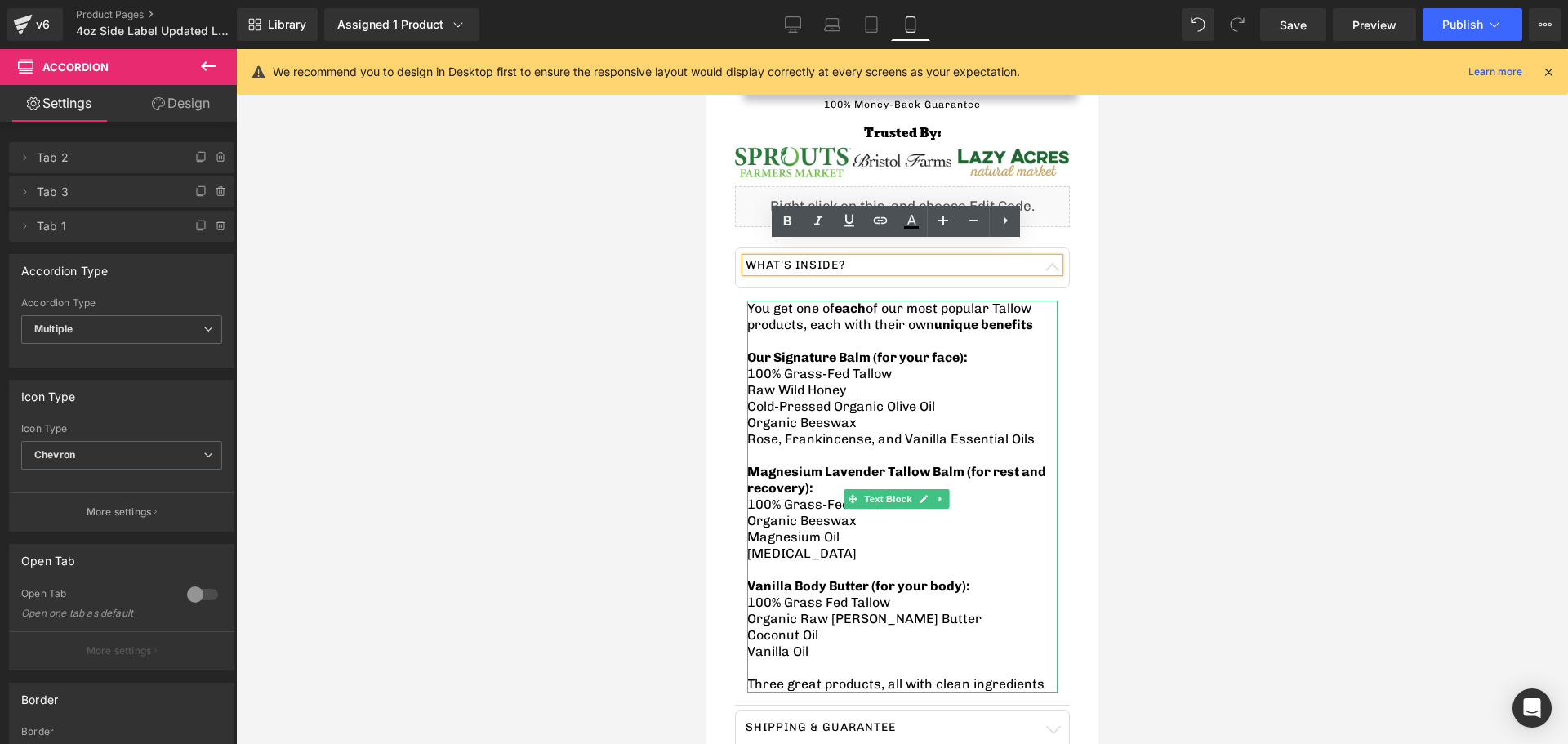
scroll to position [817, 0]
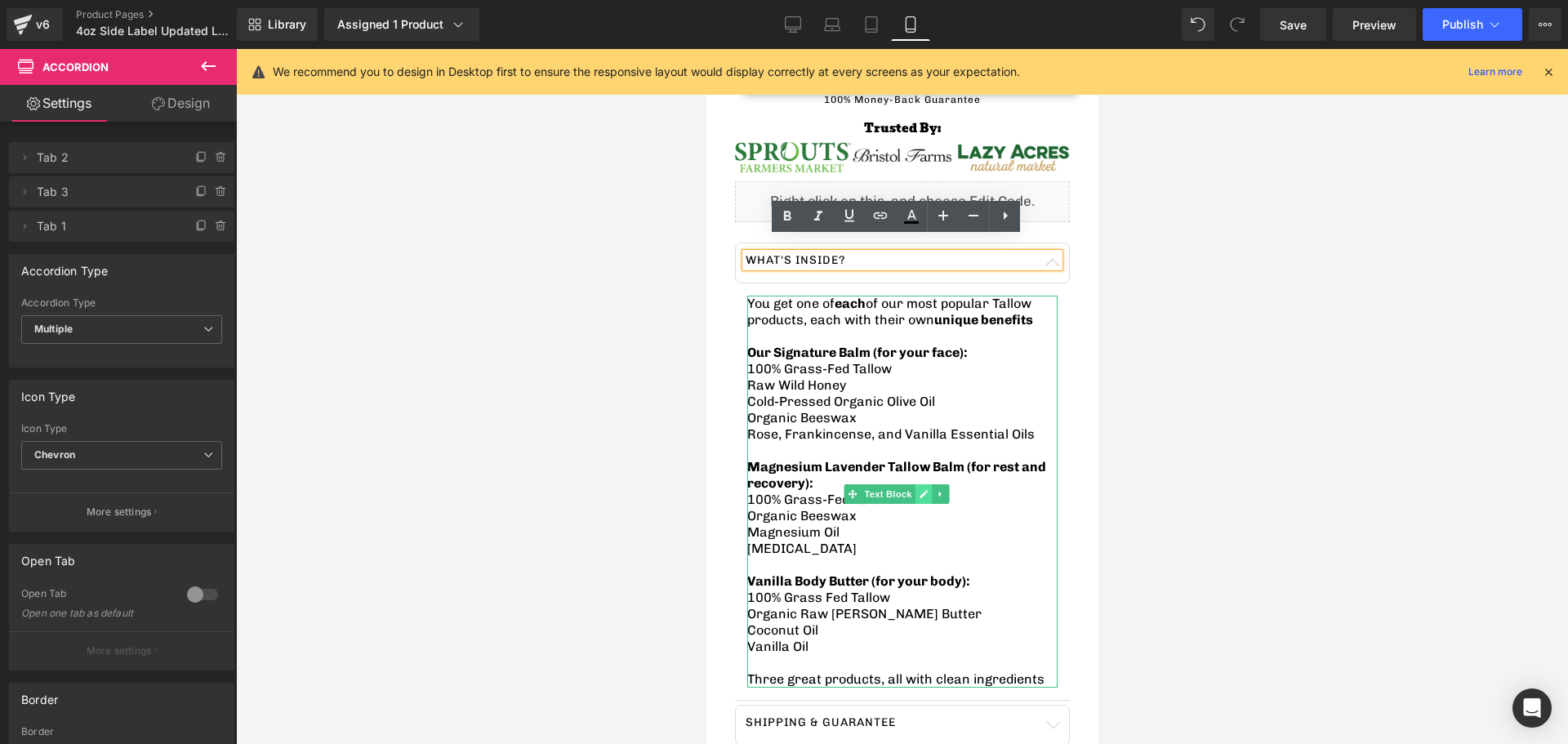
click at [924, 489] on icon at bounding box center [923, 494] width 9 height 10
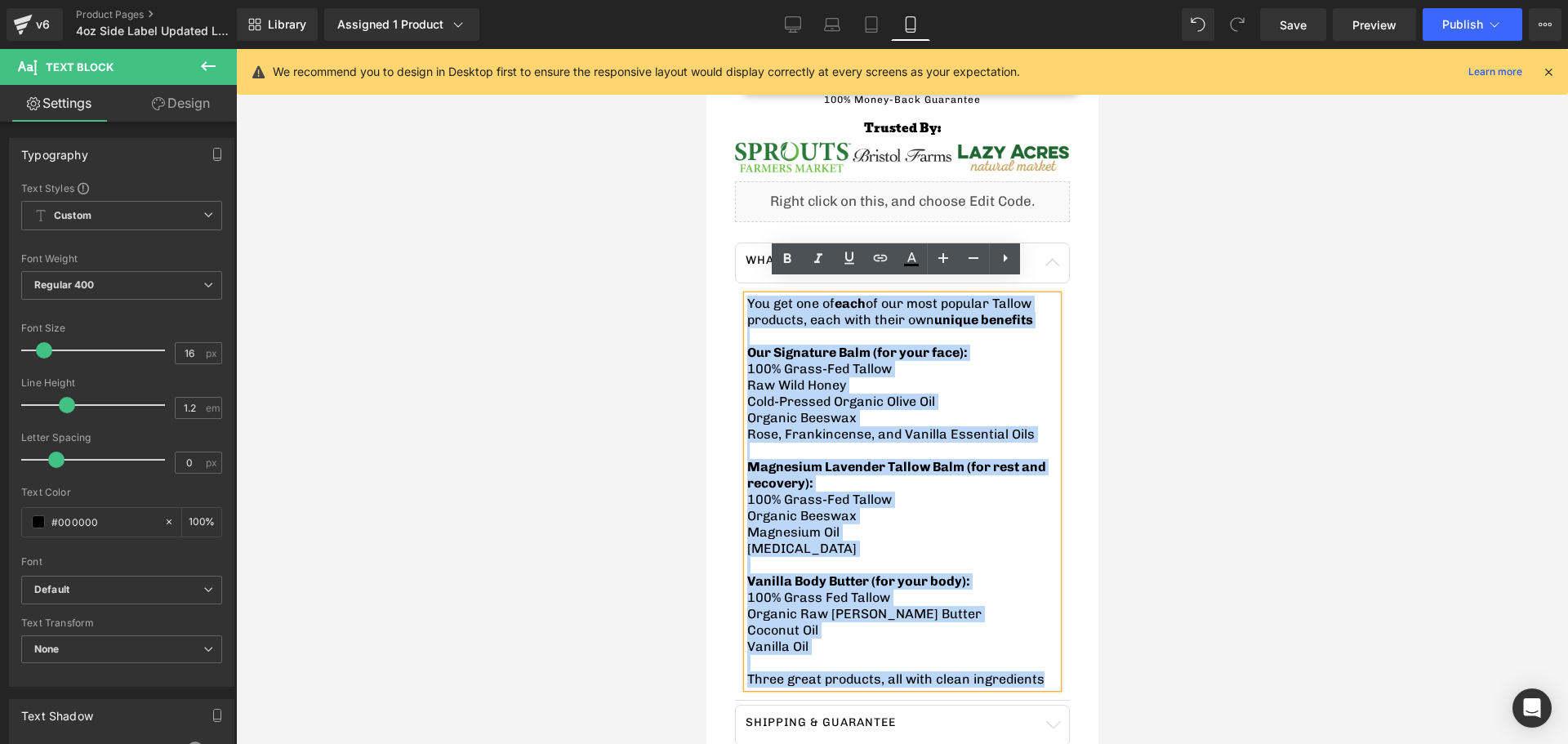
drag, startPoint x: 1019, startPoint y: 668, endPoint x: 735, endPoint y: 291, distance: 472.0
click at [735, 291] on article "You get one of each of our most popular Tallow products, each with their own un…" at bounding box center [902, 492] width 335 height 417
click at [981, 492] on p "100% Grass-Fed Tallow" at bounding box center [901, 500] width 310 height 17
drag, startPoint x: 1026, startPoint y: 672, endPoint x: 738, endPoint y: 288, distance: 480.0
click at [739, 288] on article "You get one of each of our most popular Tallow products, each with their own un…" at bounding box center [902, 492] width 335 height 417
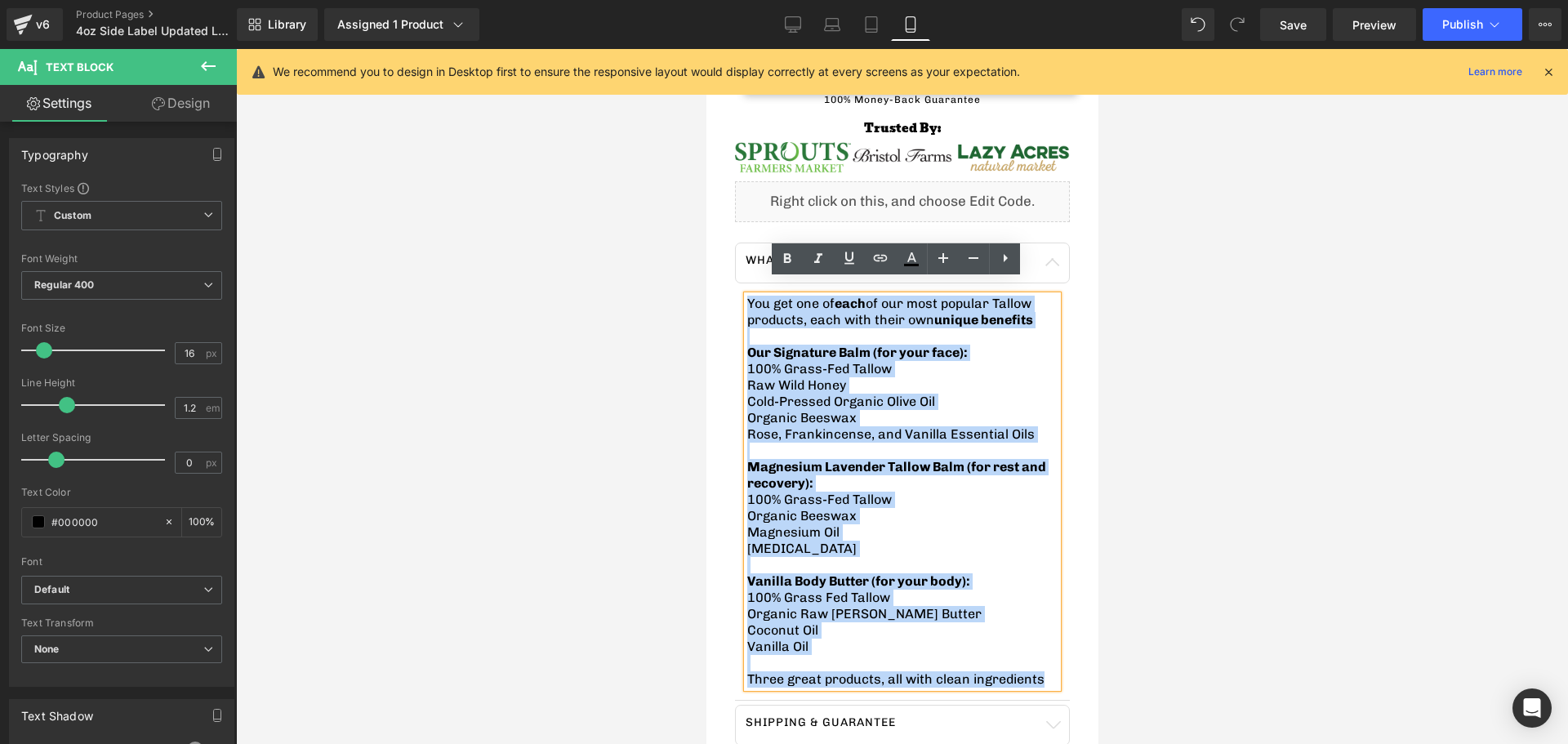
copy div "You get one of each of our most popular Tallow products, each with their own un…"
